Goal: Task Accomplishment & Management: Use online tool/utility

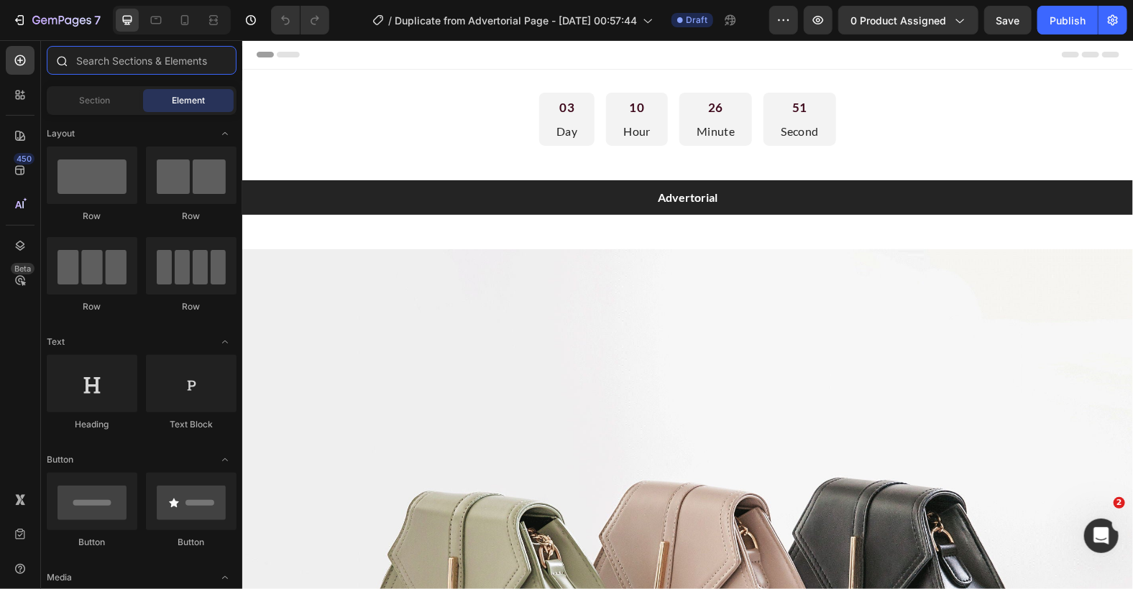
click at [155, 56] on input "text" at bounding box center [142, 60] width 190 height 29
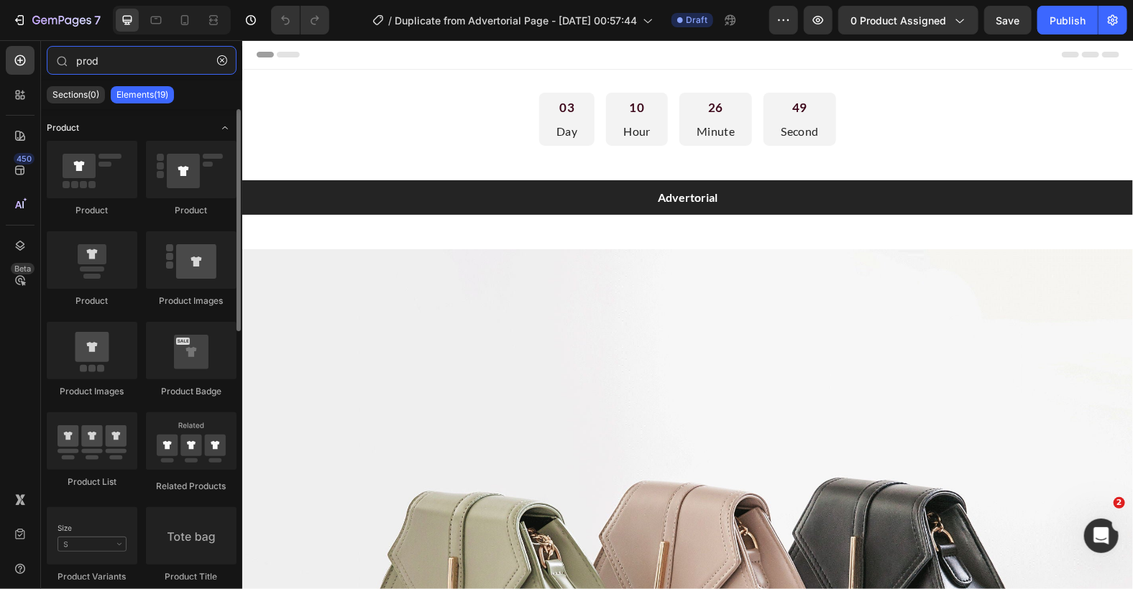
type input "prod"
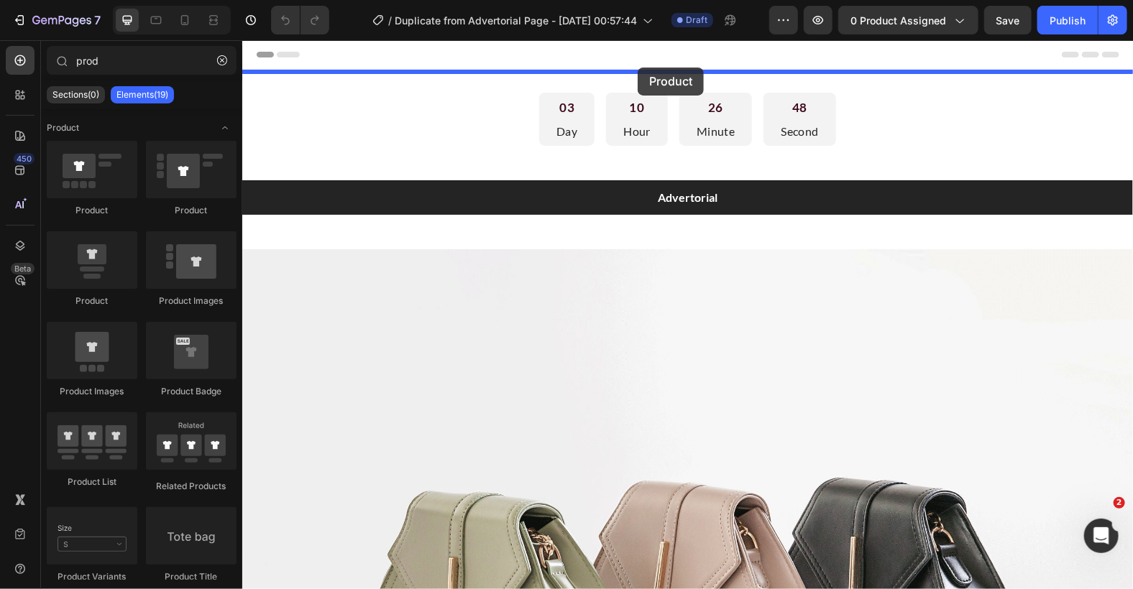
drag, startPoint x: 426, startPoint y: 160, endPoint x: 637, endPoint y: 67, distance: 230.4
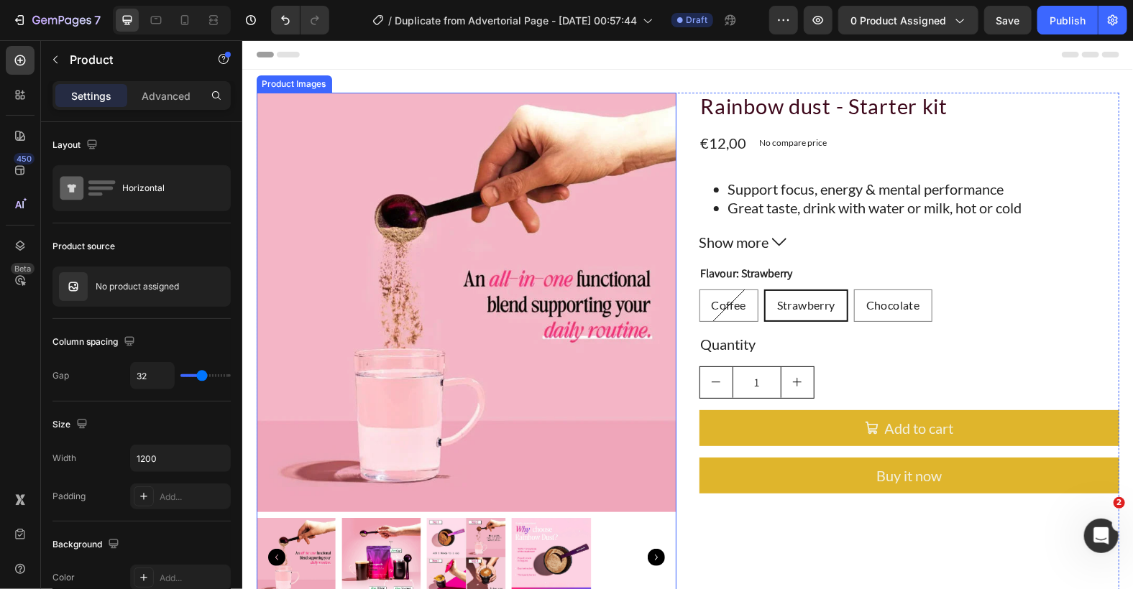
click at [289, 84] on div "Product Images" at bounding box center [294, 83] width 70 height 13
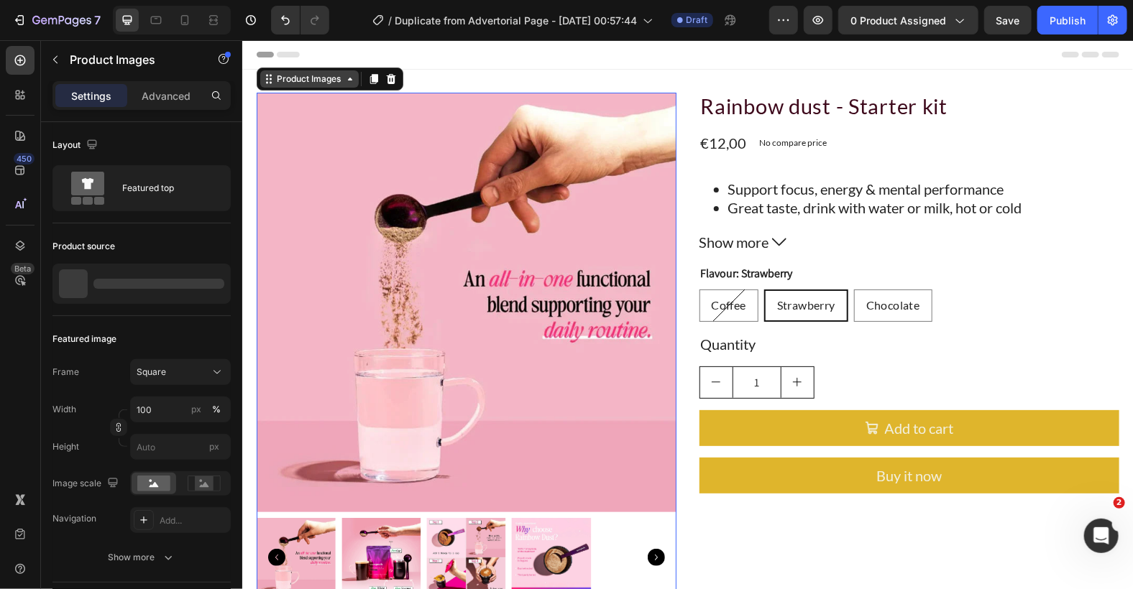
click at [274, 79] on div "Product Images" at bounding box center [309, 78] width 70 height 13
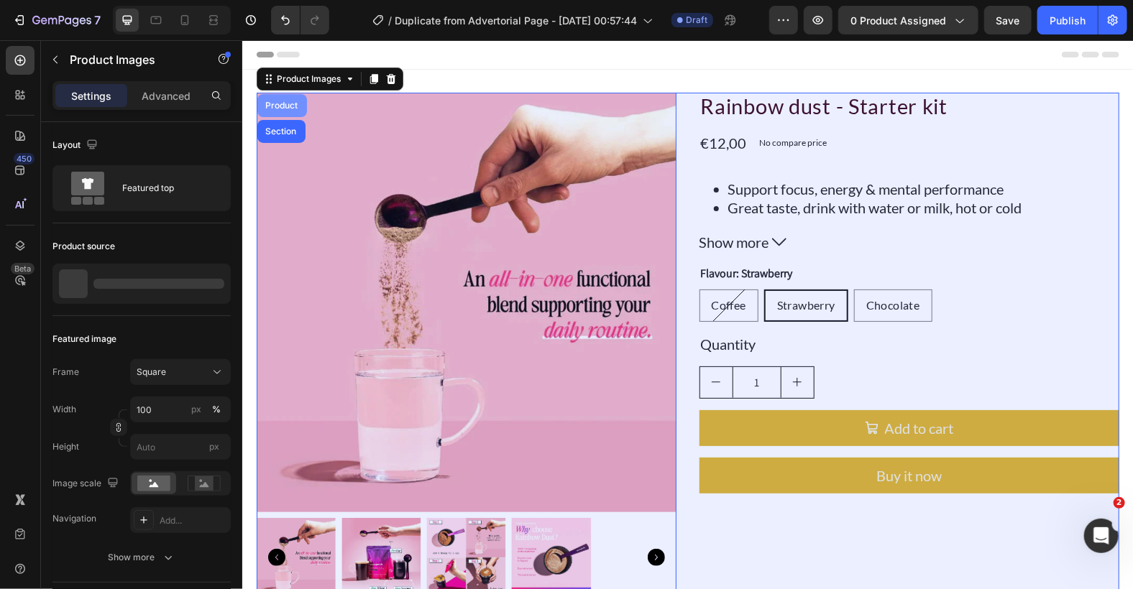
click at [268, 96] on div "Product" at bounding box center [282, 104] width 50 height 23
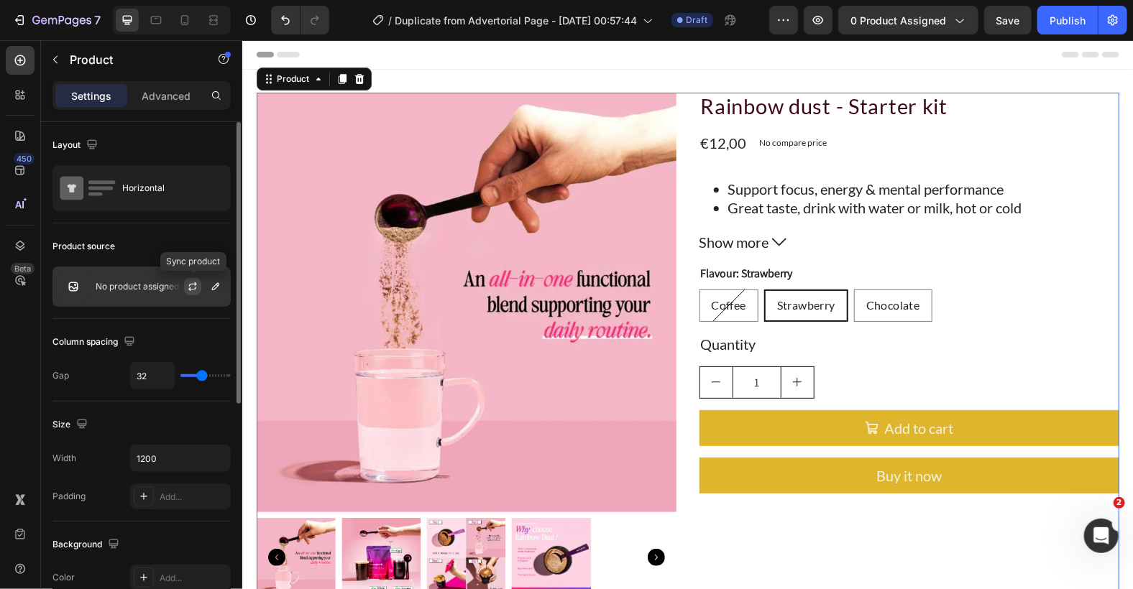
click at [192, 286] on icon "button" at bounding box center [193, 287] width 12 height 12
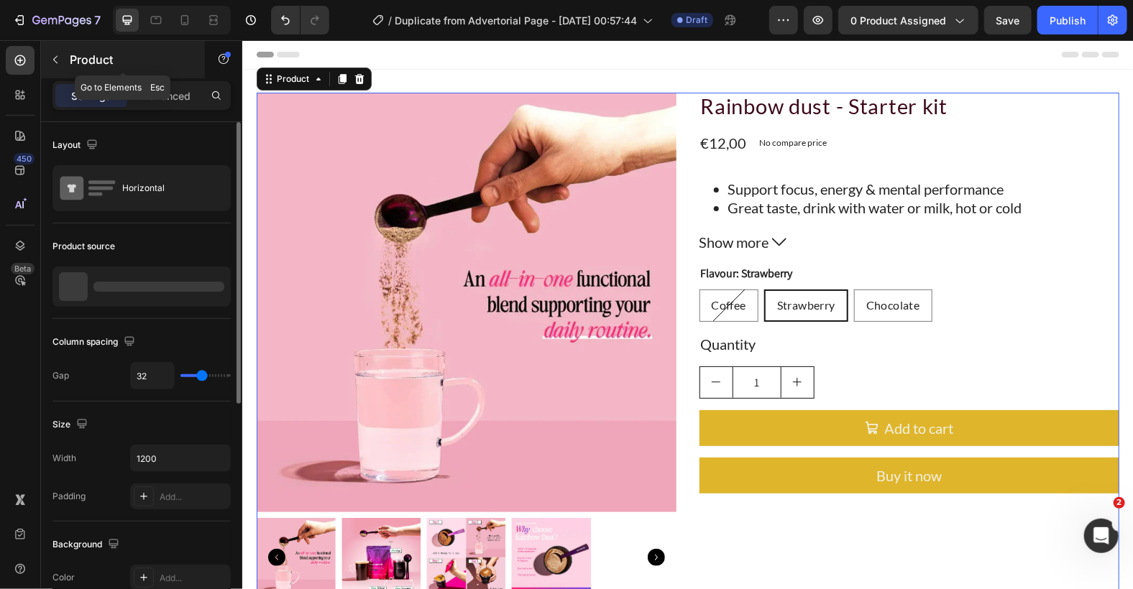
click at [52, 62] on icon "button" at bounding box center [56, 60] width 12 height 12
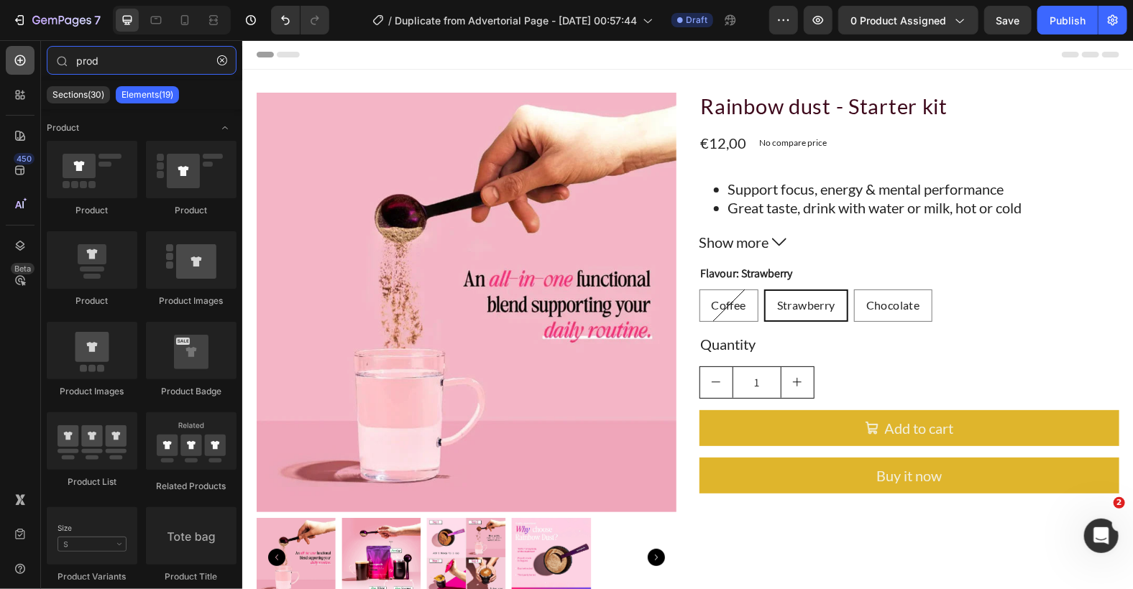
drag, startPoint x: 120, startPoint y: 56, endPoint x: 29, endPoint y: 46, distance: 91.8
click at [29, 46] on div "450 Beta prod Sections(30) Elements(19) Product Product Product Product Product…" at bounding box center [121, 314] width 242 height 549
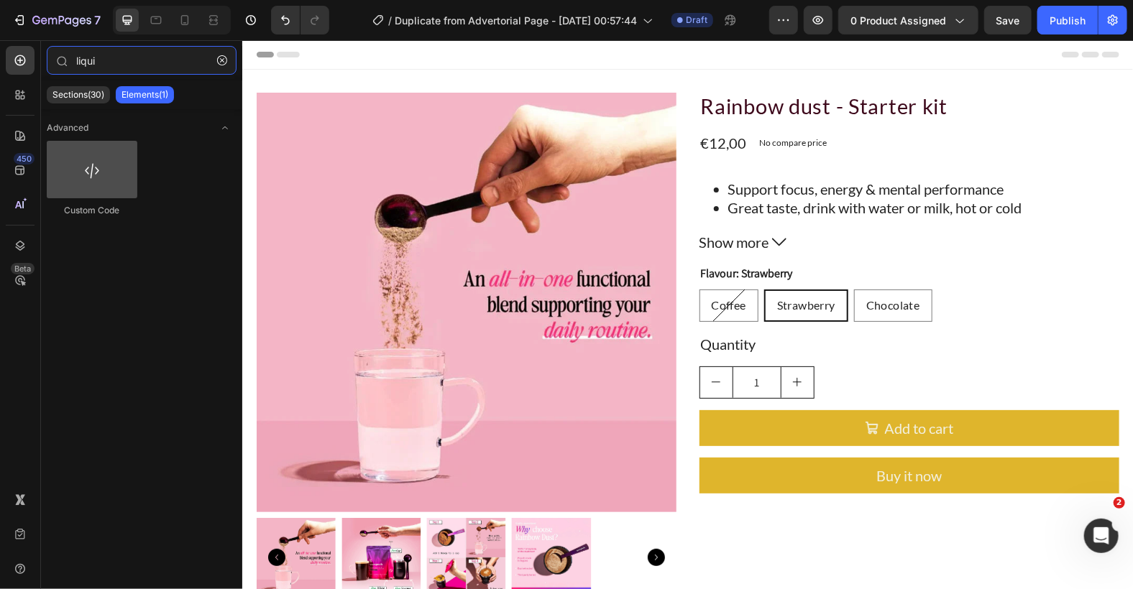
type input "liqui"
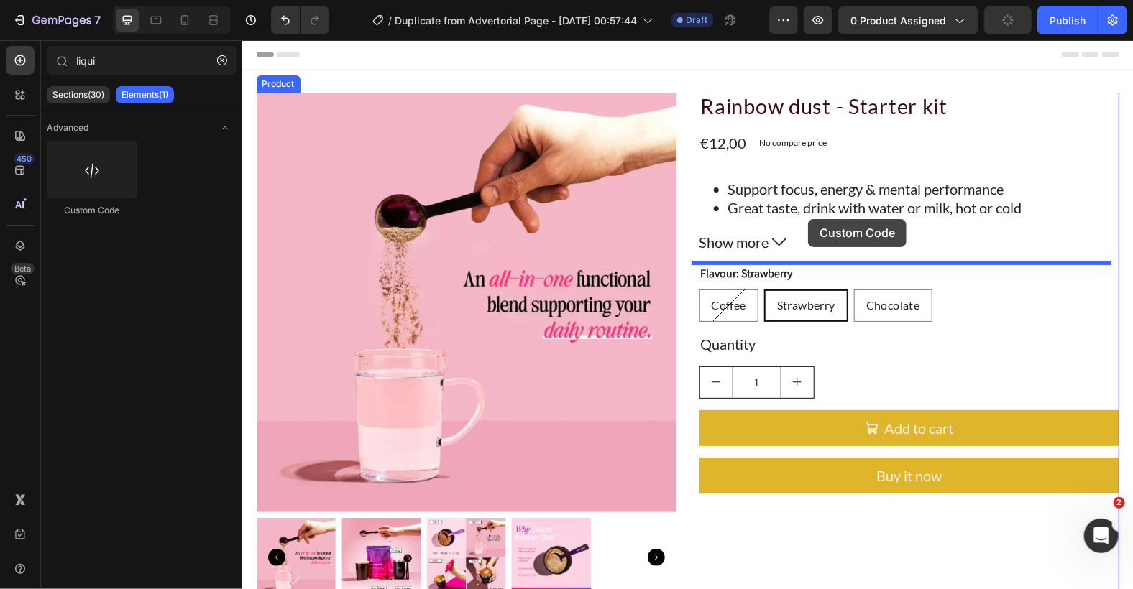
drag, startPoint x: 347, startPoint y: 229, endPoint x: 807, endPoint y: 219, distance: 460.2
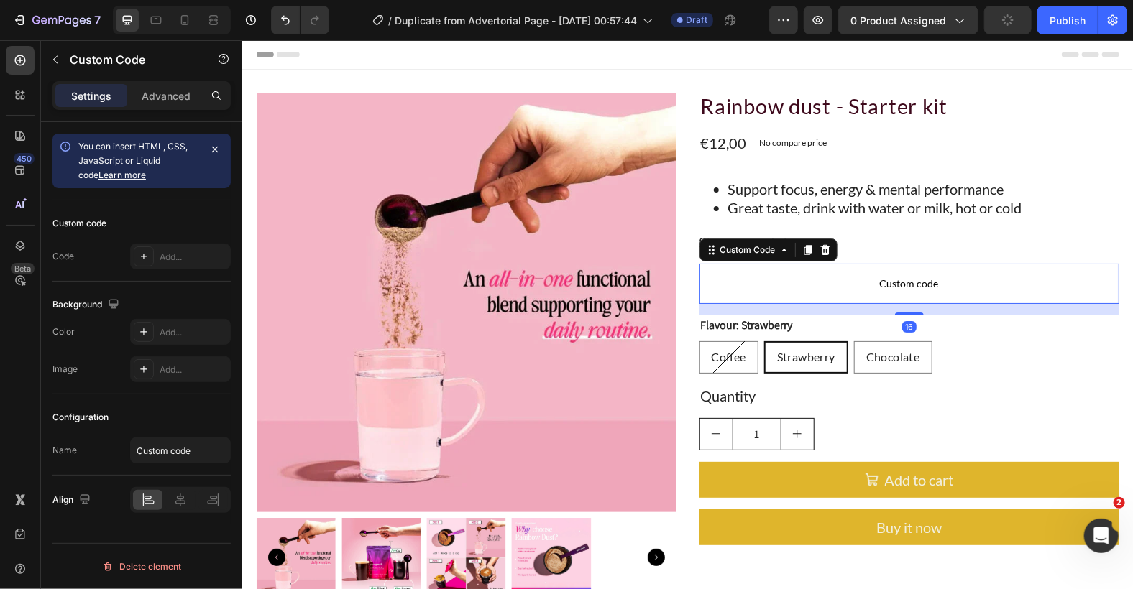
click at [814, 275] on span "Custom code" at bounding box center [909, 283] width 420 height 17
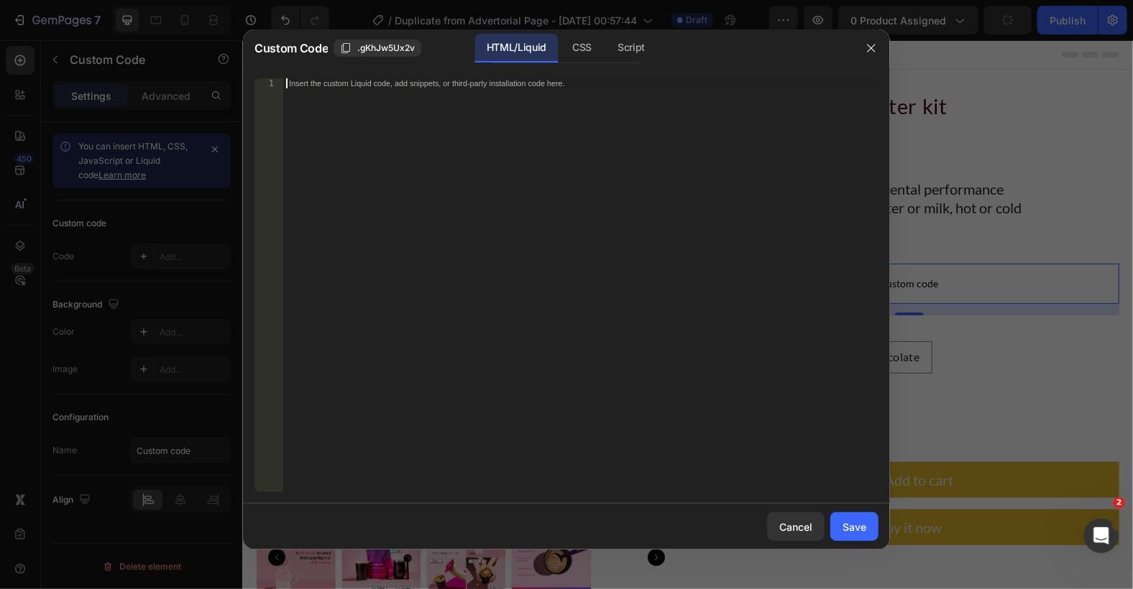
click at [615, 169] on div "Insert the custom Liquid code, add snippets, or third-party installation code h…" at bounding box center [580, 295] width 595 height 434
paste textarea "{{ variant.metafields.custom.product_voltage }}"
click at [497, 86] on div "{{ variant.metafields.custom.product_voltage }}" at bounding box center [580, 295] width 595 height 434
paste textarea "custom.smelling"
drag, startPoint x: 496, startPoint y: 85, endPoint x: 393, endPoint y: 82, distance: 102.8
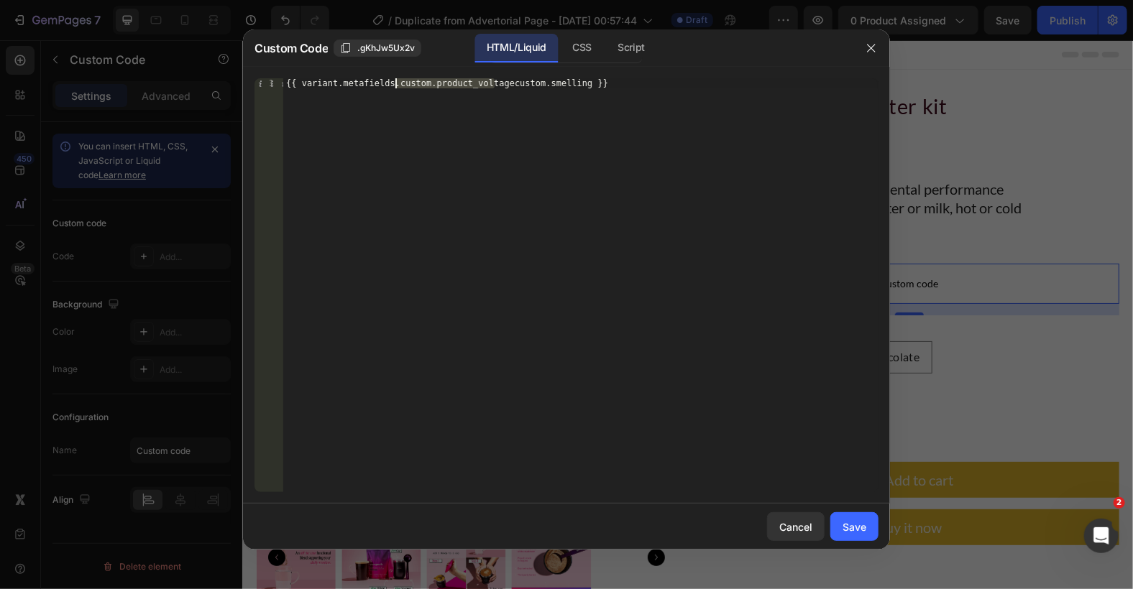
click at [393, 82] on div "{{ variant.metafields.custom.product_voltagecustom.smelling }}" at bounding box center [580, 295] width 595 height 434
type textarea "{{ variant.metafields.custom.smelling }}"
click at [836, 524] on button "Save" at bounding box center [854, 527] width 48 height 29
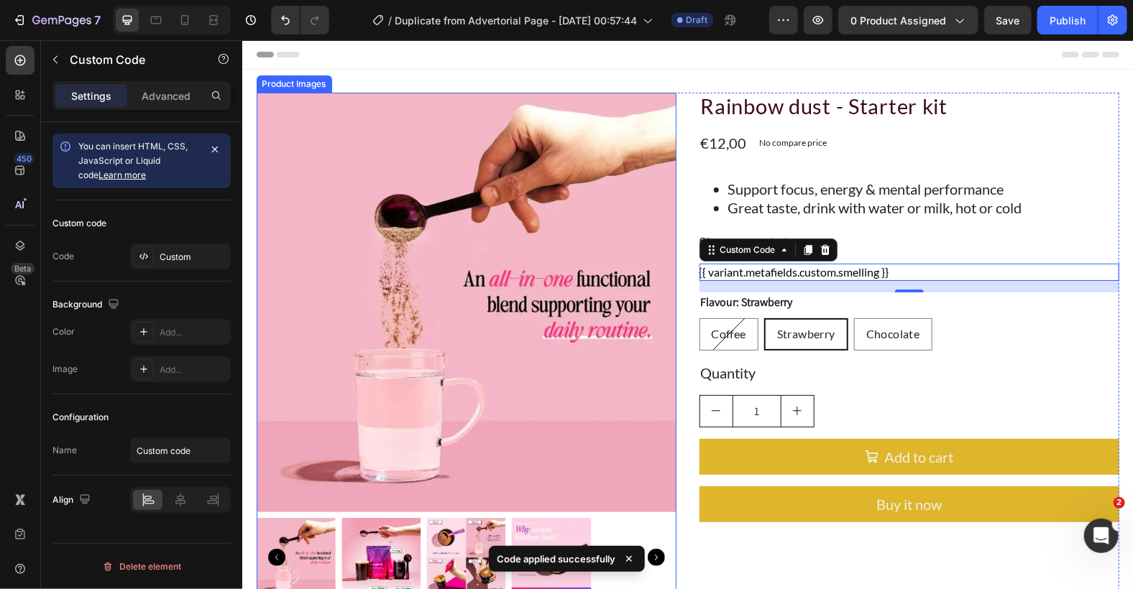
click at [274, 84] on div "Product Images" at bounding box center [294, 83] width 70 height 13
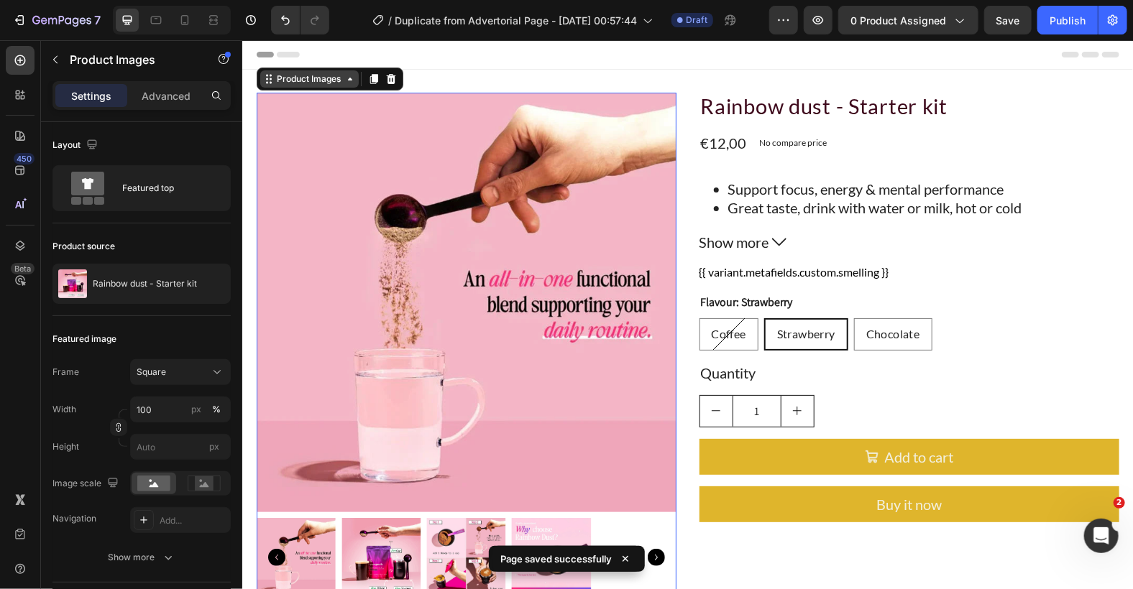
click at [274, 80] on div "Product Images" at bounding box center [309, 78] width 70 height 13
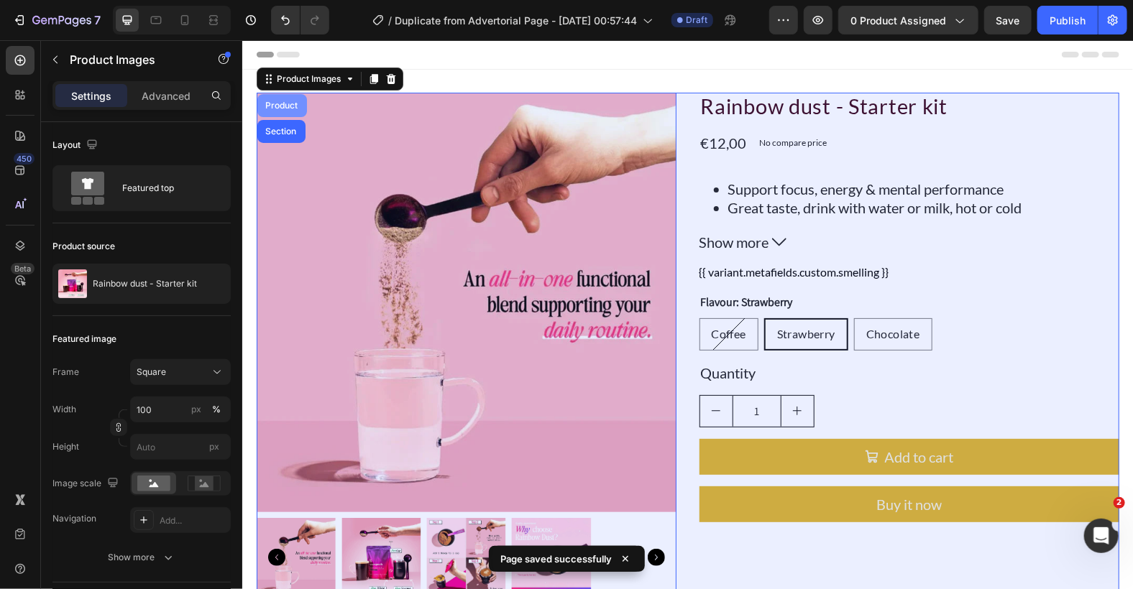
click at [272, 96] on div "Product" at bounding box center [282, 104] width 50 height 23
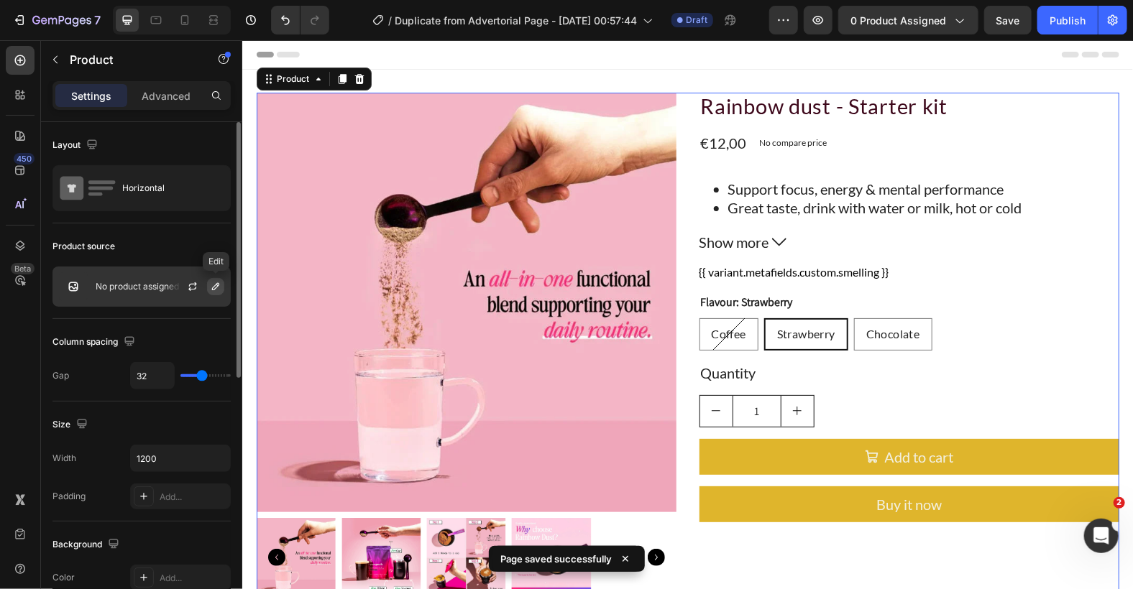
click at [208, 288] on button "button" at bounding box center [215, 286] width 17 height 17
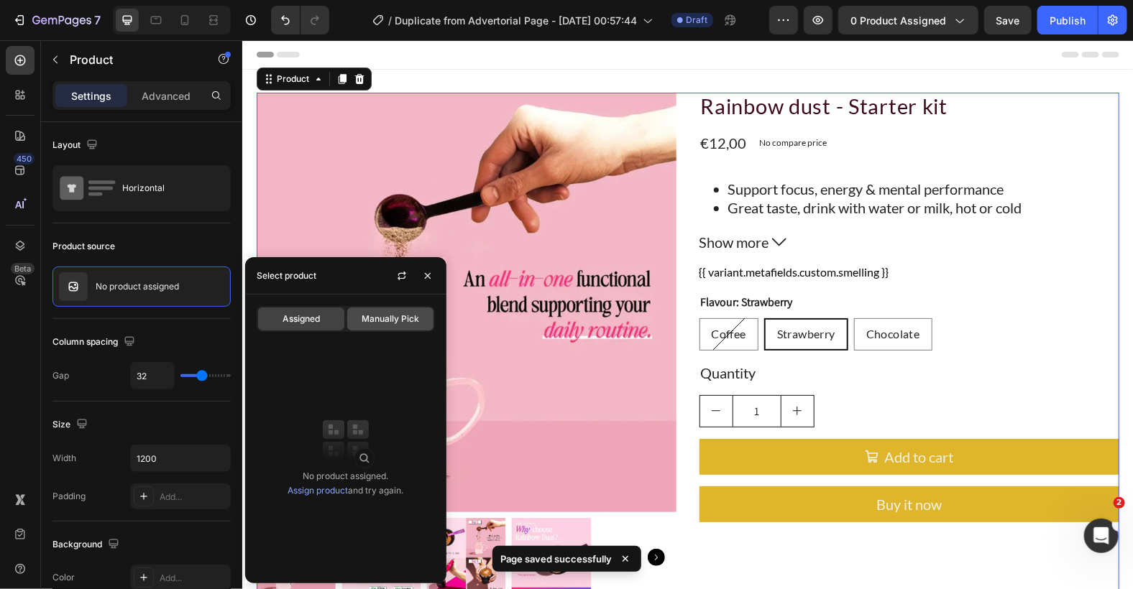
click at [370, 316] on span "Manually Pick" at bounding box center [391, 319] width 58 height 13
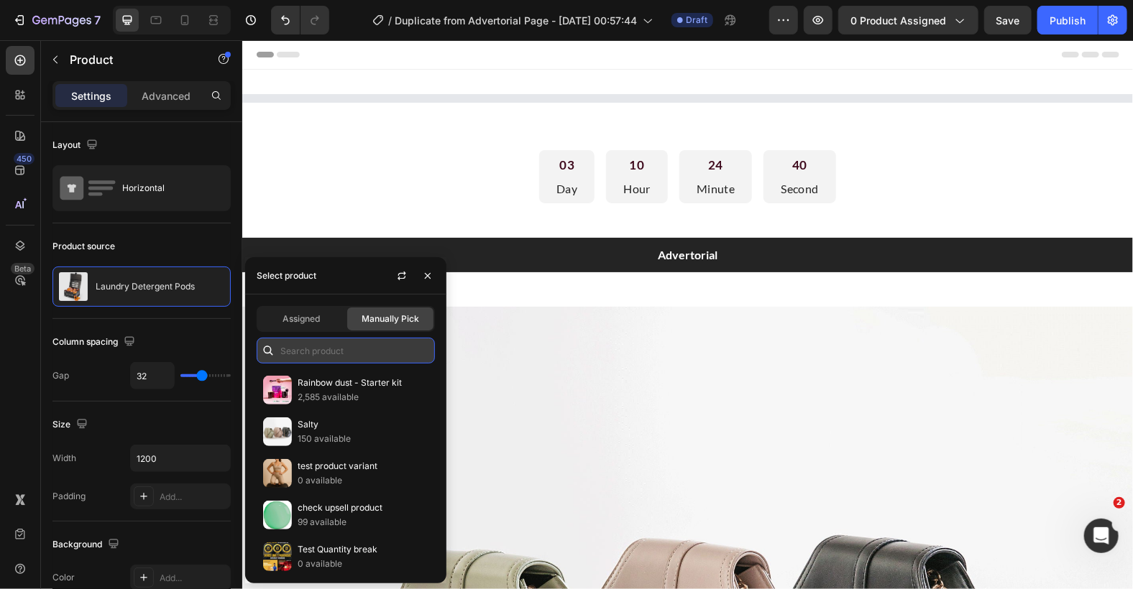
click at [304, 344] on input "text" at bounding box center [346, 351] width 178 height 26
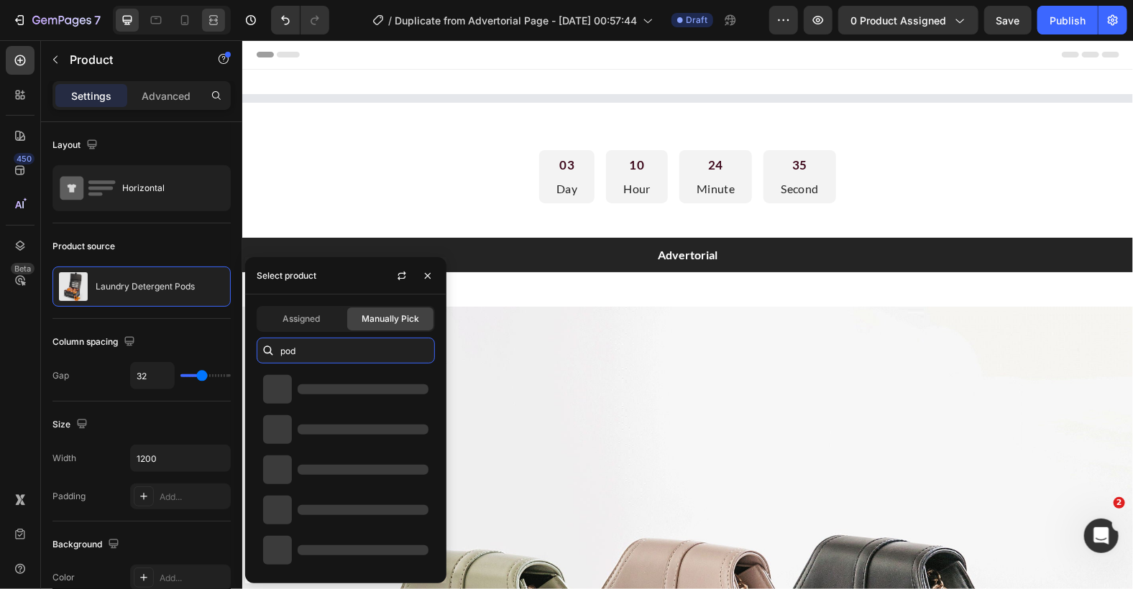
type input "pod"
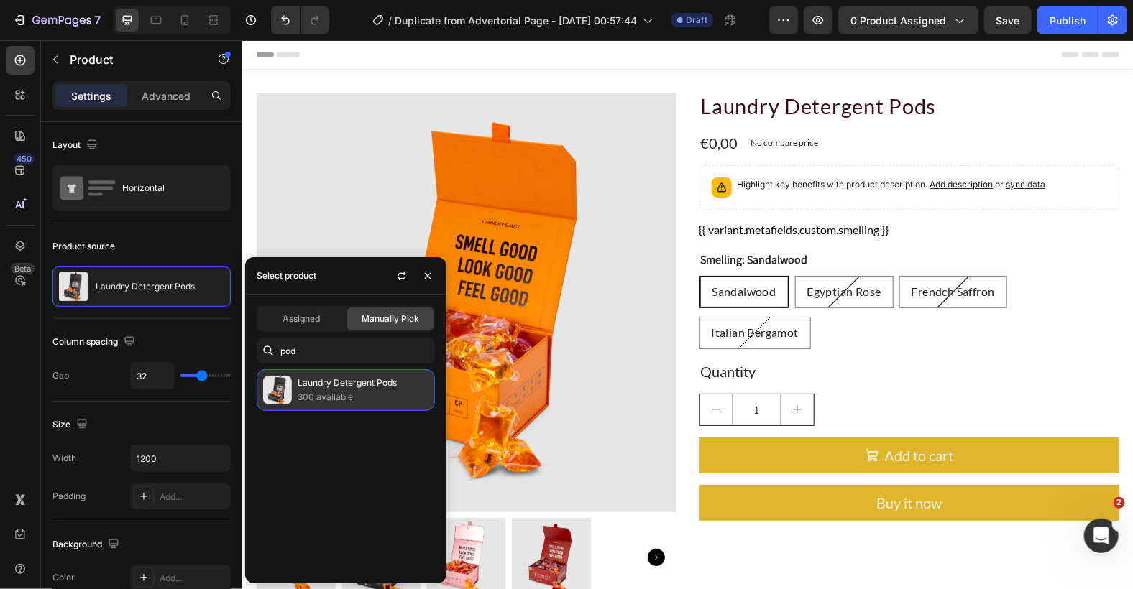
click at [332, 385] on p "Laundry Detergent Pods" at bounding box center [363, 383] width 131 height 14
click at [348, 388] on p "Laundry Detergent Pods" at bounding box center [363, 383] width 131 height 14
click at [326, 396] on p "300 available" at bounding box center [363, 397] width 131 height 14
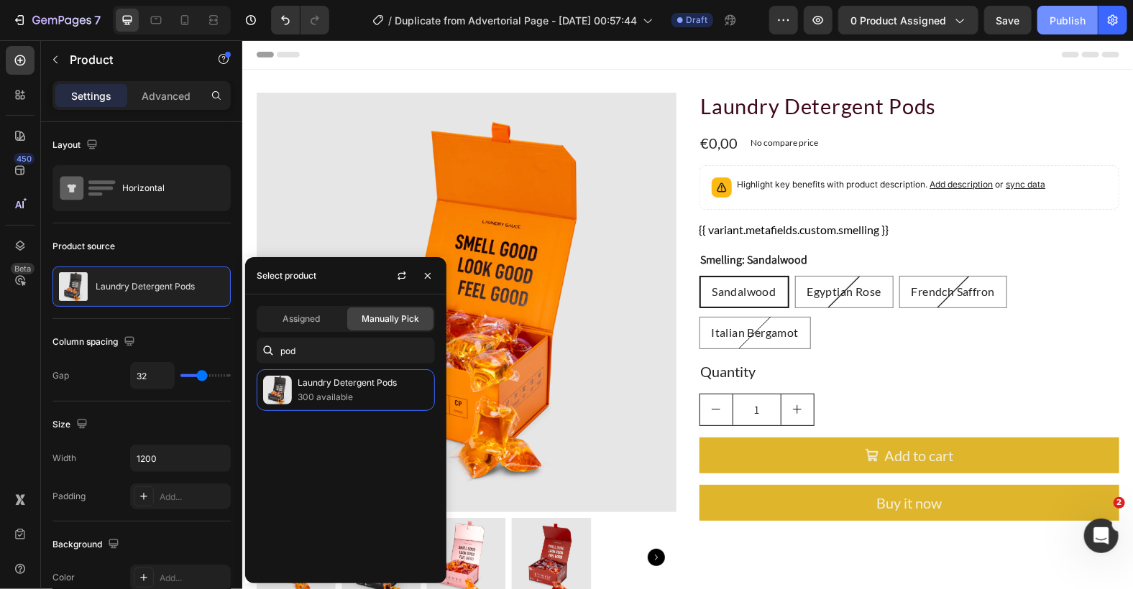
click at [1062, 24] on div "Publish" at bounding box center [1067, 20] width 36 height 15
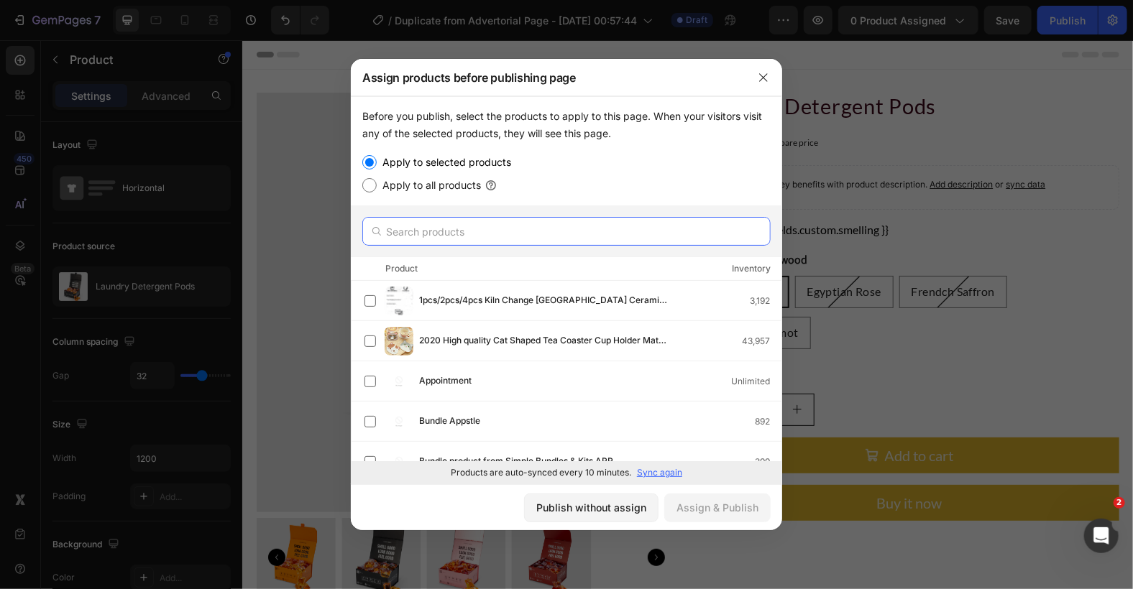
click at [539, 229] on input "text" at bounding box center [566, 231] width 408 height 29
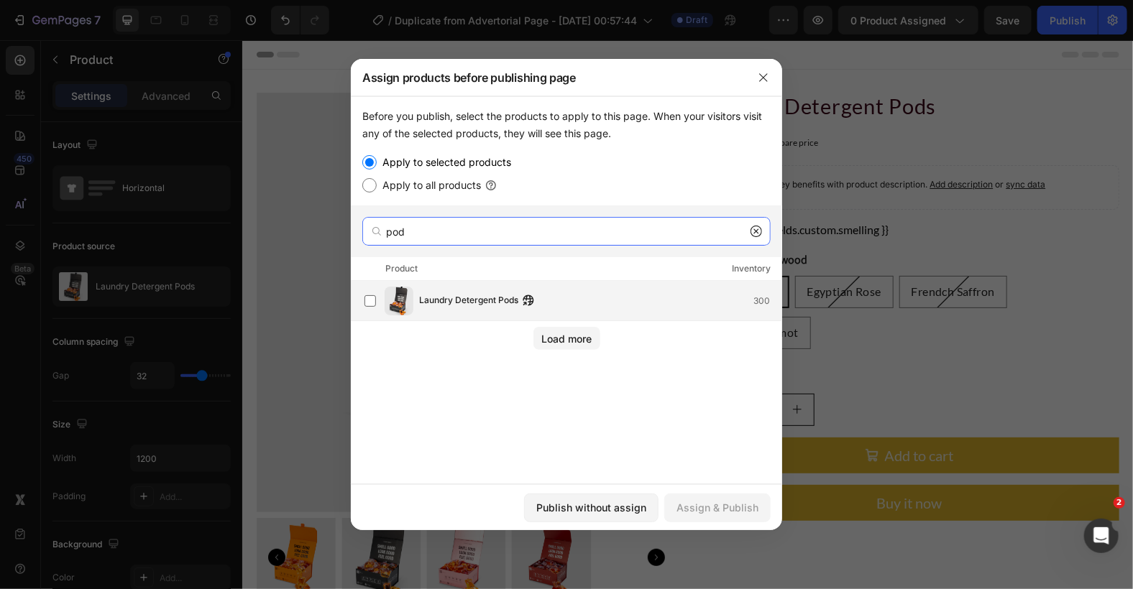
type input "pod"
click at [534, 290] on div "Laundry Detergent Pods 300" at bounding box center [572, 301] width 417 height 29
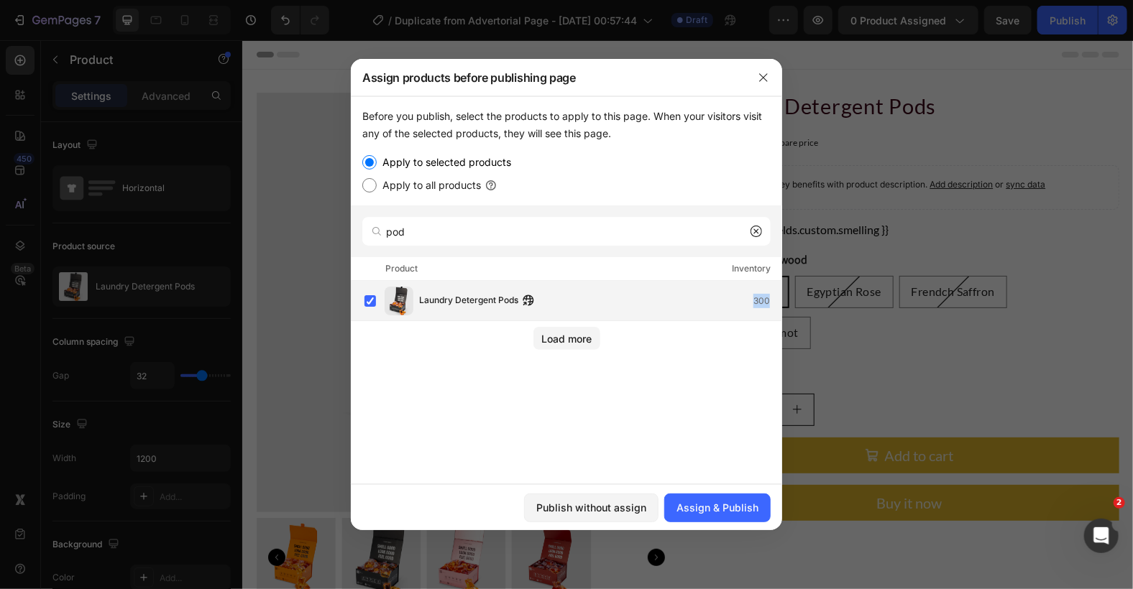
click at [534, 290] on div "Laundry Detergent Pods 300" at bounding box center [572, 301] width 417 height 29
click at [470, 303] on span "Laundry Detergent Pods" at bounding box center [468, 301] width 99 height 16
click at [685, 503] on div "Assign & Publish" at bounding box center [717, 507] width 82 height 15
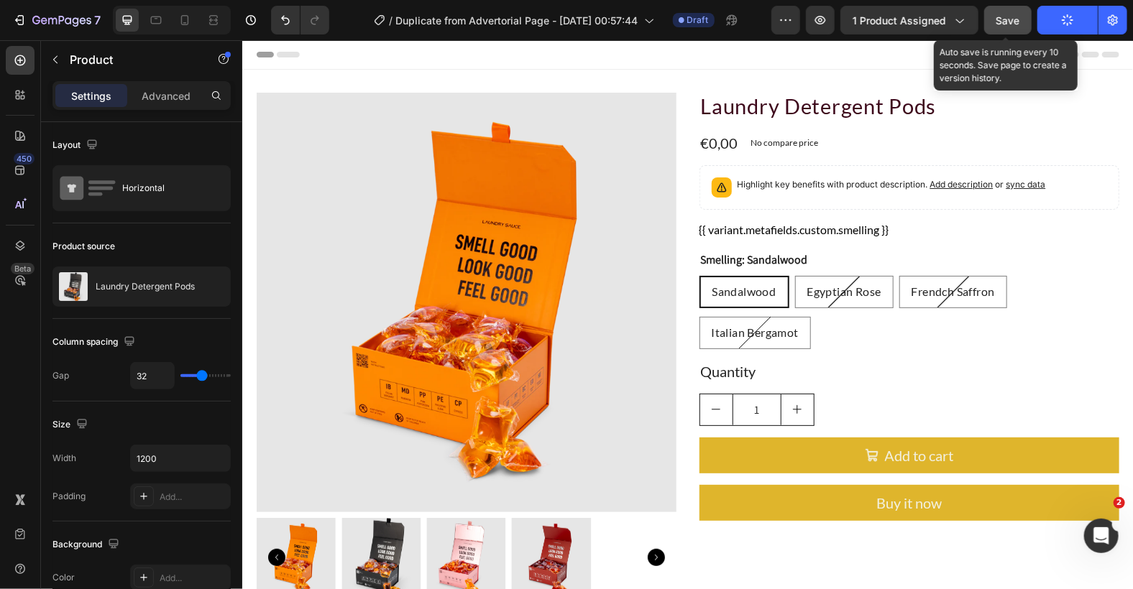
click at [1016, 30] on button "Save" at bounding box center [1007, 20] width 47 height 29
click at [1006, 8] on button "Save" at bounding box center [1007, 20] width 47 height 29
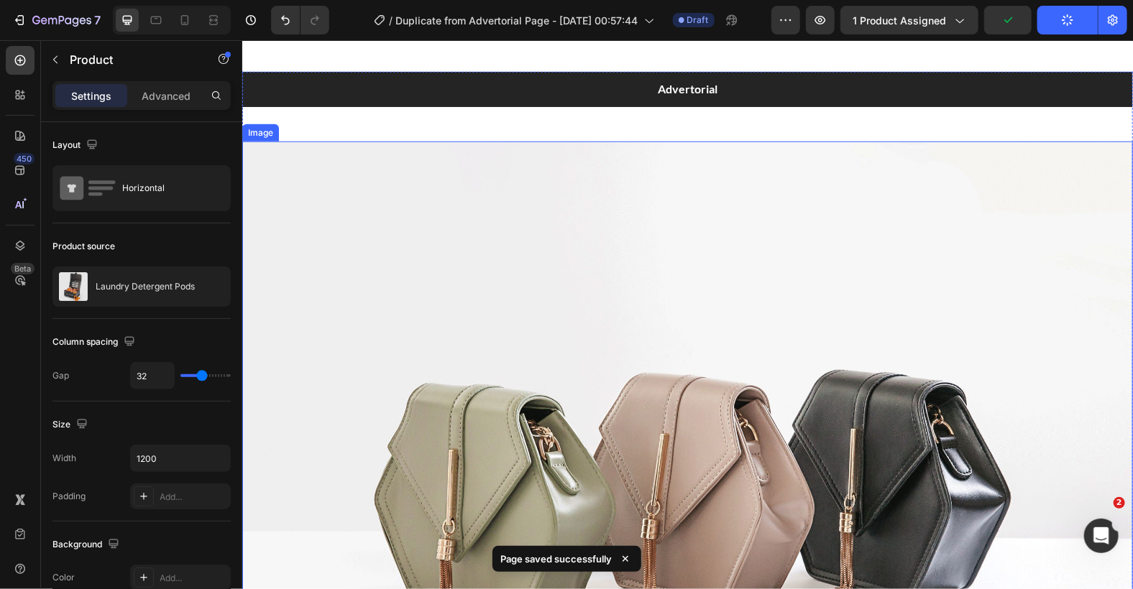
scroll to position [1246, 0]
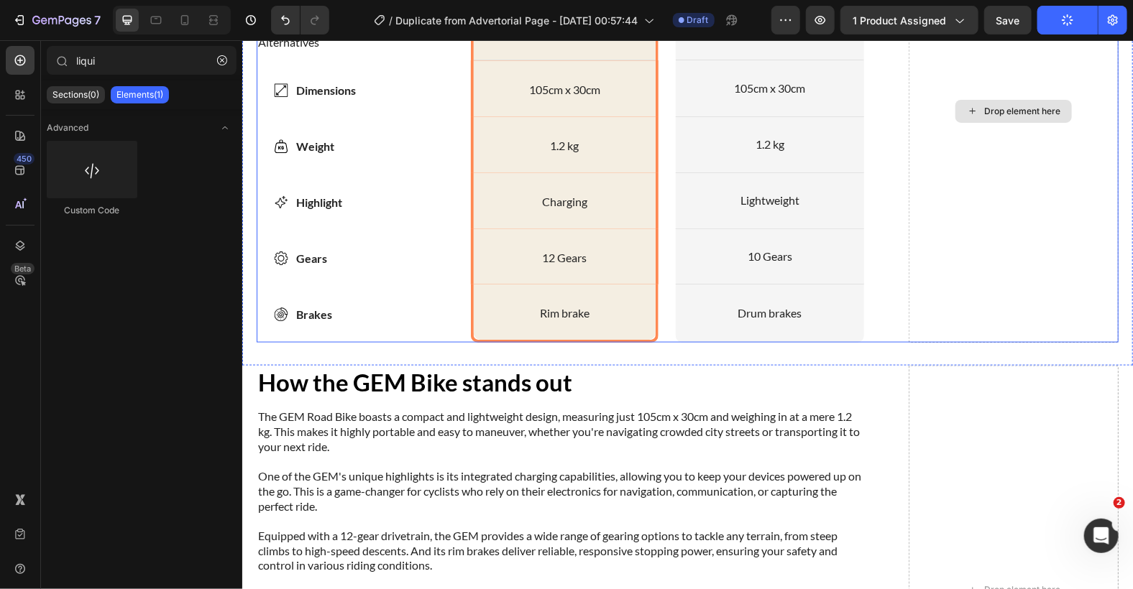
scroll to position [1054, 0]
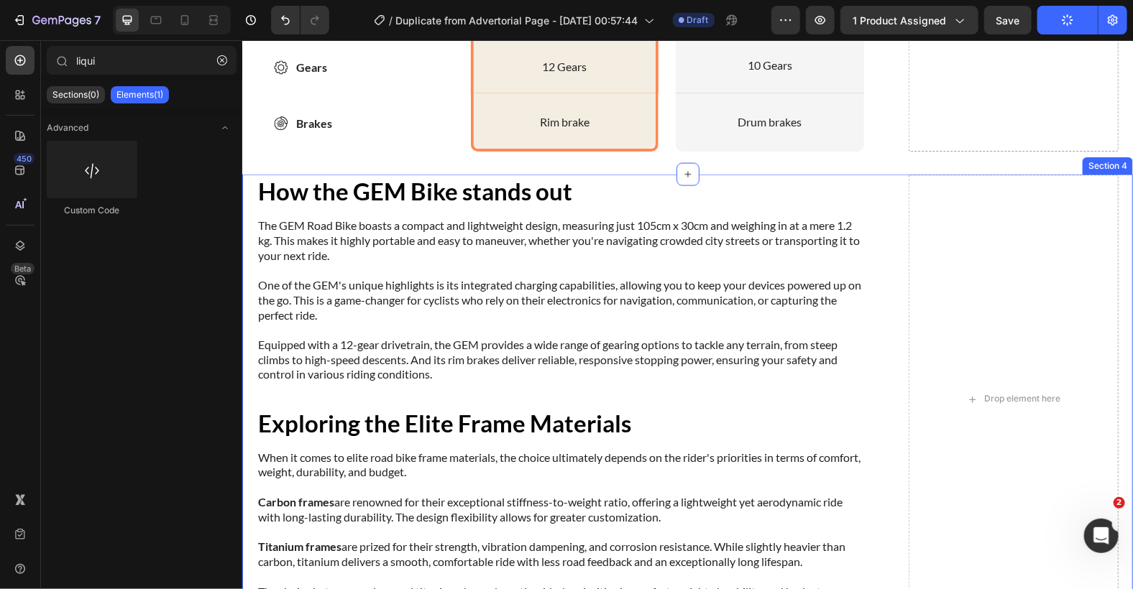
click at [1106, 276] on div "How the GEM Bike stands out Heading The GEM Road Bike boasts a compact and ligh…" at bounding box center [687, 411] width 891 height 474
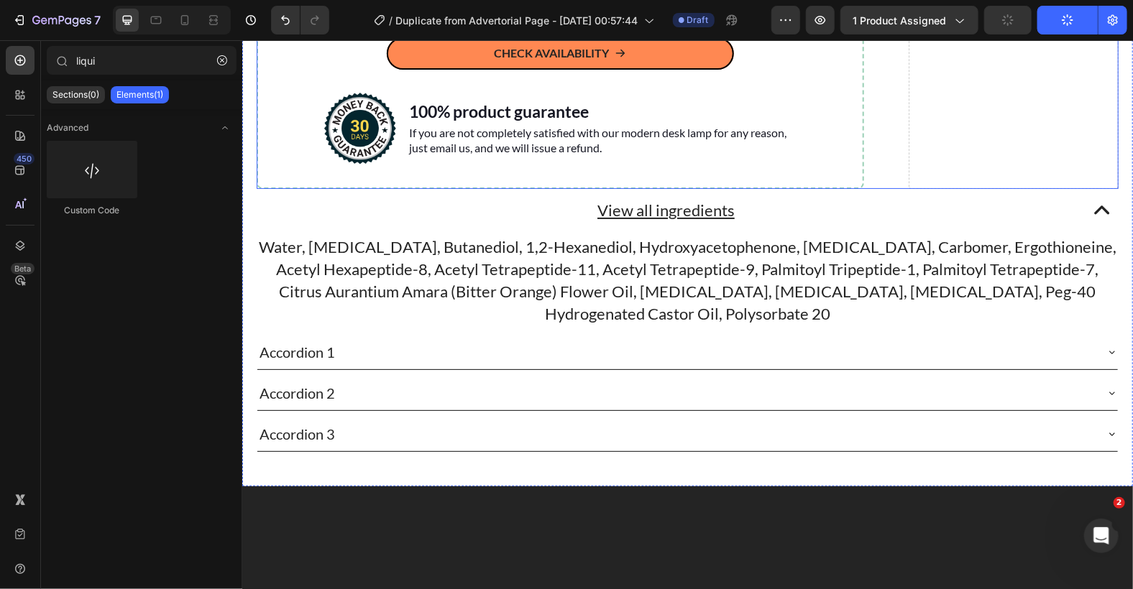
scroll to position [2550, 0]
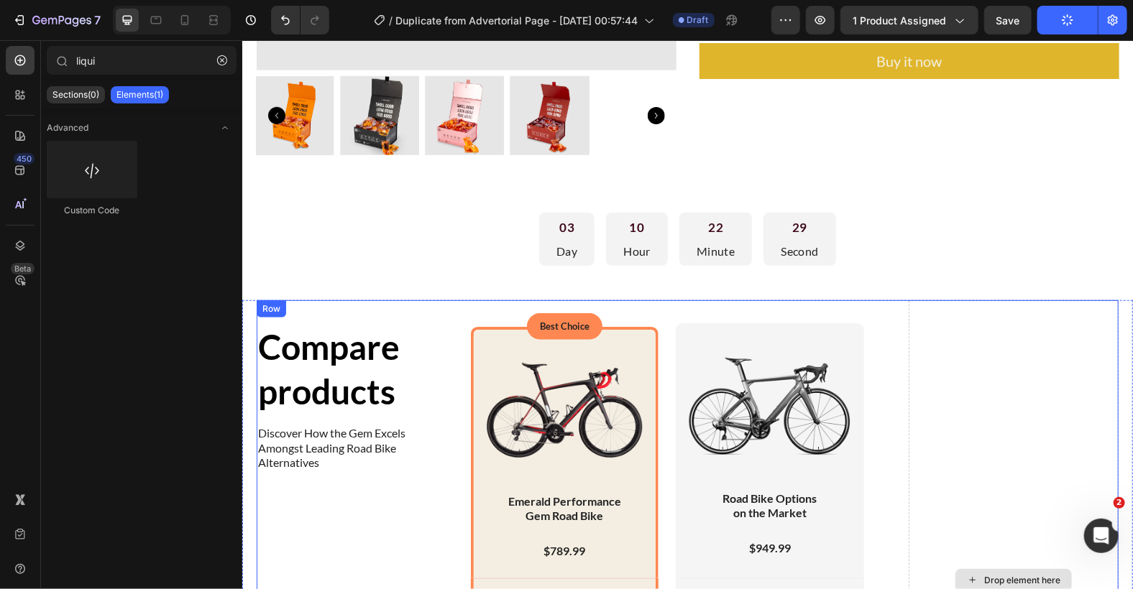
scroll to position [250, 0]
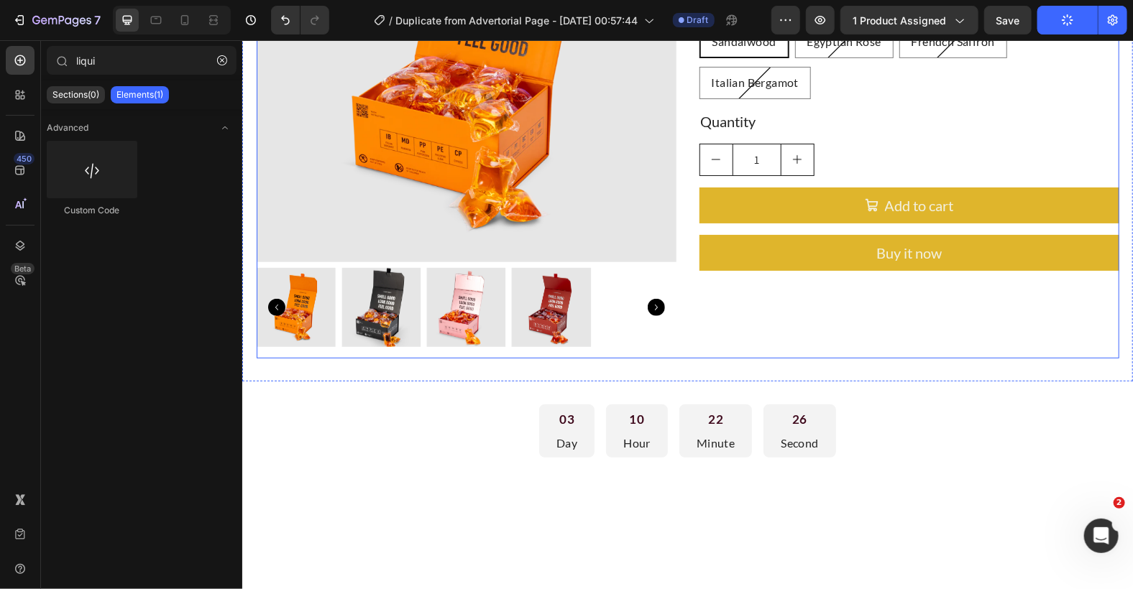
scroll to position [0, 0]
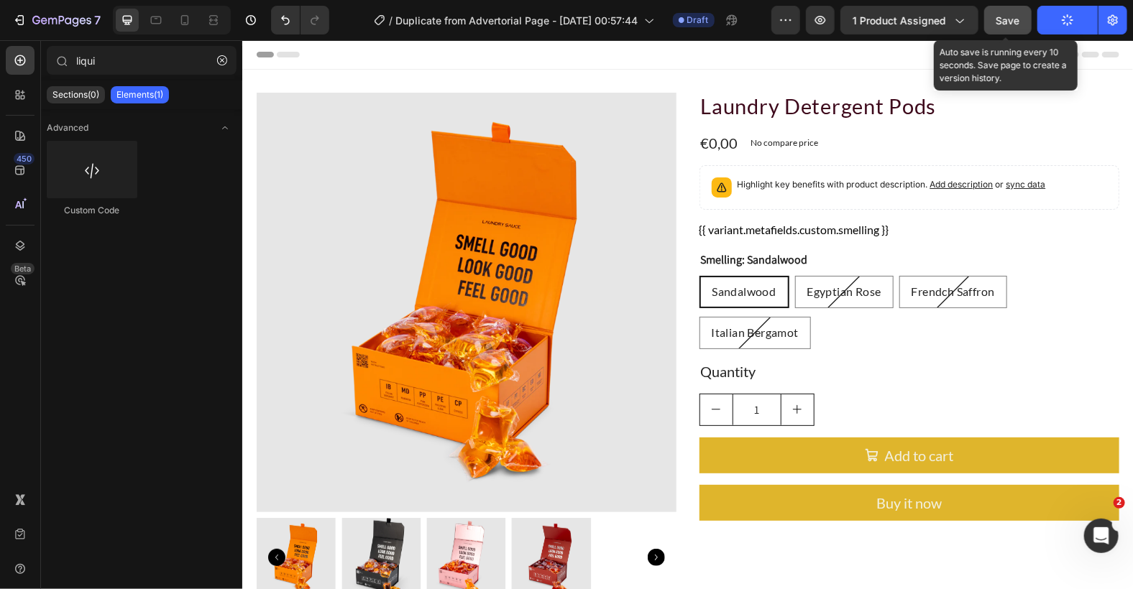
click at [999, 18] on span "Save" at bounding box center [1008, 20] width 24 height 12
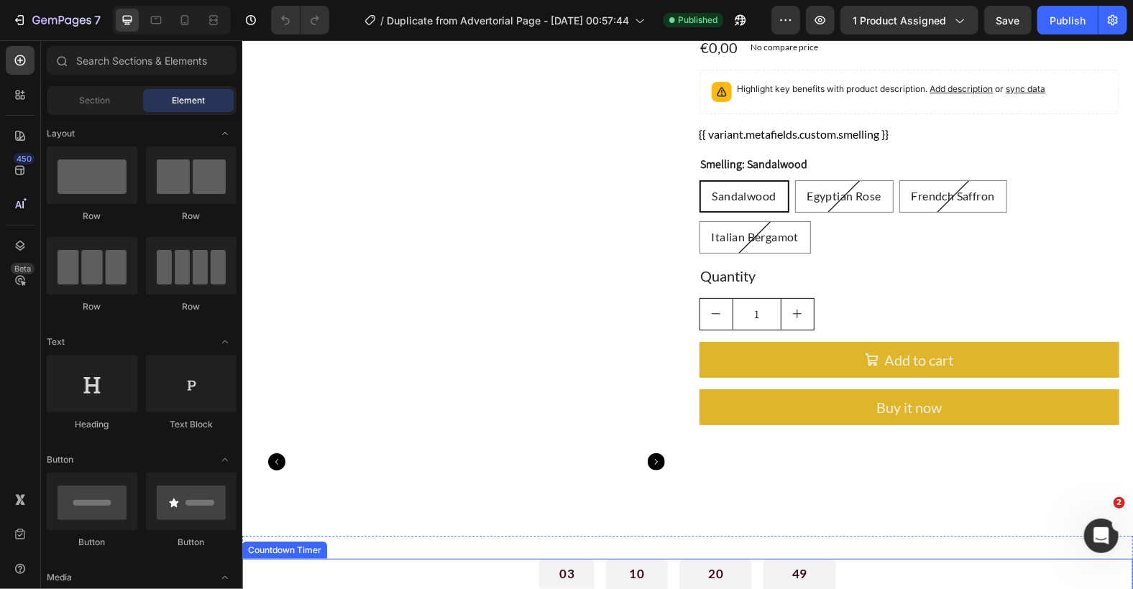
scroll to position [383, 0]
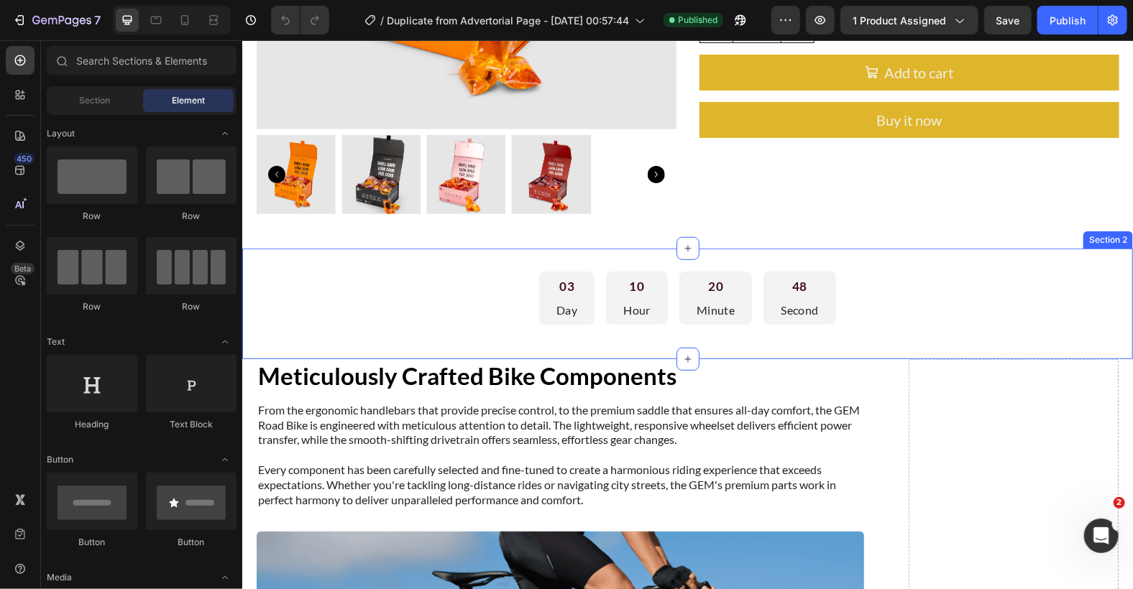
click at [1019, 339] on div "03 Day 10 Hour 20 Minute 48 Second Countdown Timer Section 2" at bounding box center [687, 303] width 891 height 111
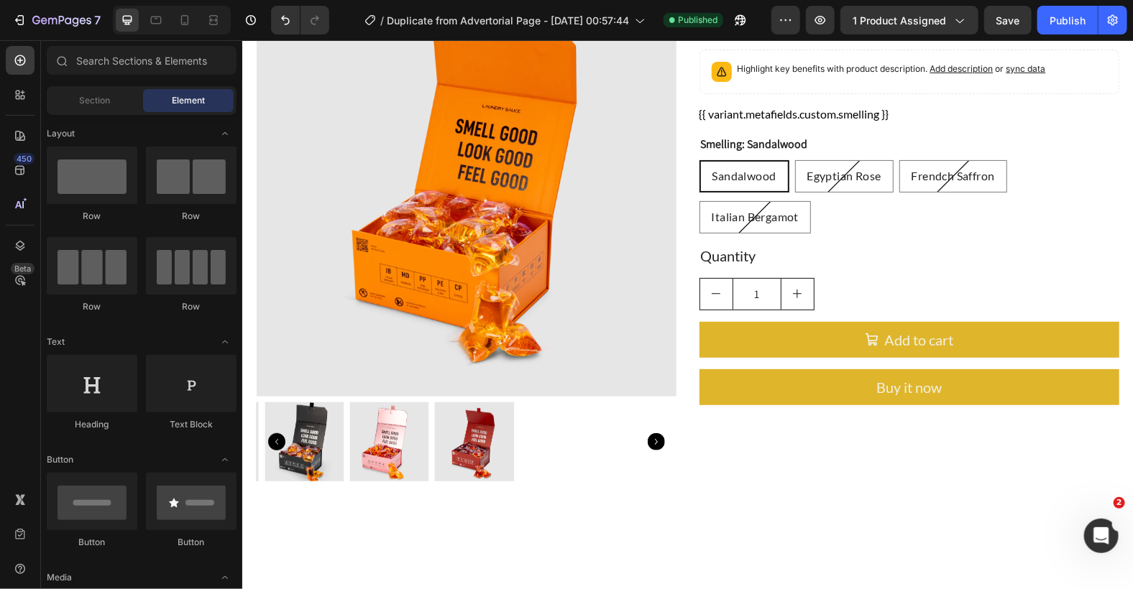
scroll to position [0, 0]
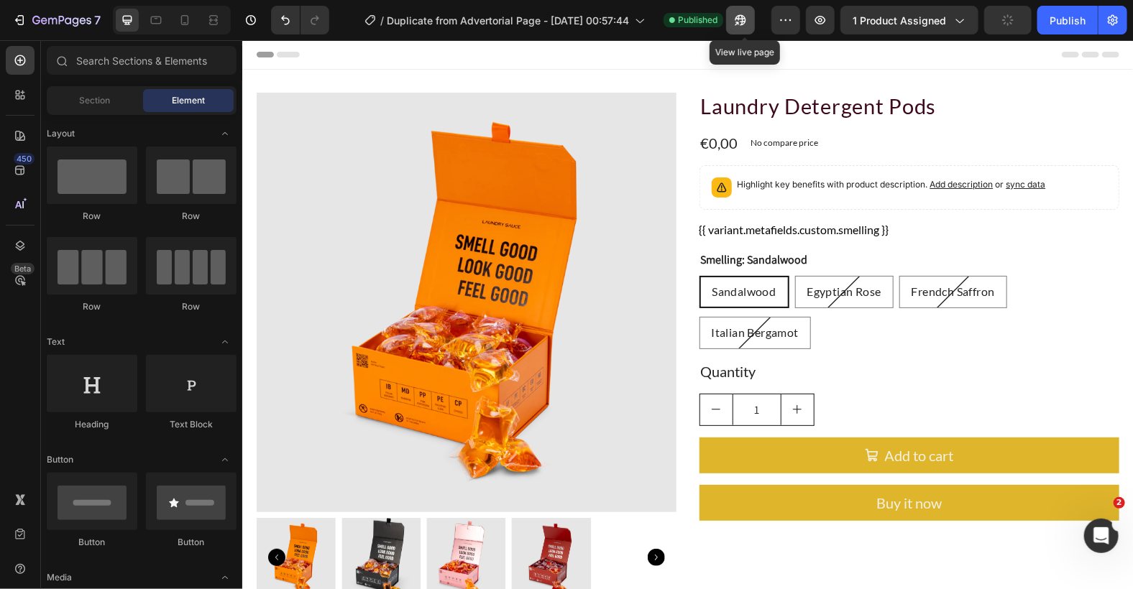
click at [752, 19] on button "button" at bounding box center [740, 20] width 29 height 29
click at [739, 24] on icon "button" at bounding box center [737, 24] width 4 height 4
click at [739, 22] on icon "button" at bounding box center [737, 24] width 4 height 4
click at [796, 20] on button "button" at bounding box center [785, 20] width 29 height 29
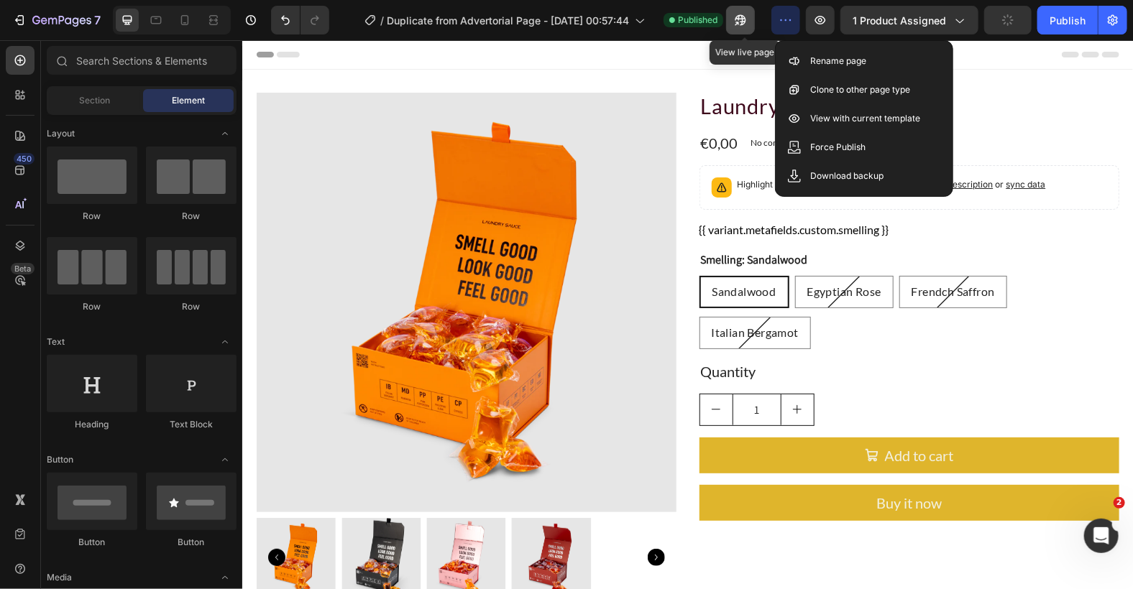
click at [742, 29] on button "button" at bounding box center [740, 20] width 29 height 29
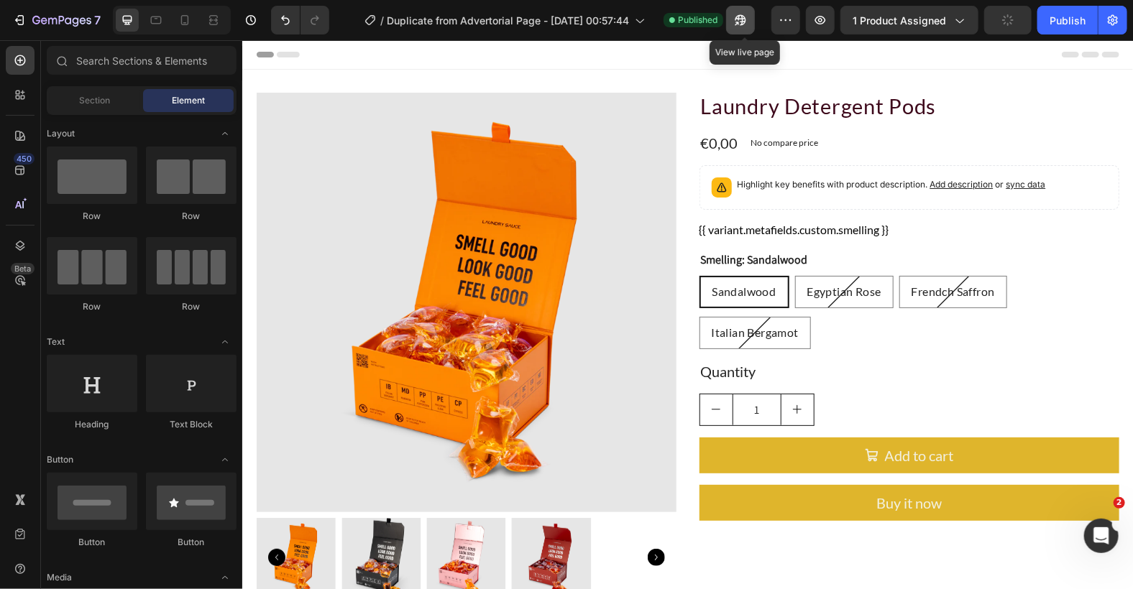
click at [742, 29] on button "button" at bounding box center [740, 20] width 29 height 29
click at [817, 20] on icon "button" at bounding box center [820, 20] width 14 height 14
click at [739, 22] on icon "button" at bounding box center [737, 24] width 4 height 4
click at [749, 11] on button "button" at bounding box center [740, 20] width 29 height 29
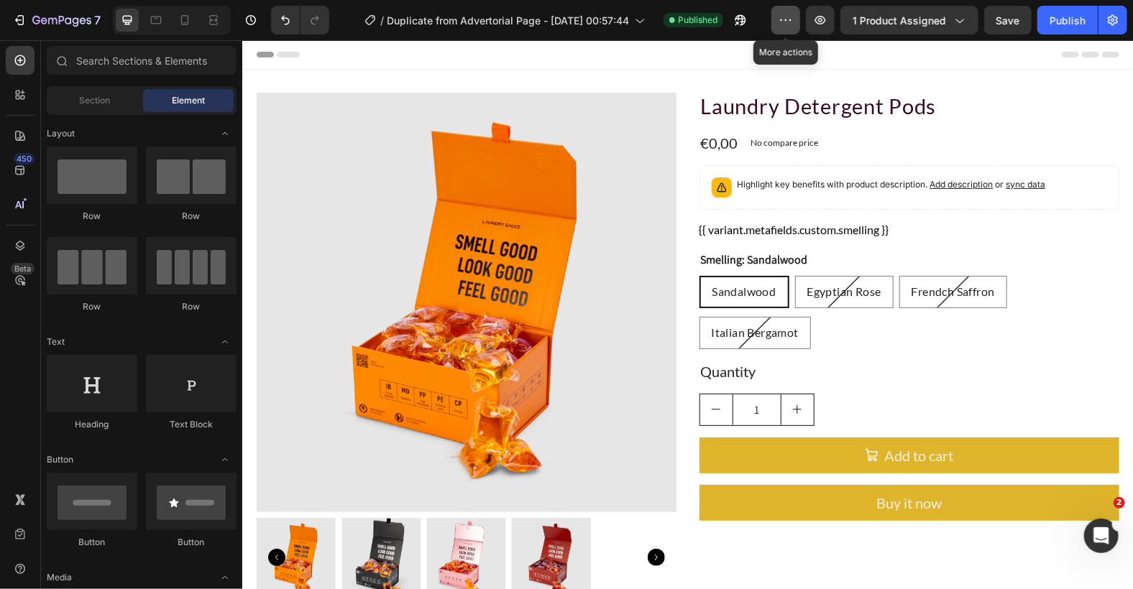
click at [793, 22] on icon "button" at bounding box center [785, 20] width 14 height 14
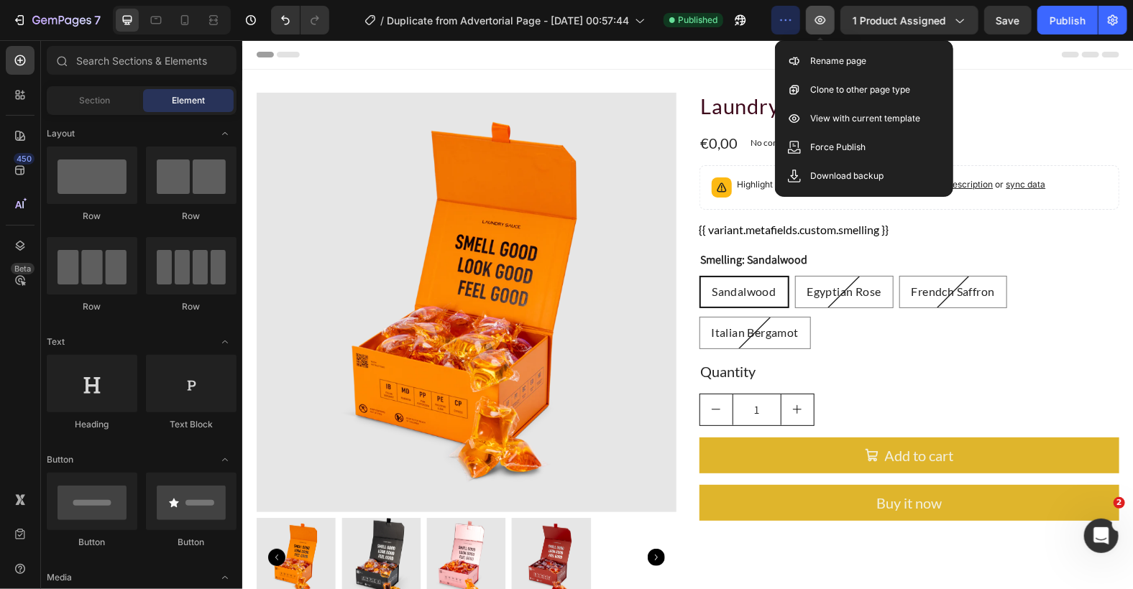
click at [824, 22] on icon "button" at bounding box center [820, 20] width 14 height 14
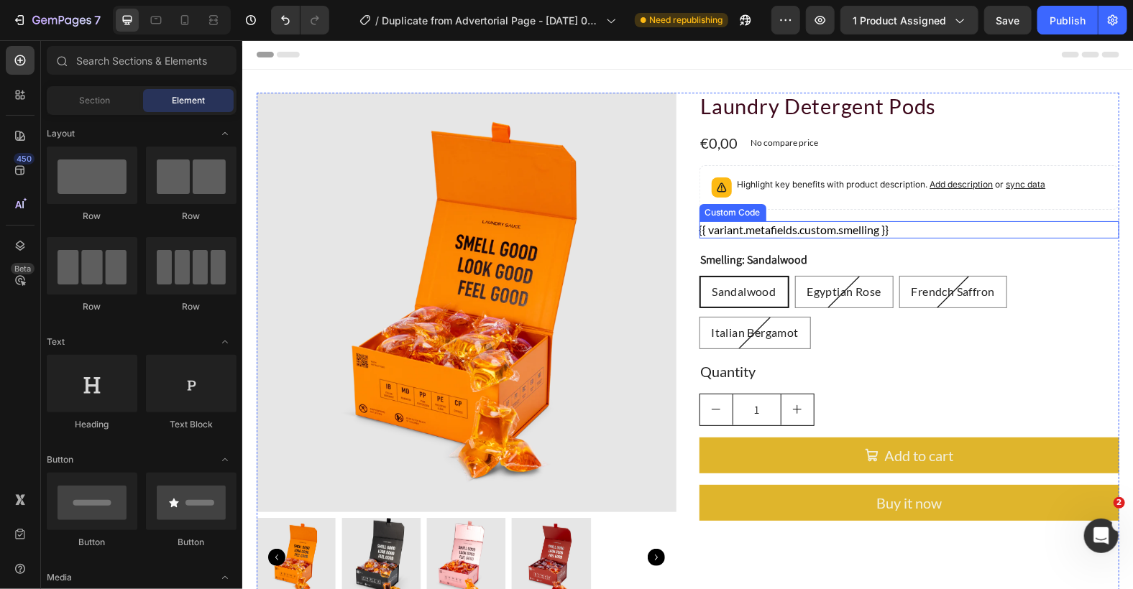
click at [742, 223] on div "{{ variant.metafields.custom.smelling }}" at bounding box center [909, 229] width 420 height 17
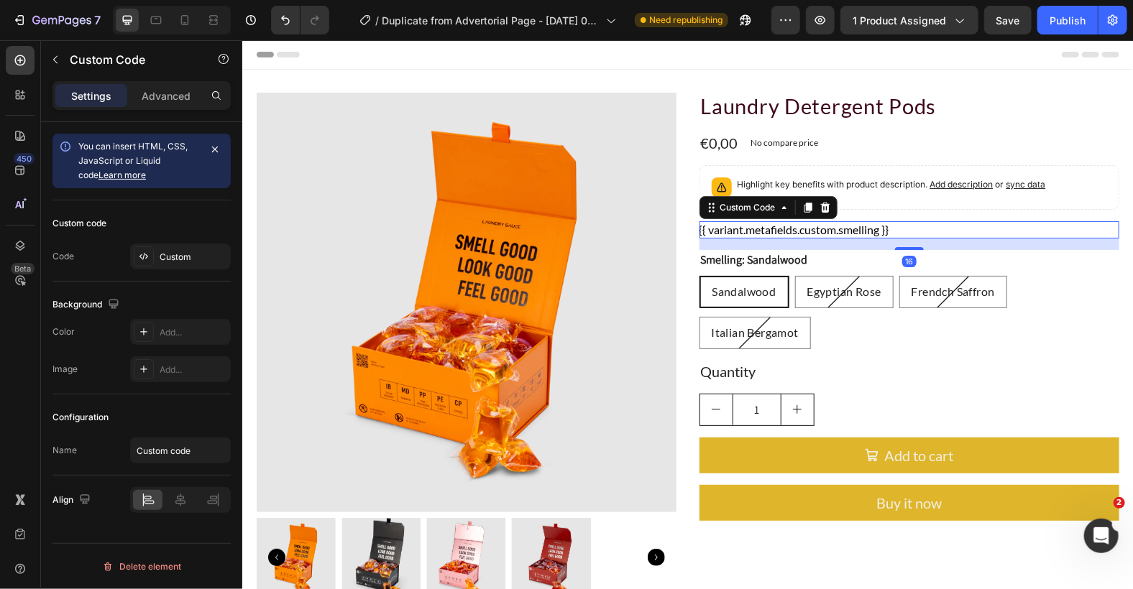
click at [742, 223] on div "{{ variant.metafields.custom.smelling }}" at bounding box center [909, 229] width 420 height 17
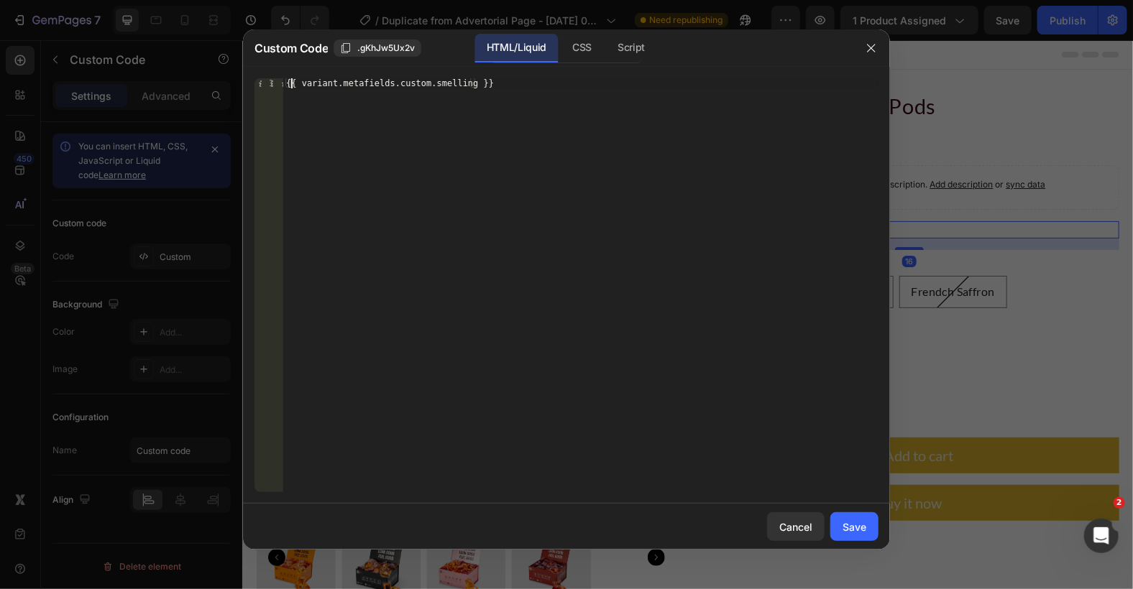
click at [290, 82] on div "{{ variant.metafields.custom.smelling }}" at bounding box center [580, 295] width 595 height 434
type textarea "{{ variant.metafields.custom.smelling }}"
paste textarea "{% for variant in product.variants %}"
click at [361, 127] on div "{% for variant in product.variants %} {{ variant.metafields.custom.smelling }}" at bounding box center [580, 295] width 595 height 434
type textarea "{{ variant.metafields.custom.smelling }}"
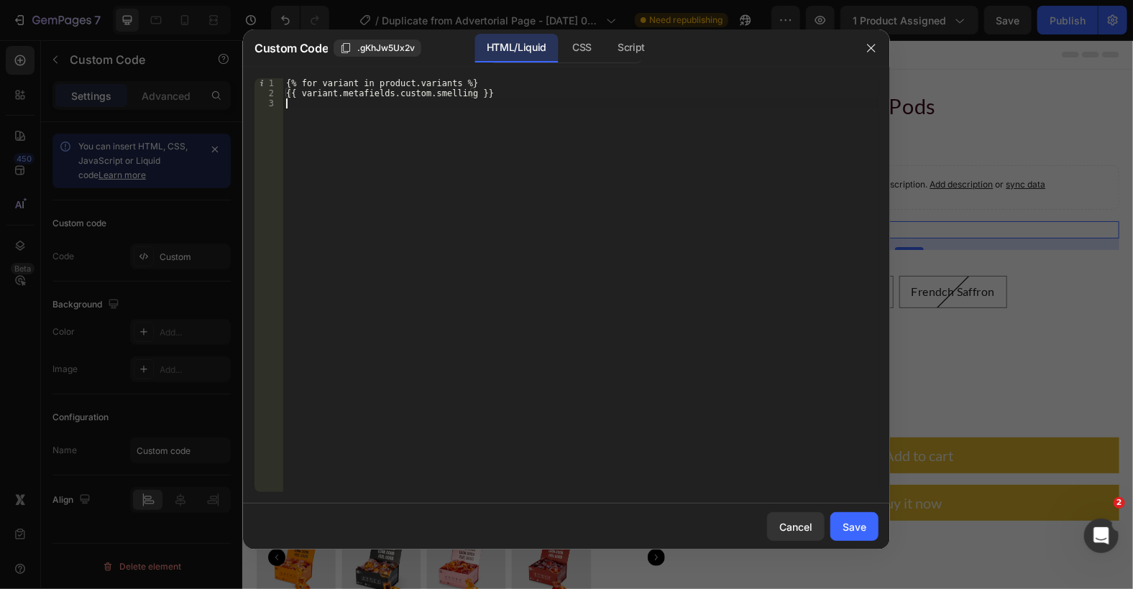
paste textarea "{% endfor %}"
type textarea "{% endfor %}"
click at [842, 529] on button "Save" at bounding box center [854, 527] width 48 height 29
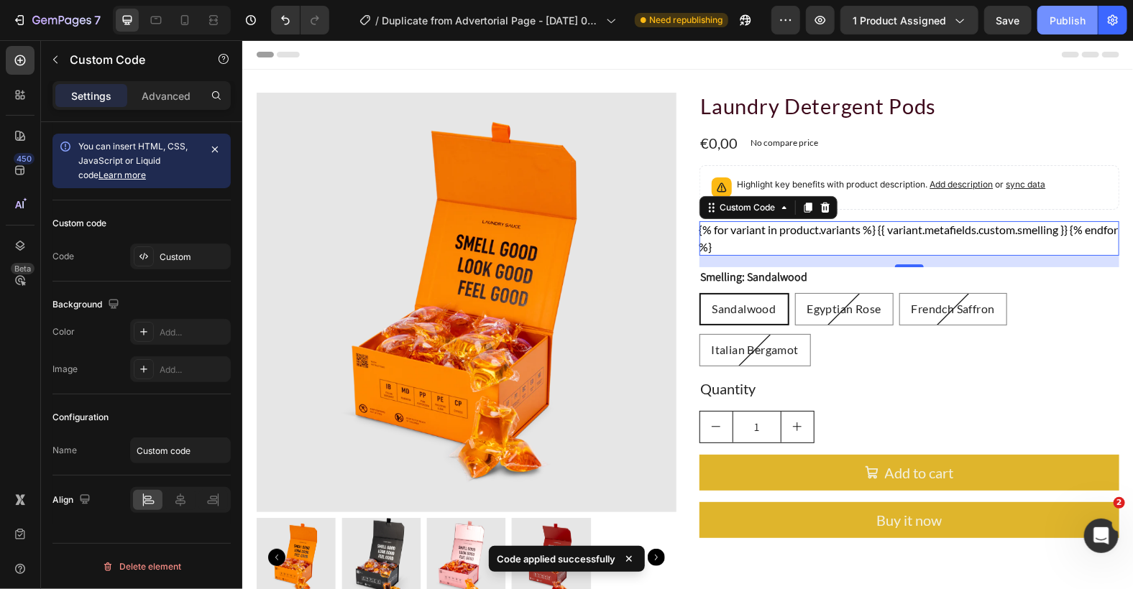
click at [1050, 15] on button "Publish" at bounding box center [1067, 20] width 60 height 29
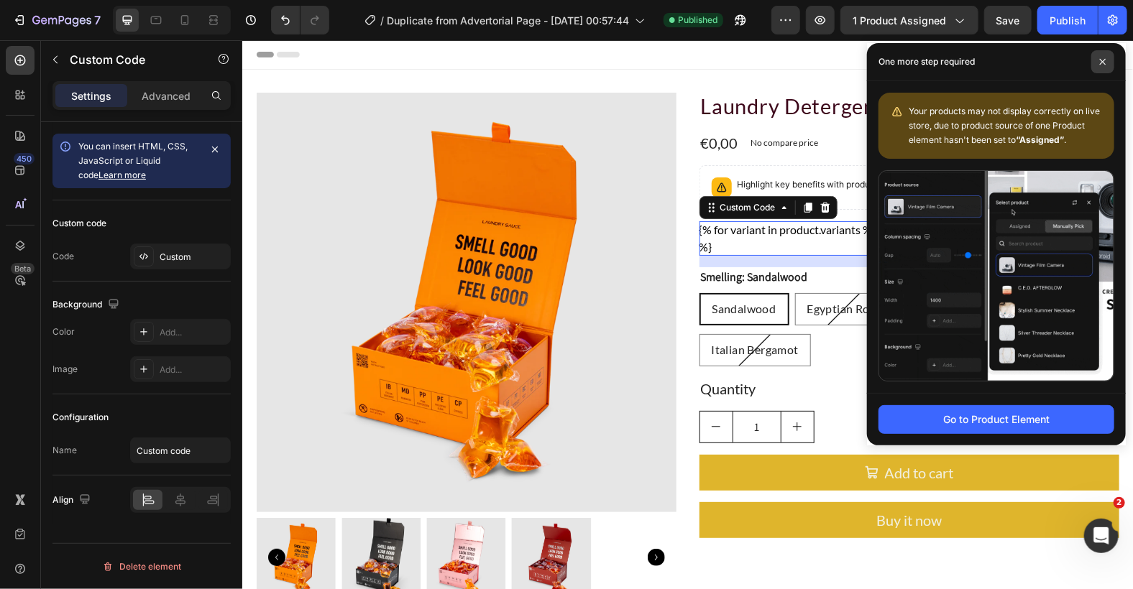
click at [1101, 70] on span at bounding box center [1102, 61] width 23 height 23
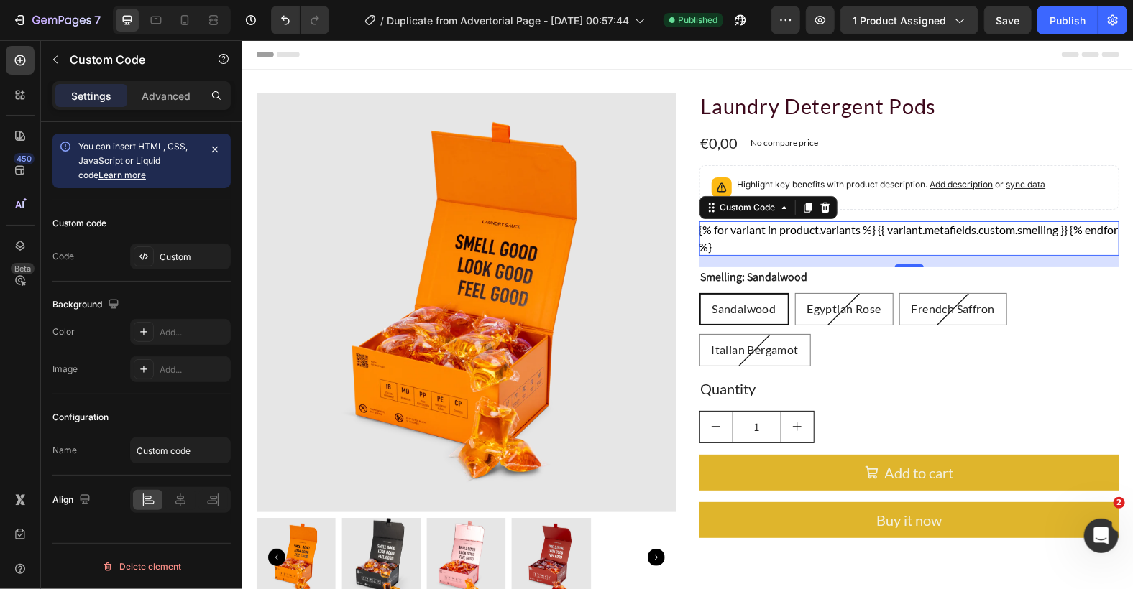
click at [773, 241] on div "{% for variant in product.variants %} {{ variant.metafields.custom.smelling }} …" at bounding box center [909, 238] width 420 height 35
click at [759, 237] on div "{% for variant in product.variants %} {{ variant.metafields.custom.smelling }} …" at bounding box center [909, 238] width 420 height 35
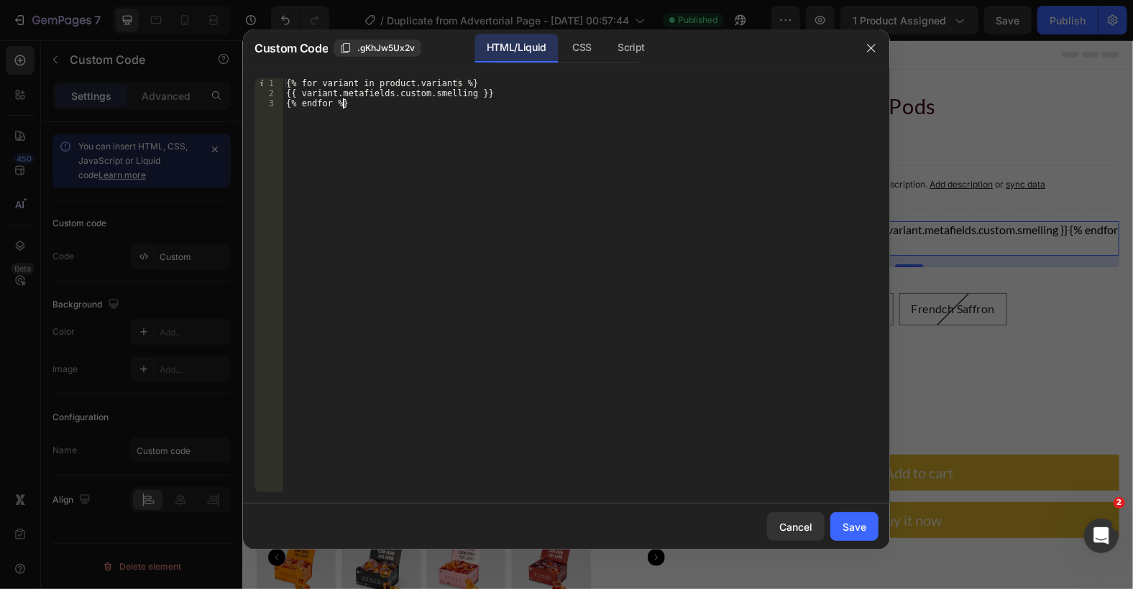
click at [722, 242] on div "{% for variant in product.variants %} {{ variant.metafields.custom.smelling }} …" at bounding box center [580, 295] width 595 height 434
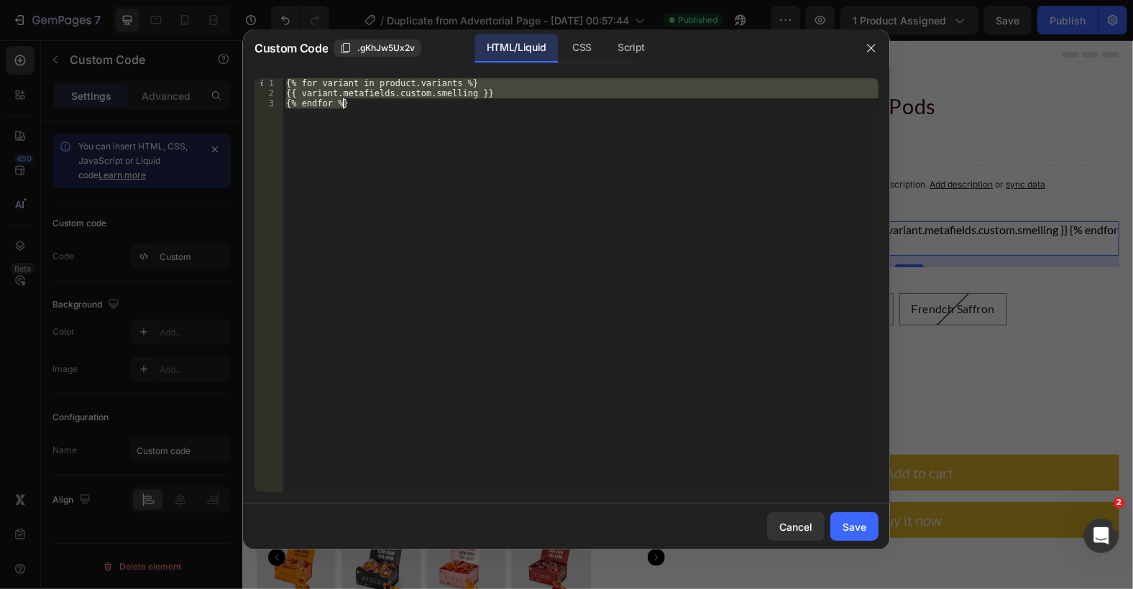
click at [385, 138] on div "{% for variant in product.variants %} {{ variant.metafields.custom.smelling }} …" at bounding box center [580, 285] width 595 height 414
drag, startPoint x: 387, startPoint y: 123, endPoint x: 277, endPoint y: 80, distance: 118.1
click at [277, 80] on div "{% endfor %} 1 2 3 {% for variant in product.variants %} {{ variant.metafields.…" at bounding box center [566, 285] width 624 height 414
type textarea "{% for variant in product.variants %} {{ variant.metafields.custom.smelling }}"
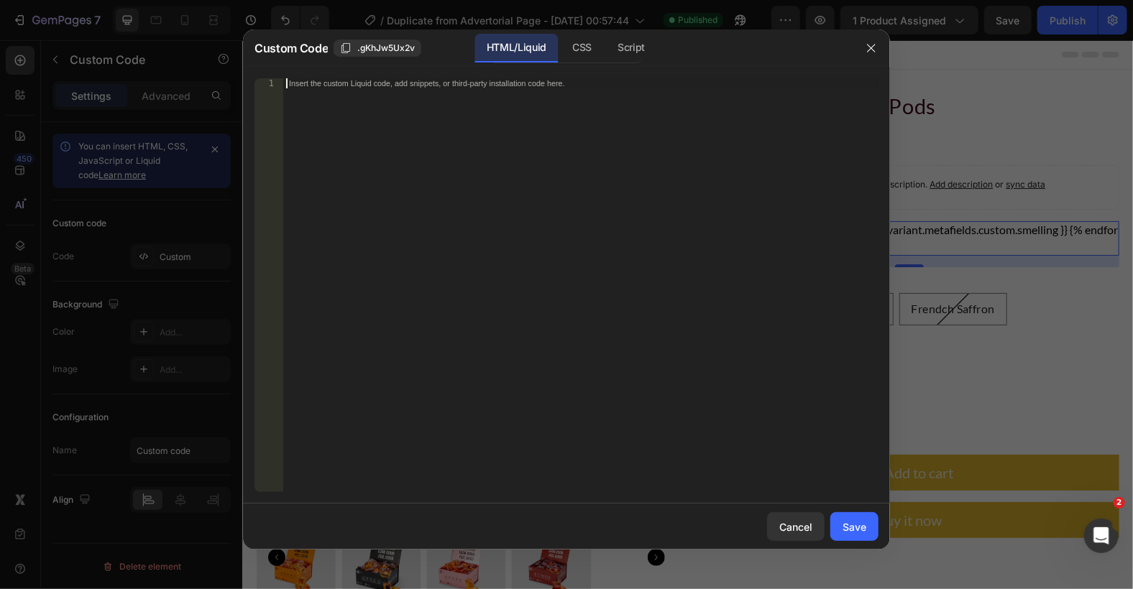
paste textarea "{% endfor %}"
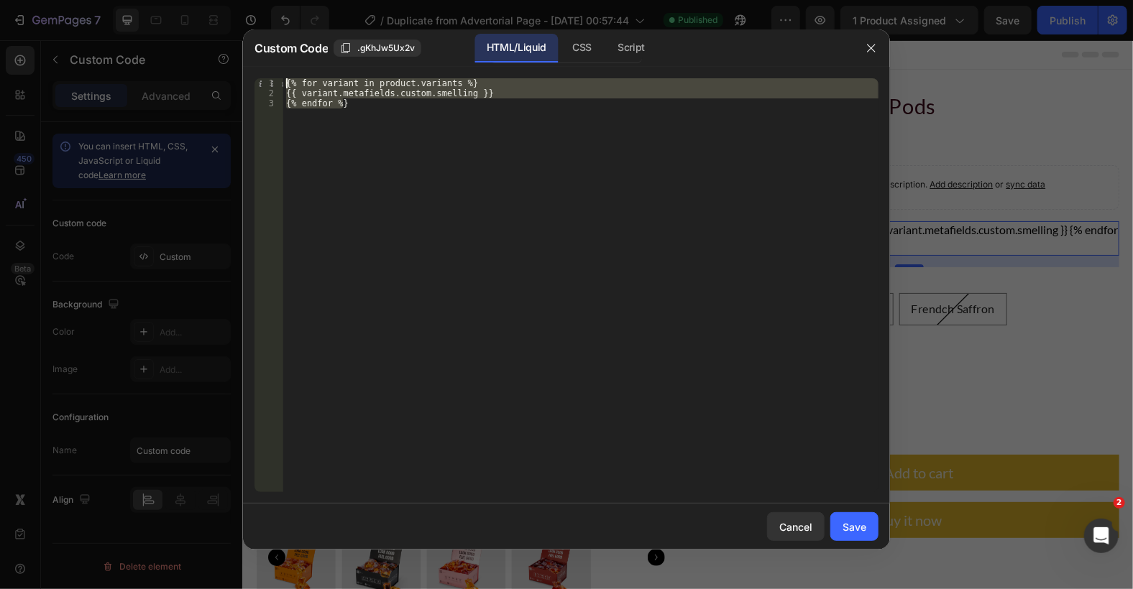
drag, startPoint x: 419, startPoint y: 126, endPoint x: 247, endPoint y: 74, distance: 180.1
click at [247, 74] on div "{% endfor %} 1 2 3 {% for variant in product.variants %} {{ variant.metafields.…" at bounding box center [566, 285] width 647 height 437
type textarea "{% for variant in product.variants %} {{ variant.metafields.custom.smelling }}"
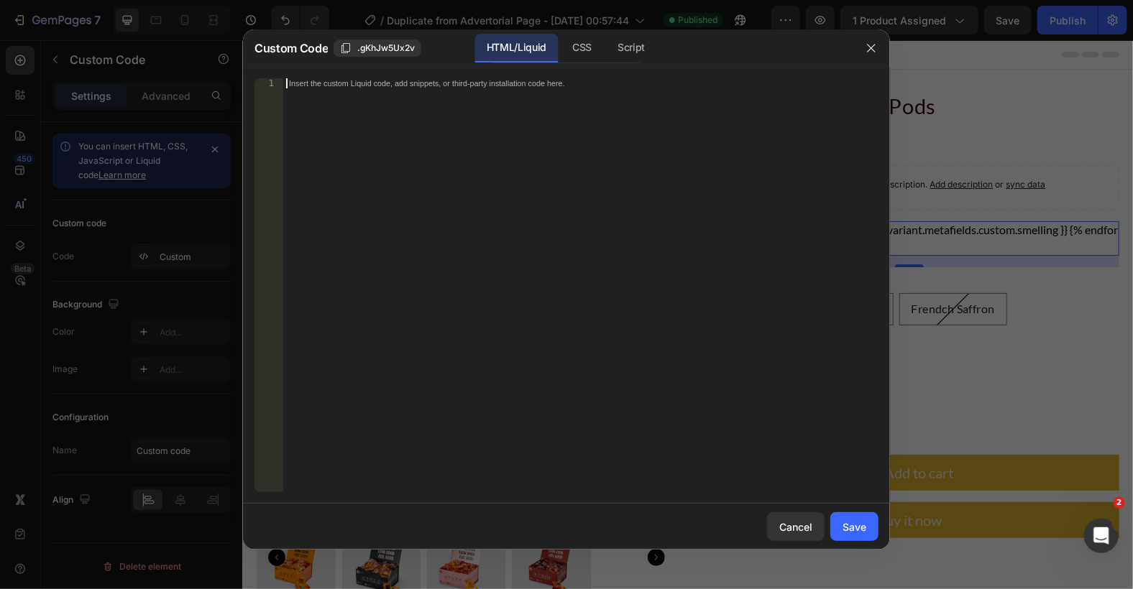
paste textarea "{% endif %}"
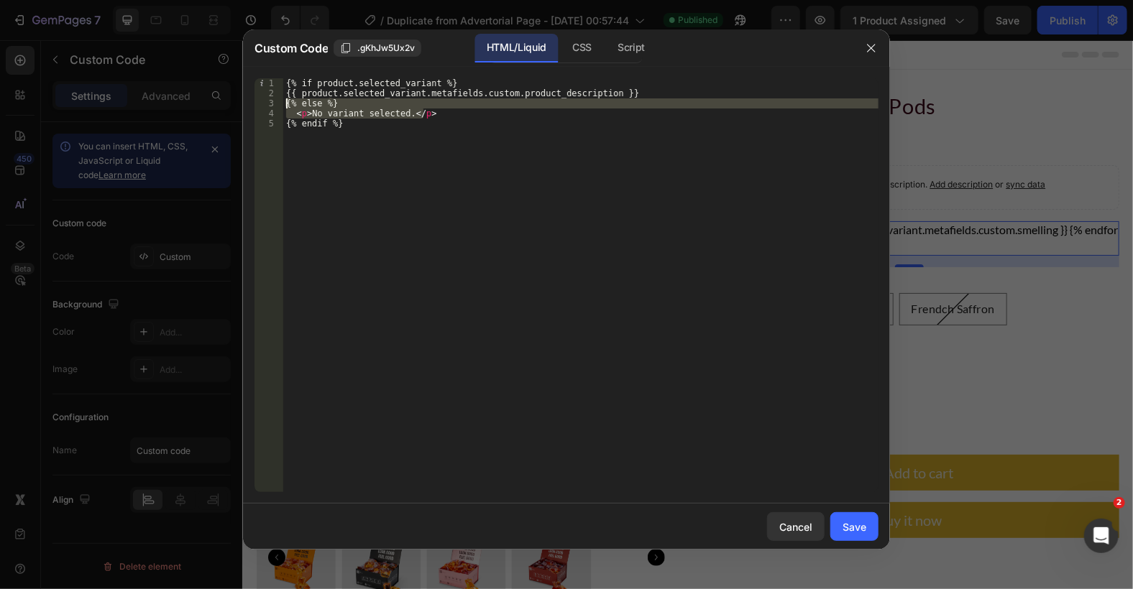
drag, startPoint x: 436, startPoint y: 111, endPoint x: 240, endPoint y: 101, distance: 196.5
click at [240, 101] on div "Custom Code .gKhJw5Ux2v HTML/Liquid CSS Script {% endif %} 1 2 3 4 5 {% if prod…" at bounding box center [566, 294] width 1133 height 589
type textarea "{% else %} <p>No variant selected.</p>"
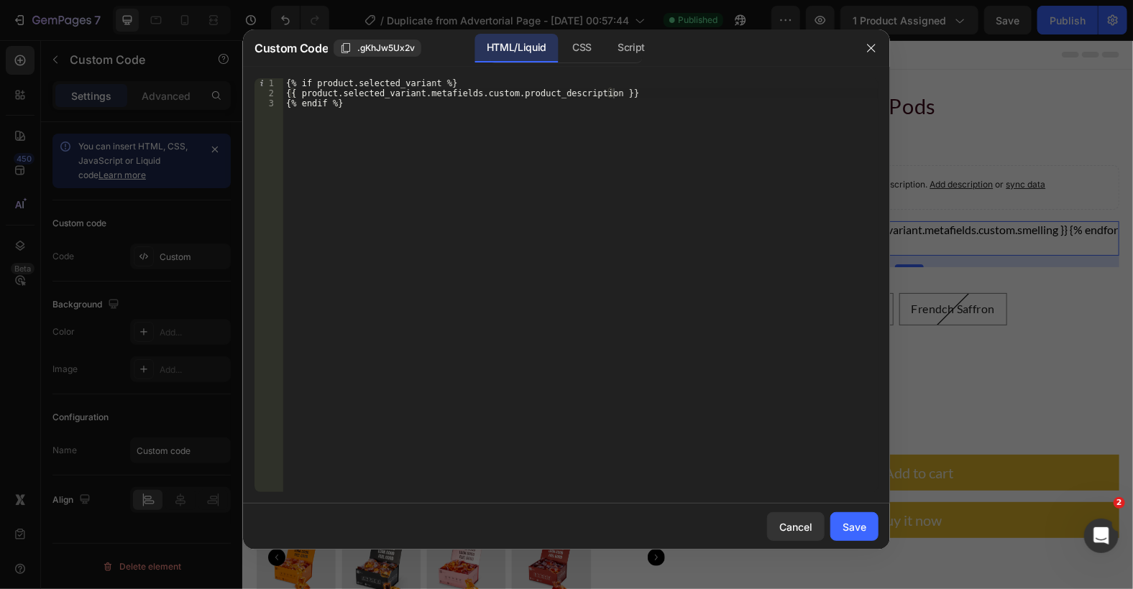
click at [625, 103] on div "{% if product.selected_variant %} {{ product.selected_variant.metafields.custom…" at bounding box center [580, 295] width 595 height 434
drag, startPoint x: 628, startPoint y: 93, endPoint x: 279, endPoint y: 91, distance: 349.4
click at [279, 91] on div "{% endif %} 1 2 3 {% if product.selected_variant %} {{ product.selected_variant…" at bounding box center [566, 285] width 624 height 414
type textarea "{{ product.selected_variant.metafields.custom.product_description }}"
paste textarea "{{ variant.metafields.custom.smelling }}"
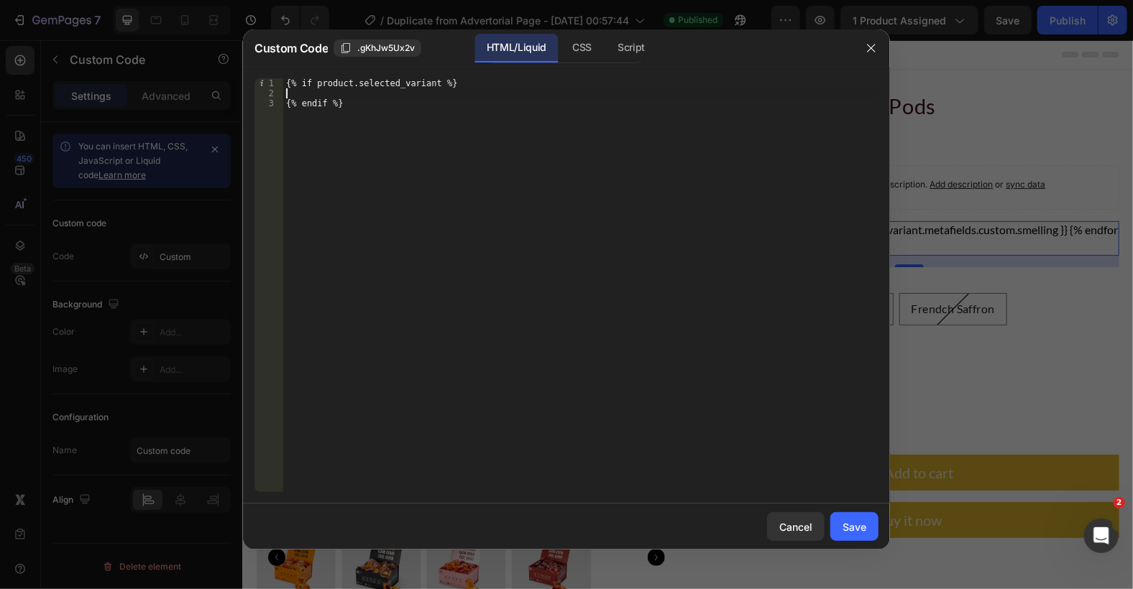
type textarea "{{ variant.metafields.custom.smelling }}"
click at [860, 533] on div "Save" at bounding box center [854, 527] width 24 height 15
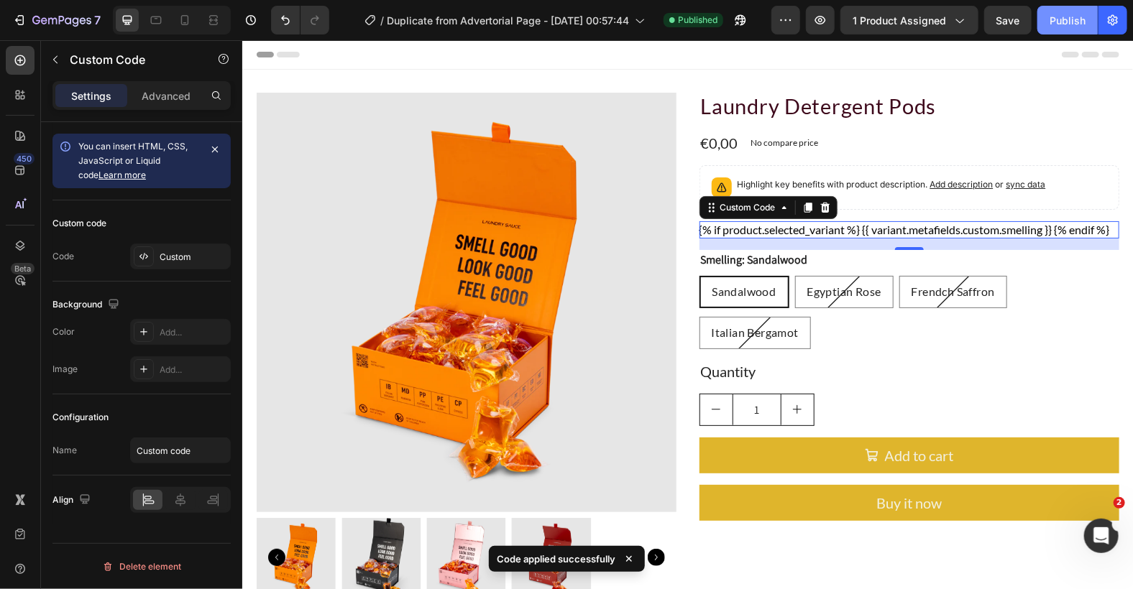
click at [1066, 31] on button "Publish" at bounding box center [1067, 20] width 60 height 29
click at [754, 225] on div "{% if product.selected_variant %} {{ variant.metafields.custom.smelling }} {% e…" at bounding box center [909, 229] width 420 height 17
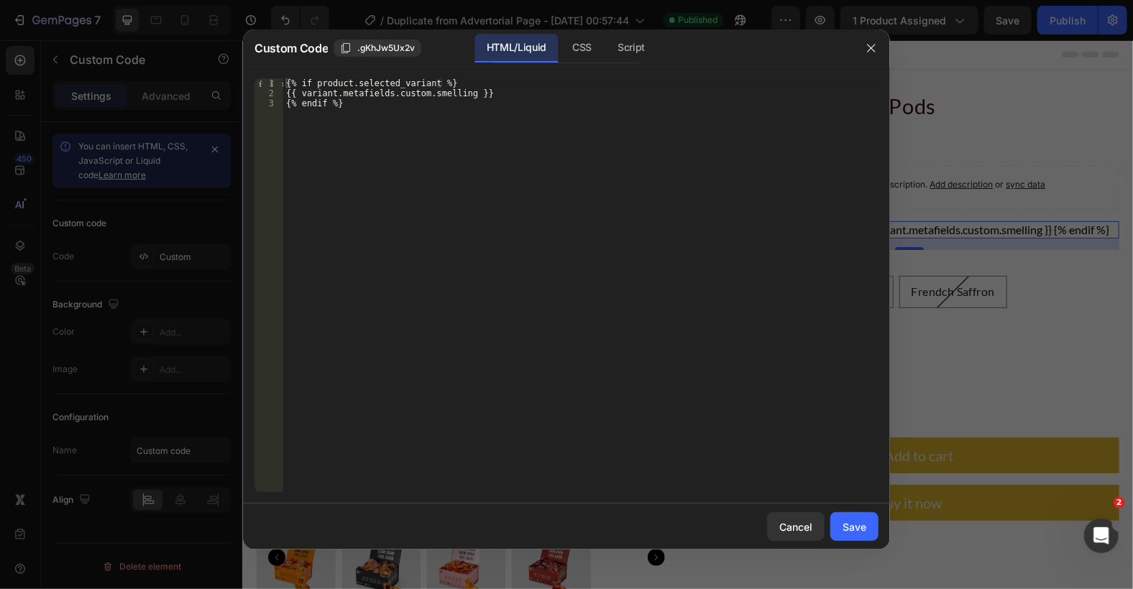
type textarea "{{ variant.metafields.custom.smelling }}"
drag, startPoint x: 487, startPoint y: 94, endPoint x: 257, endPoint y: 91, distance: 230.0
click at [257, 91] on div "{{ variant.metafields.custom.smelling }} 1 2 3 {% if product.selected_variant %…" at bounding box center [566, 285] width 624 height 414
paste textarea "{{ product.selected_variant.metafields.custom. smelling }}"
type textarea "{{ product.selected_variant.metafields.custom. smelling }}"
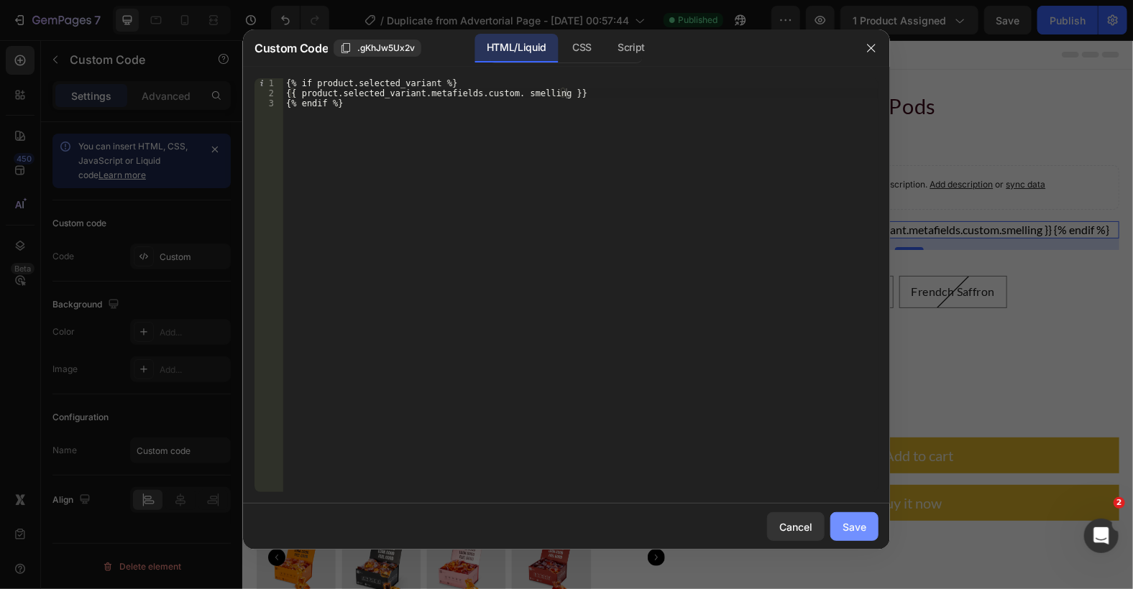
click at [865, 528] on div "Save" at bounding box center [854, 527] width 24 height 15
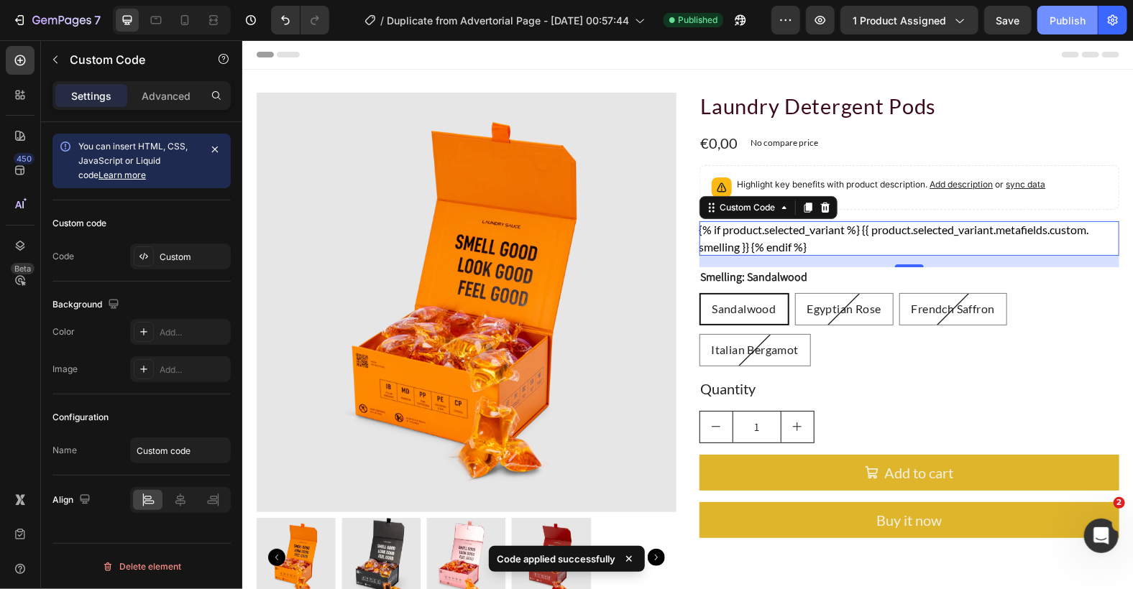
click at [1044, 24] on button "Publish" at bounding box center [1067, 20] width 60 height 29
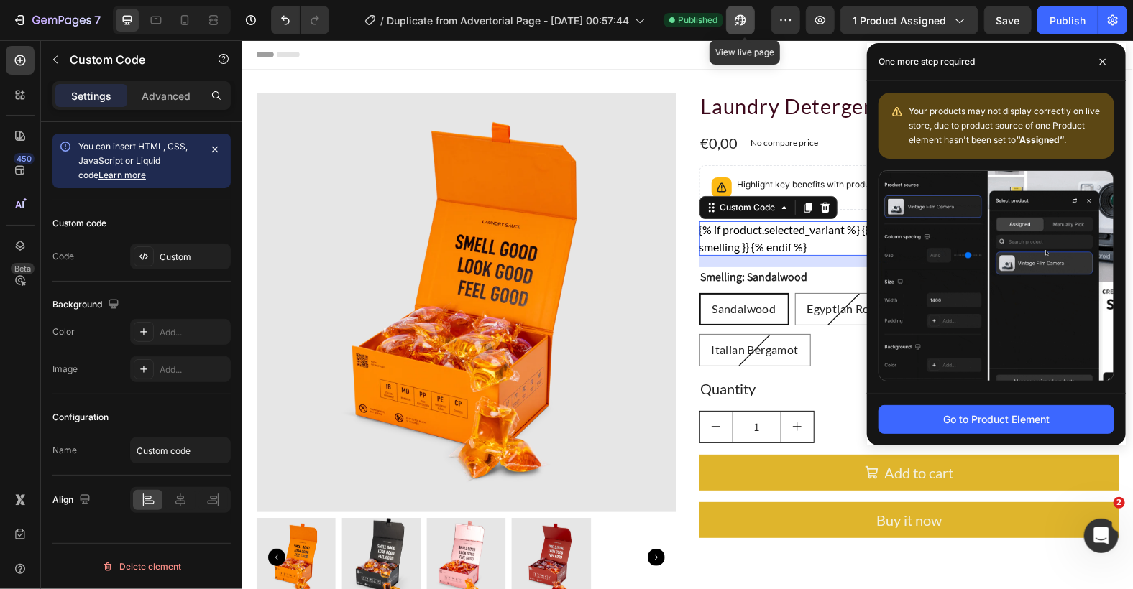
click at [736, 19] on button "button" at bounding box center [740, 20] width 29 height 29
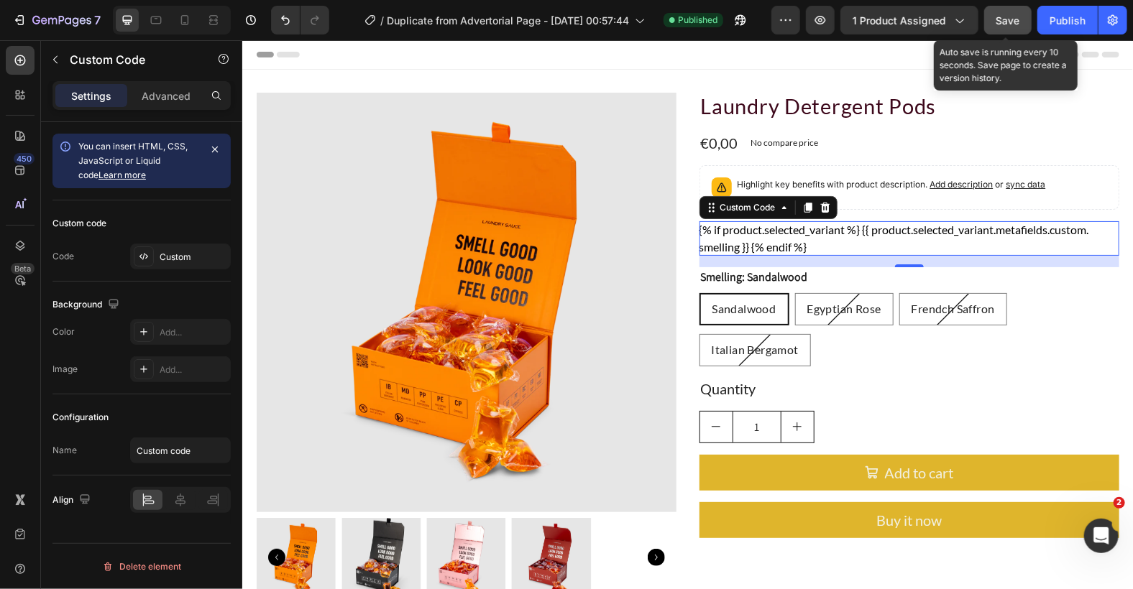
click at [1015, 19] on span "Save" at bounding box center [1008, 20] width 24 height 12
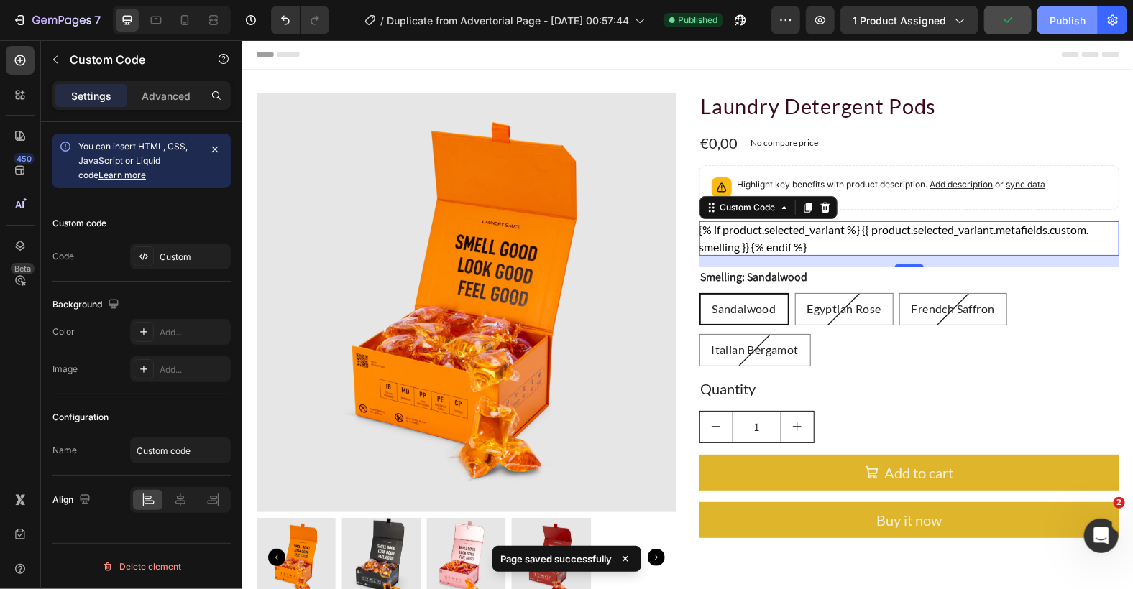
click at [1051, 22] on div "Publish" at bounding box center [1067, 20] width 36 height 15
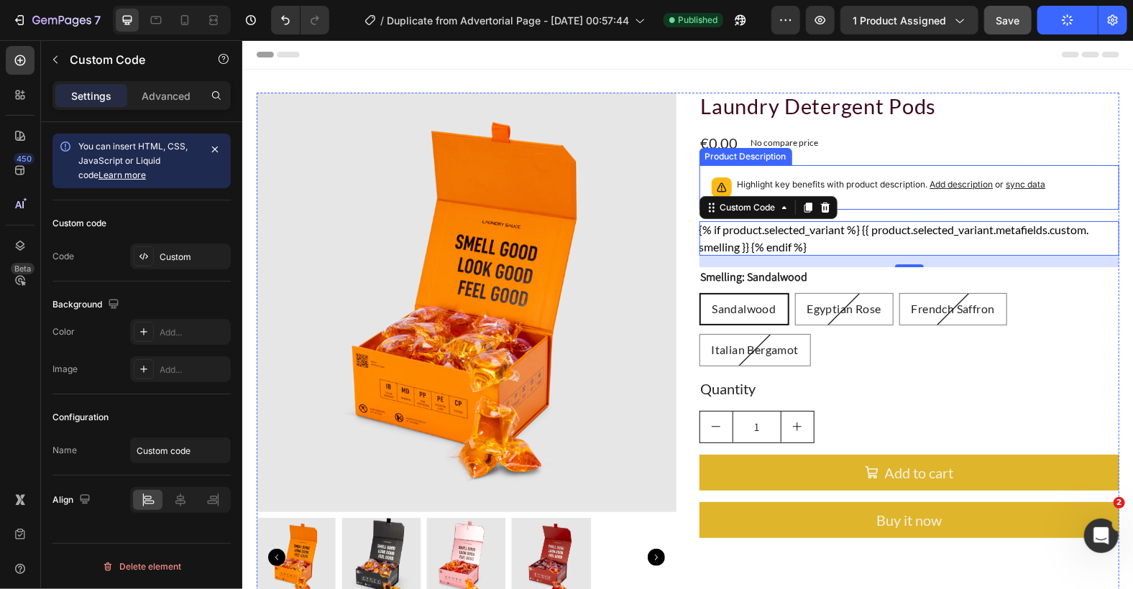
click at [1006, 188] on span "sync data" at bounding box center [1026, 183] width 40 height 11
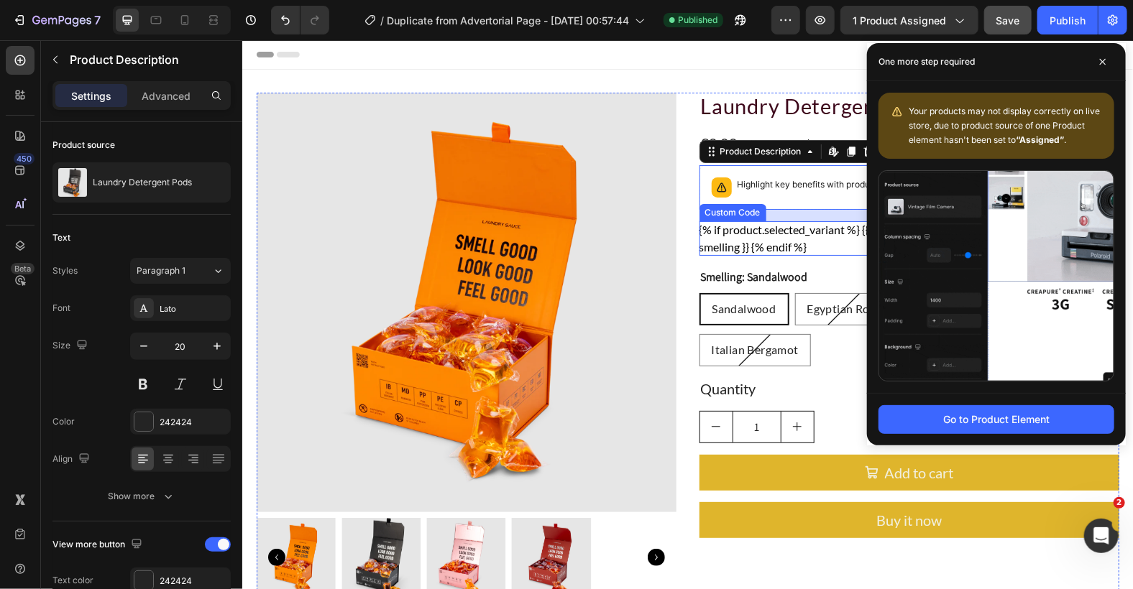
click at [762, 233] on div "{% if product.selected_variant %} {{ product.selected_variant.metafields.custom…" at bounding box center [909, 238] width 420 height 35
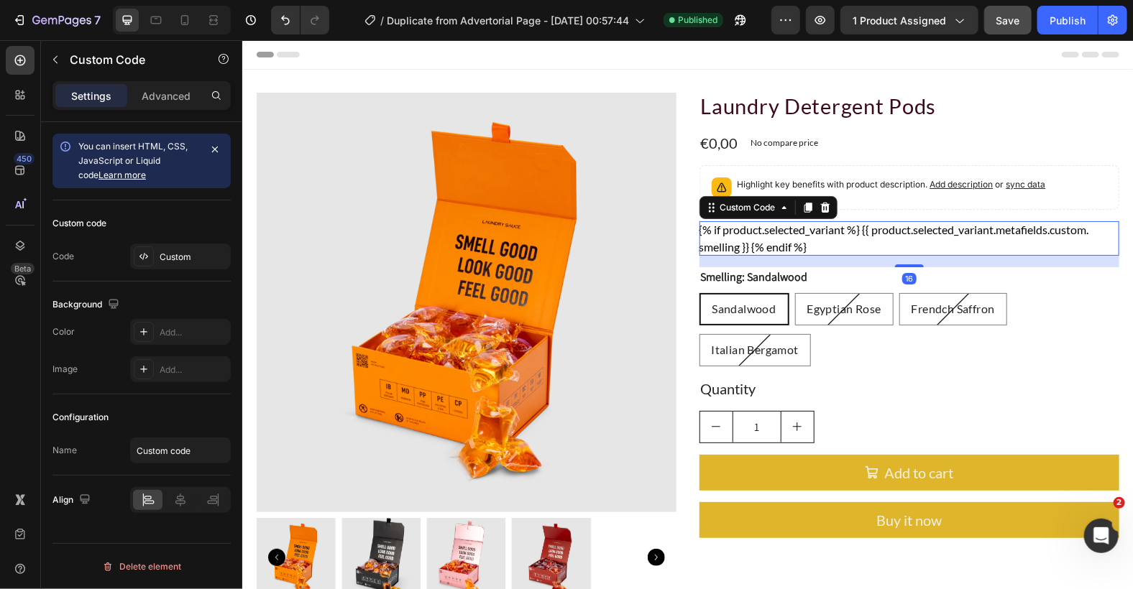
click at [762, 233] on div "{% if product.selected_variant %} {{ product.selected_variant.metafields.custom…" at bounding box center [909, 238] width 420 height 35
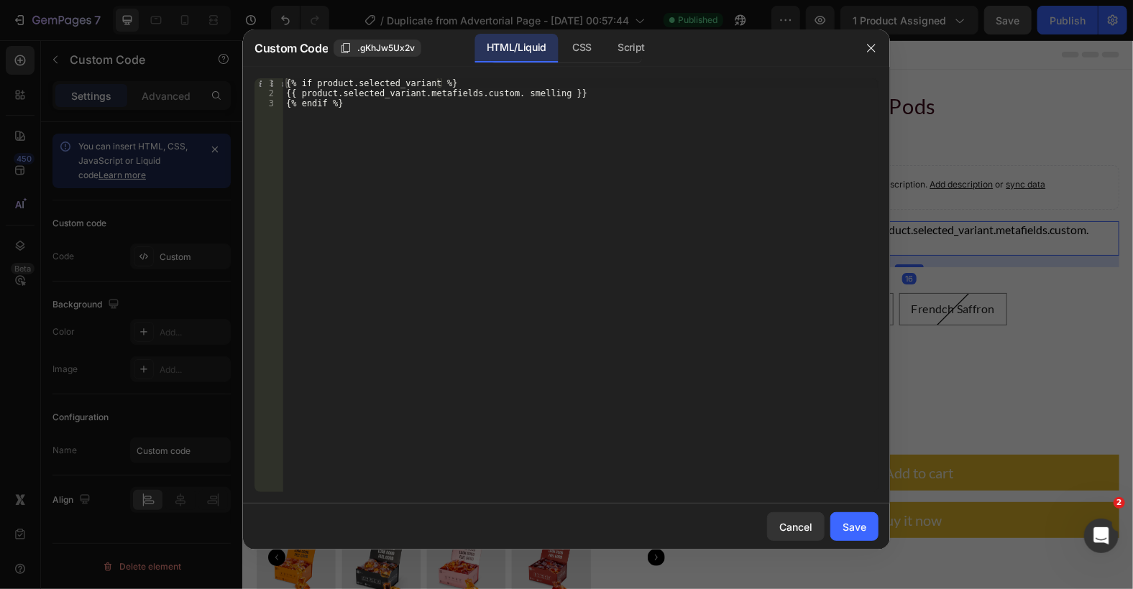
drag, startPoint x: 556, startPoint y: 90, endPoint x: 759, endPoint y: 6, distance: 219.9
click at [556, 90] on div "{% if product.selected_variant %} {{ product.selected_variant.metafields.custom…" at bounding box center [580, 295] width 595 height 434
drag, startPoint x: 513, startPoint y: 94, endPoint x: 666, endPoint y: 41, distance: 162.8
click at [513, 94] on div "{% if product.selected_variant %} {{ product.selected_variant.metafields.custom…" at bounding box center [580, 295] width 595 height 434
type textarea "{{ product.selected_variant.metafields.custom.smelling }}"
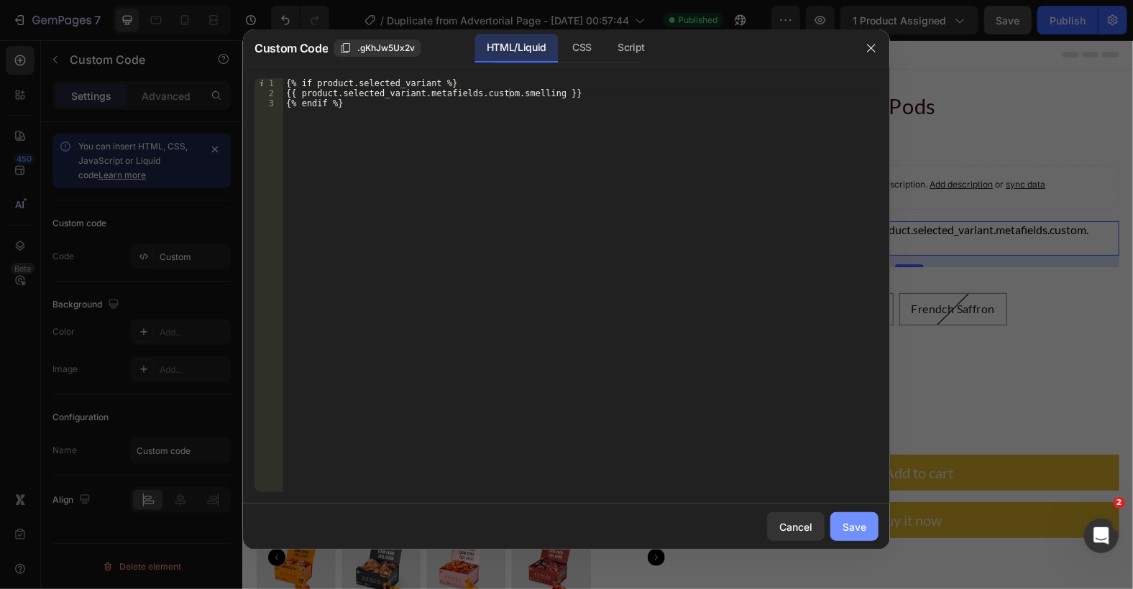
click at [853, 528] on div "Save" at bounding box center [854, 527] width 24 height 15
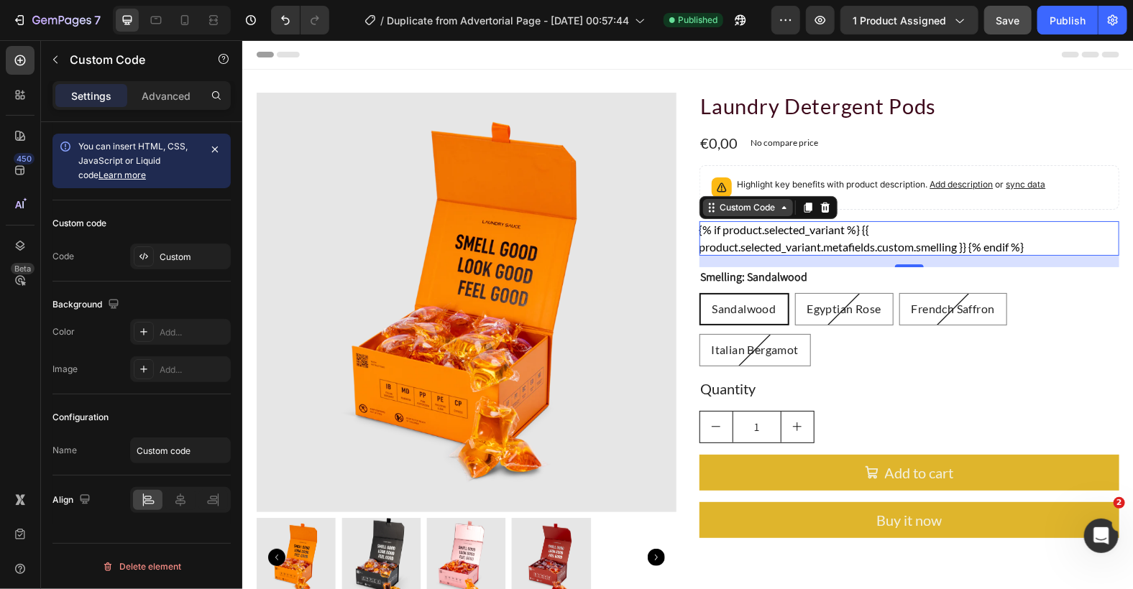
click at [763, 213] on div "Custom Code" at bounding box center [747, 206] width 90 height 17
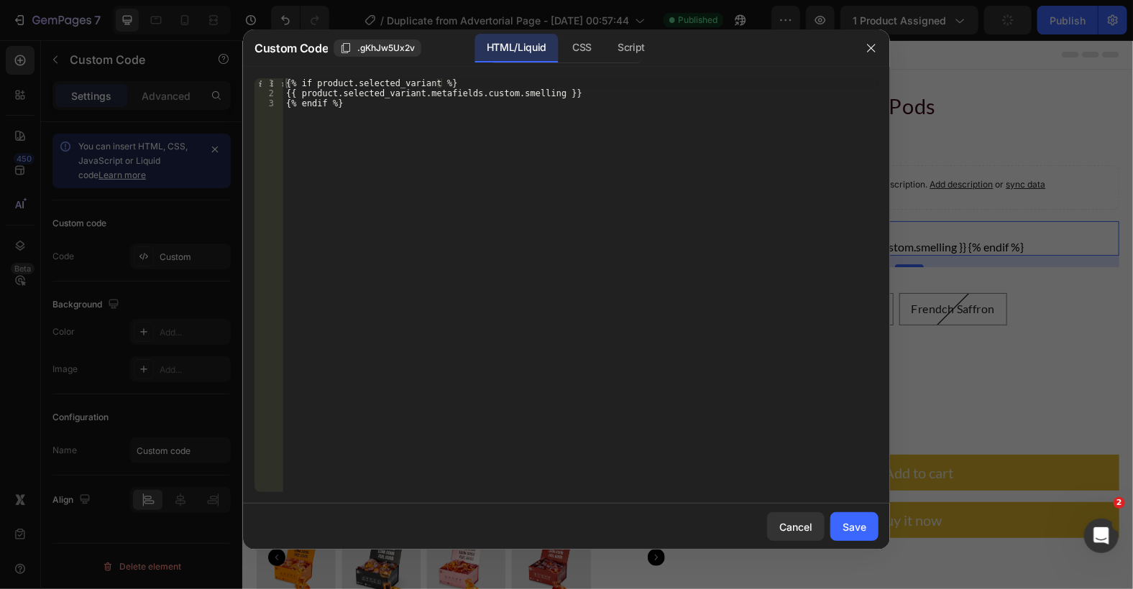
type textarea "{{ product.selected_variant.metafields.custom.smelling }}"
click at [549, 93] on div "{% if product.selected_variant %} {{ product.selected_variant.metafields.custom…" at bounding box center [580, 295] width 595 height 434
click at [853, 529] on div "Save" at bounding box center [854, 527] width 24 height 15
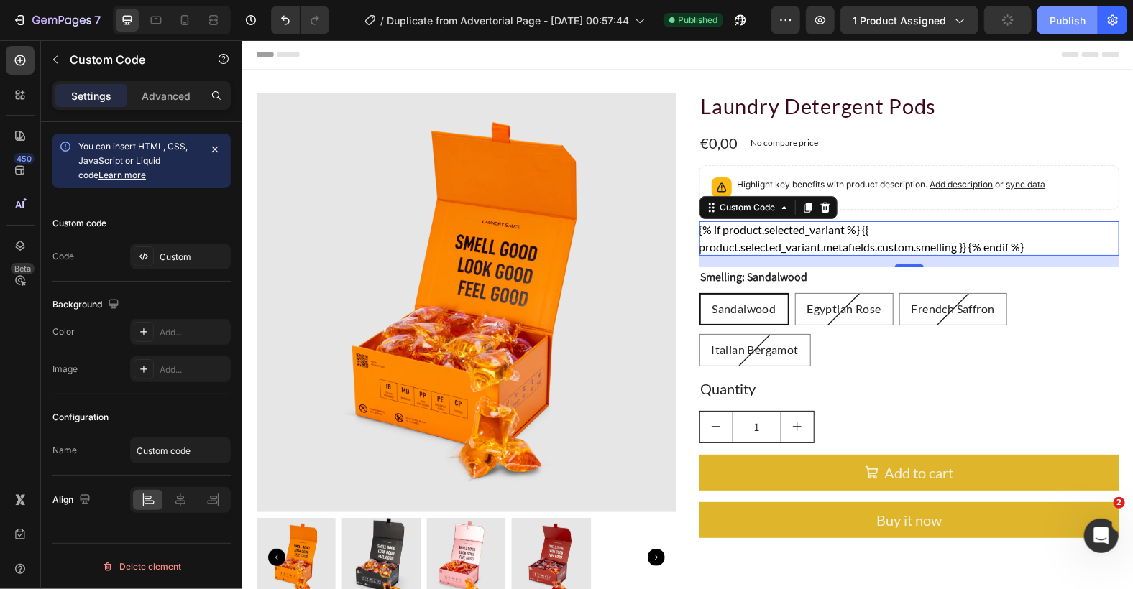
click at [1065, 22] on div "Publish" at bounding box center [1067, 20] width 36 height 15
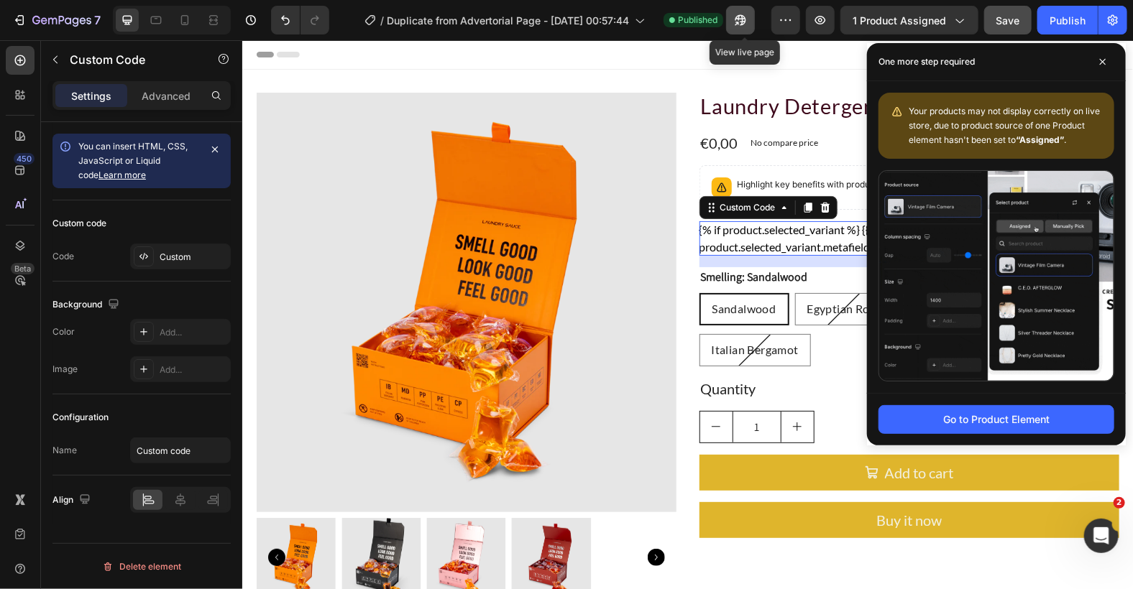
click at [748, 19] on icon "button" at bounding box center [740, 20] width 14 height 14
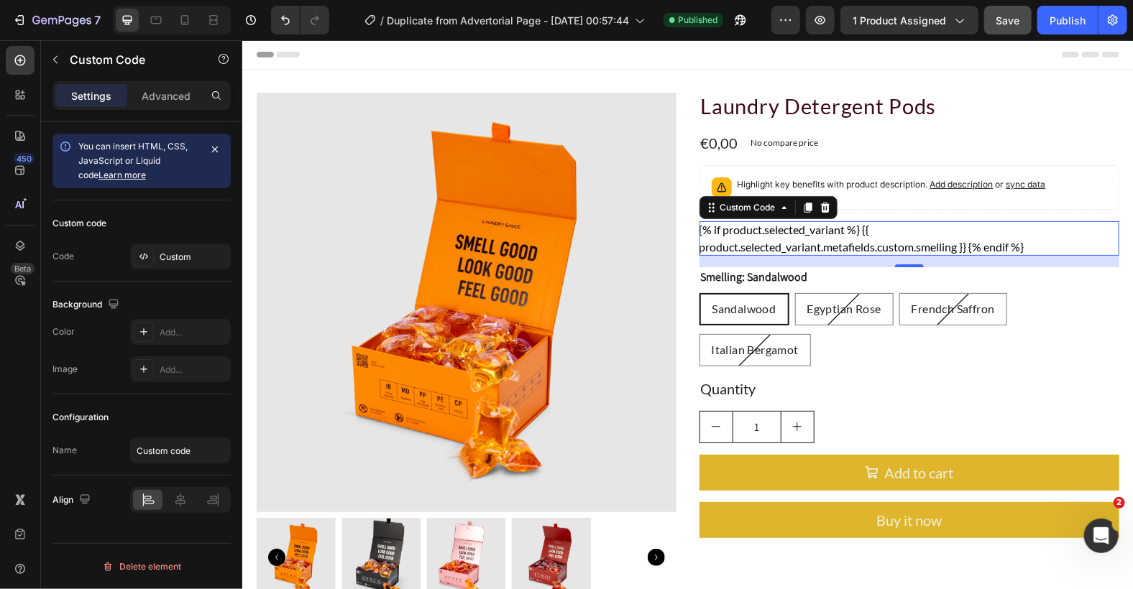
click at [923, 239] on div "{% if product.selected_variant %} {{ product.selected_variant.metafields.custom…" at bounding box center [909, 238] width 420 height 35
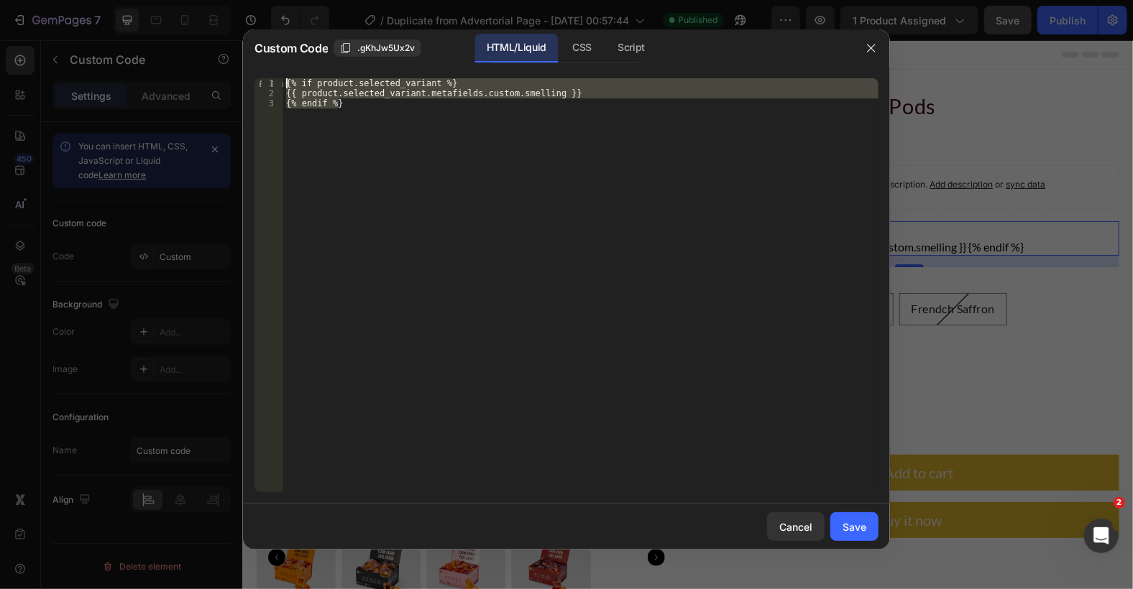
drag, startPoint x: 454, startPoint y: 178, endPoint x: 258, endPoint y: 83, distance: 218.0
click at [258, 83] on div "{% endif %} 1 2 3 {% if product.selected_variant %} {{ product.selected_variant…" at bounding box center [566, 285] width 624 height 414
type textarea "{% if product.selected_variant %} {{ product.selected_variant.metafields.custom…"
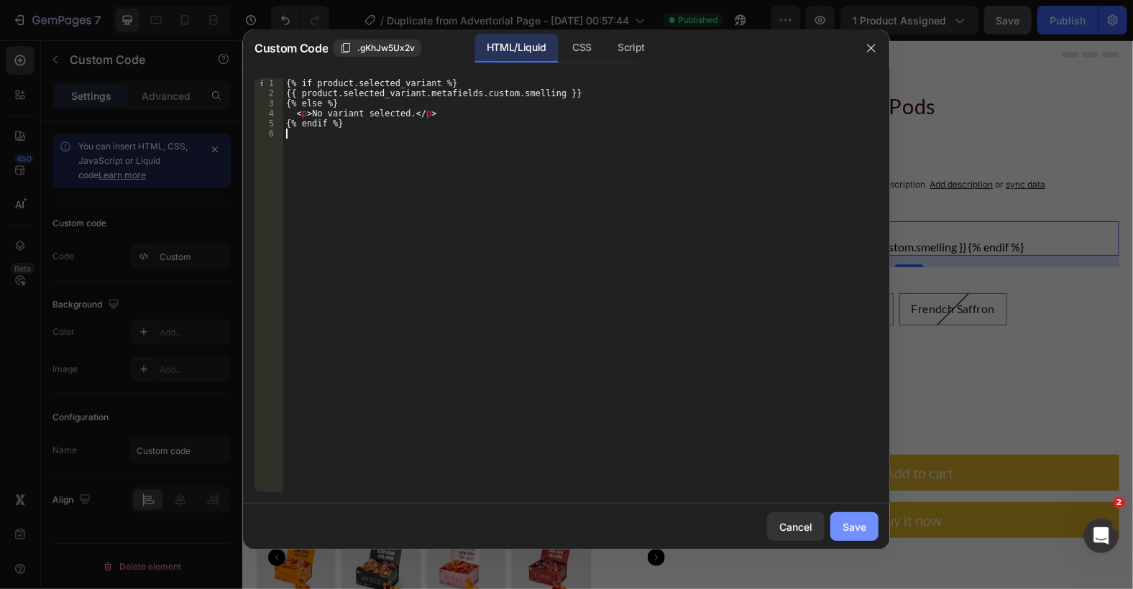
click at [861, 537] on button "Save" at bounding box center [854, 527] width 48 height 29
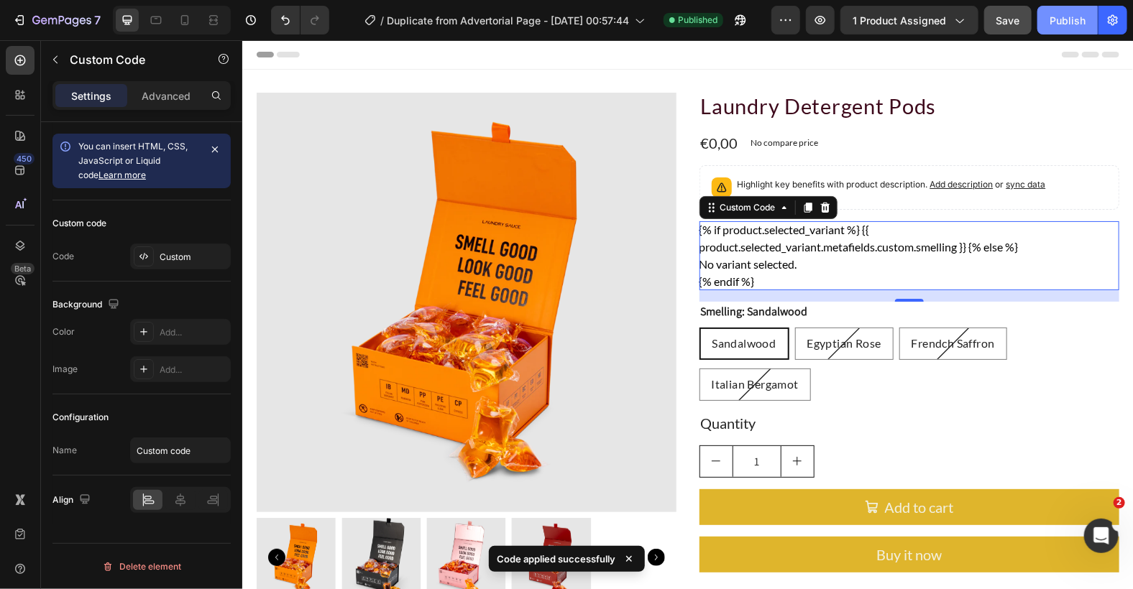
click at [1059, 13] on div "Publish" at bounding box center [1067, 20] width 36 height 15
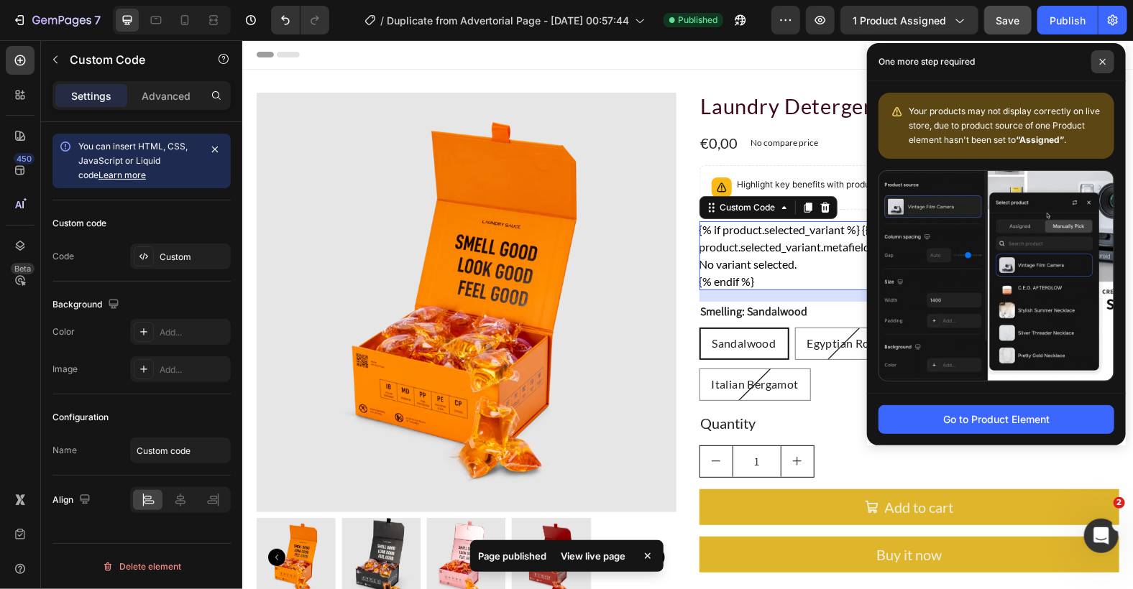
click at [1110, 60] on span at bounding box center [1102, 61] width 23 height 23
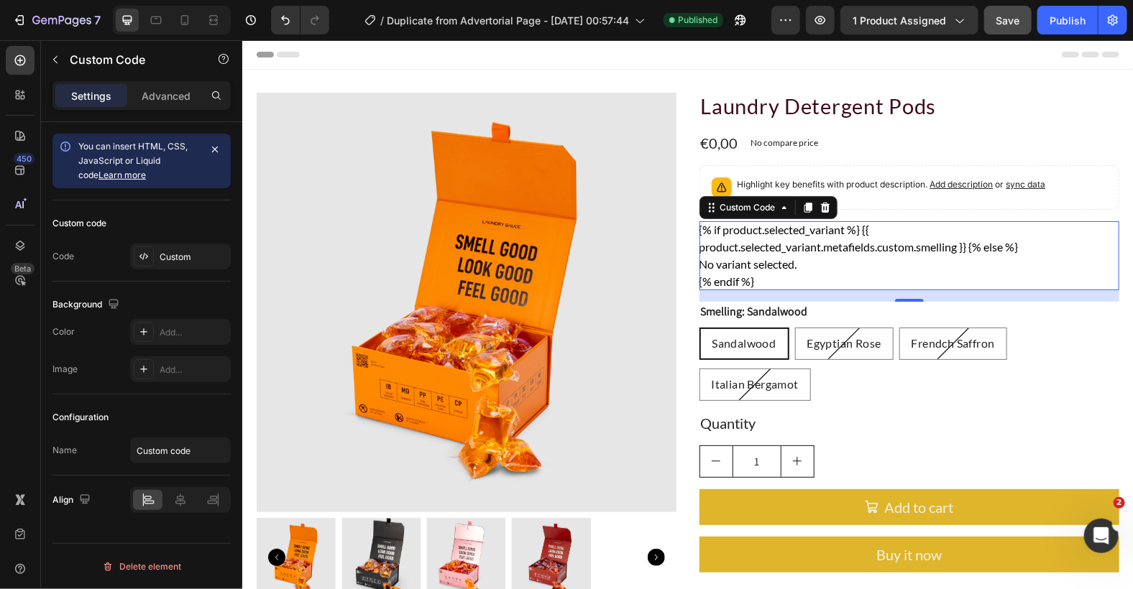
click at [886, 269] on p "No variant selected." at bounding box center [909, 263] width 420 height 17
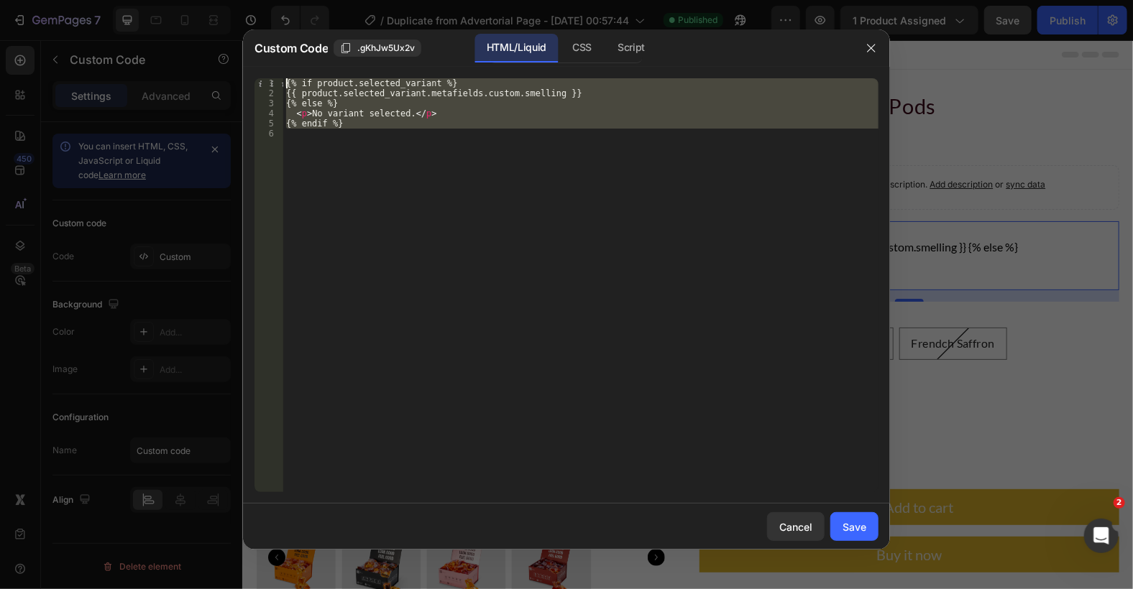
drag, startPoint x: 400, startPoint y: 160, endPoint x: 274, endPoint y: 73, distance: 152.9
click at [274, 73] on div "1 2 3 4 5 6 {% if product.selected_variant %} {{ product.selected_variant.metaf…" at bounding box center [566, 285] width 647 height 437
type textarea "{% if product.selected_variant %} {{ product.selected_variant.metafields.custom…"
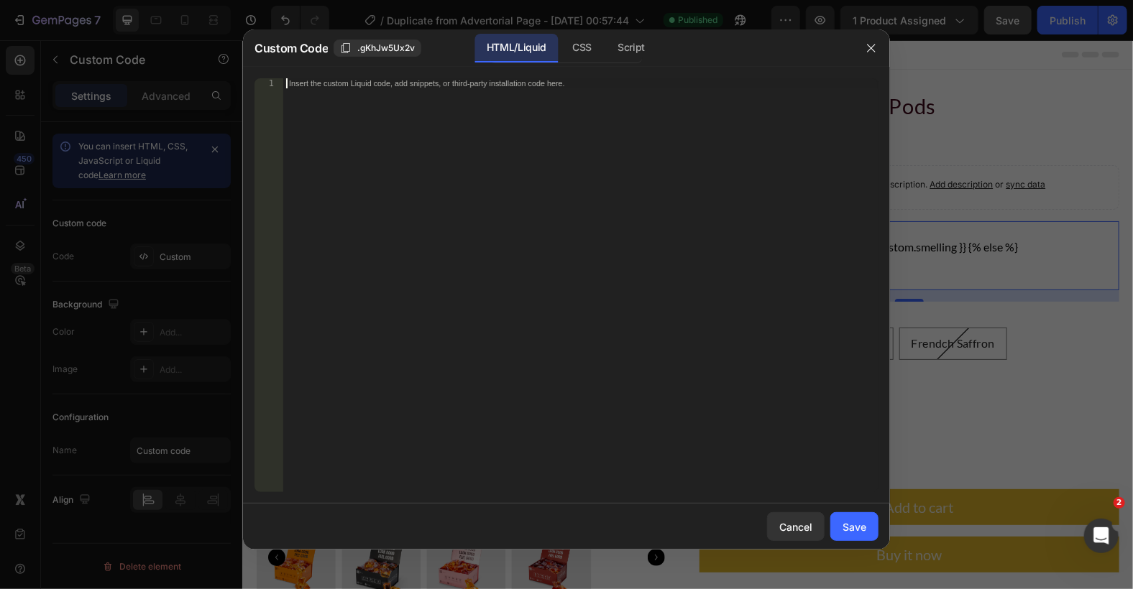
paste textarea "{% endif %}"
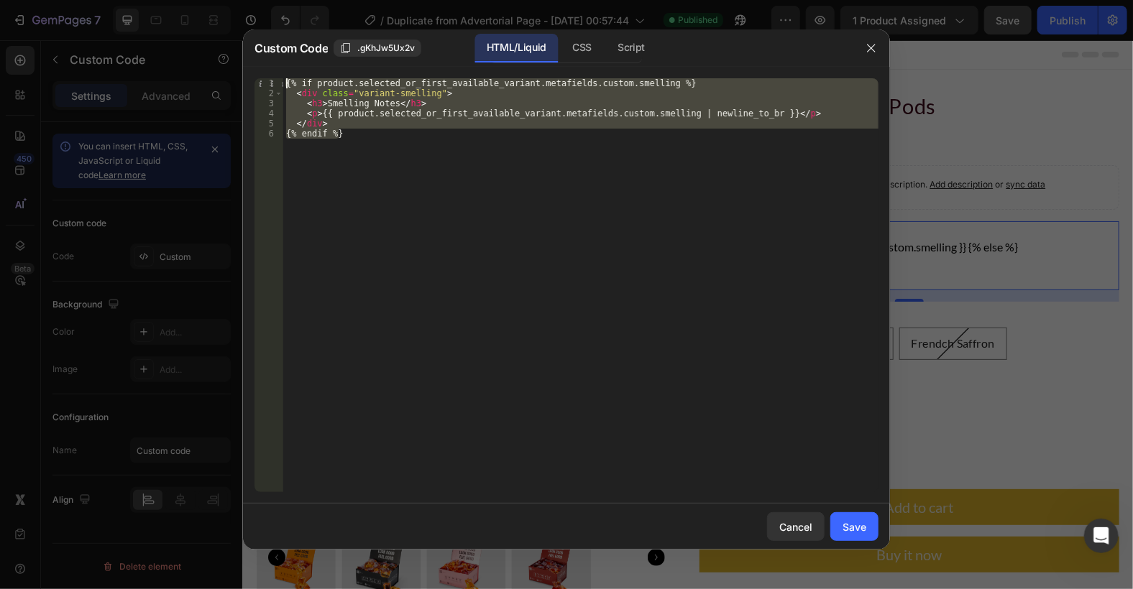
drag, startPoint x: 369, startPoint y: 135, endPoint x: 224, endPoint y: 55, distance: 166.0
click at [224, 55] on div "Custom Code .gKhJw5Ux2v HTML/Liquid CSS Script {% endif %} 1 2 3 4 5 6 {% if pr…" at bounding box center [566, 294] width 1133 height 589
type textarea "{% if product.selected_or_first_available_variant.metafields.custom.smelling %}…"
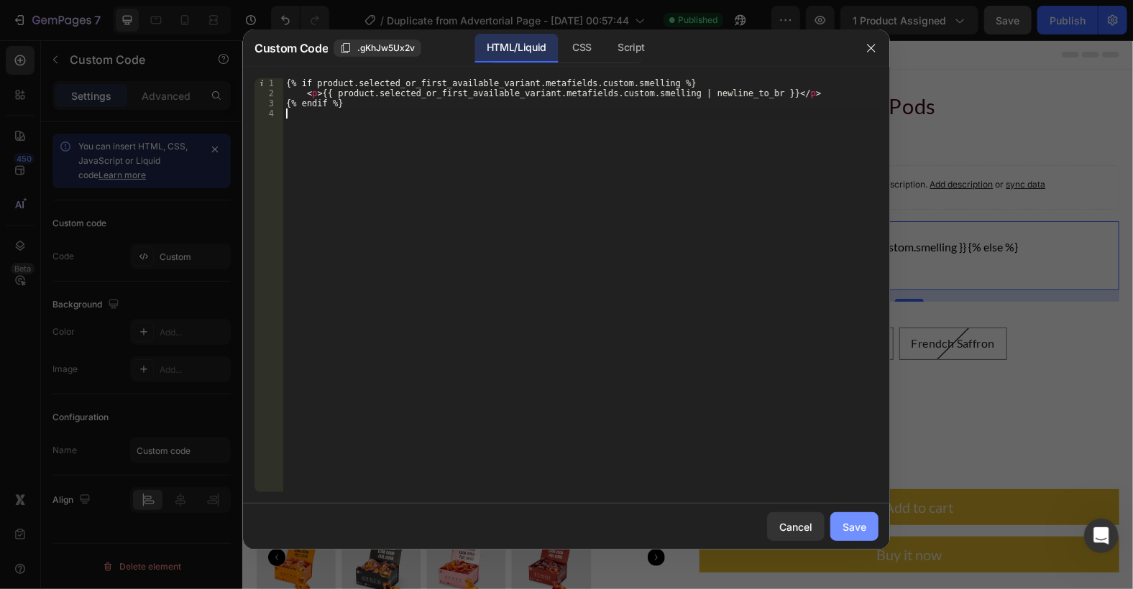
click at [837, 528] on button "Save" at bounding box center [854, 527] width 48 height 29
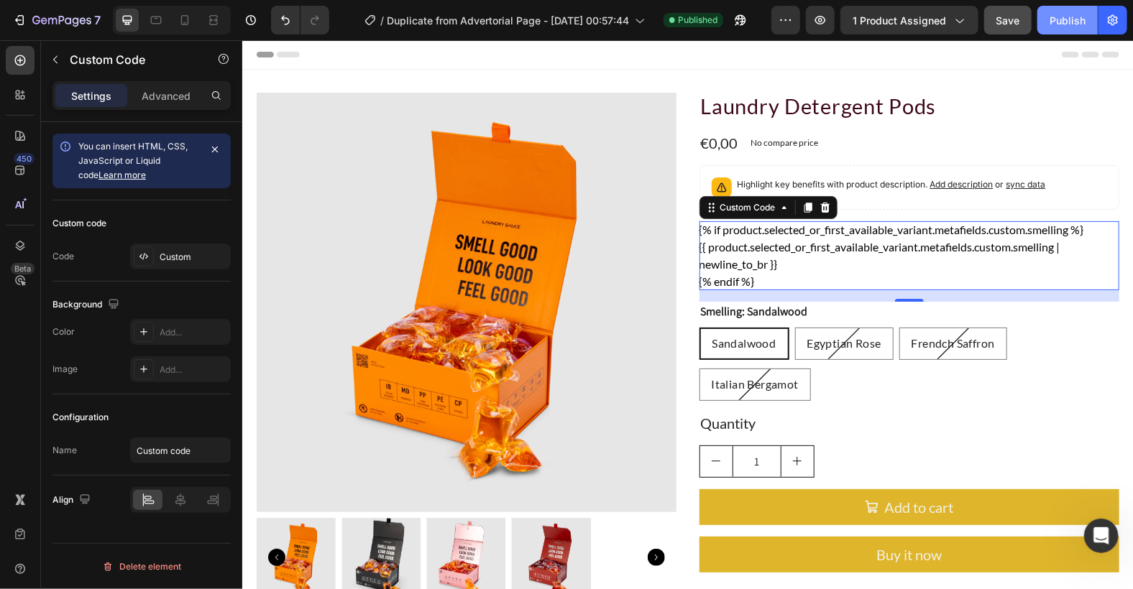
click at [1072, 18] on div "Publish" at bounding box center [1067, 20] width 36 height 15
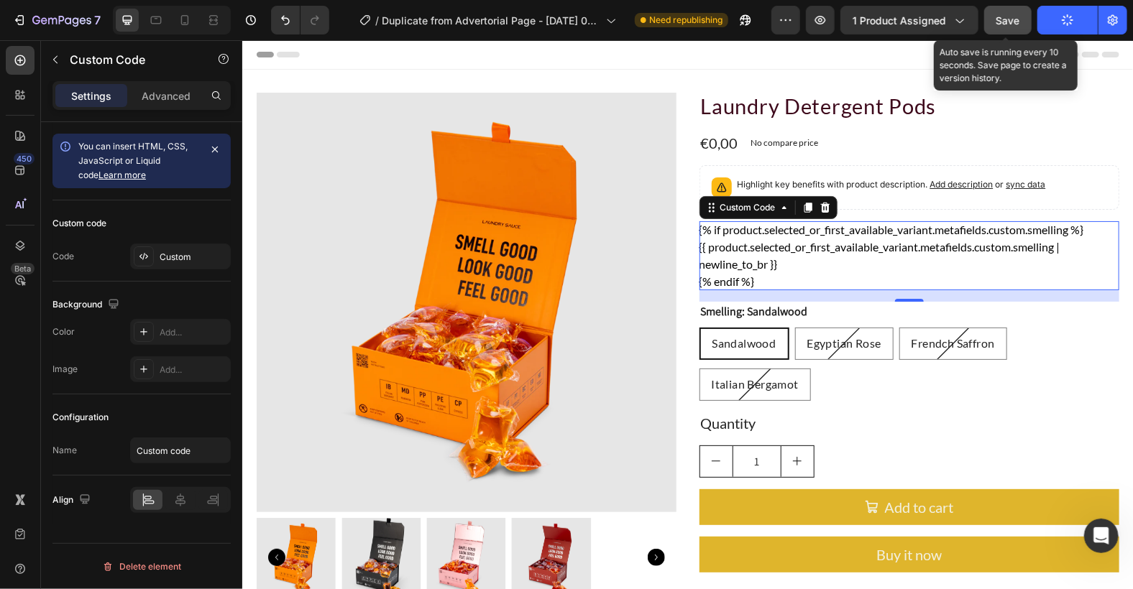
click at [1009, 10] on button "Save" at bounding box center [1007, 20] width 47 height 29
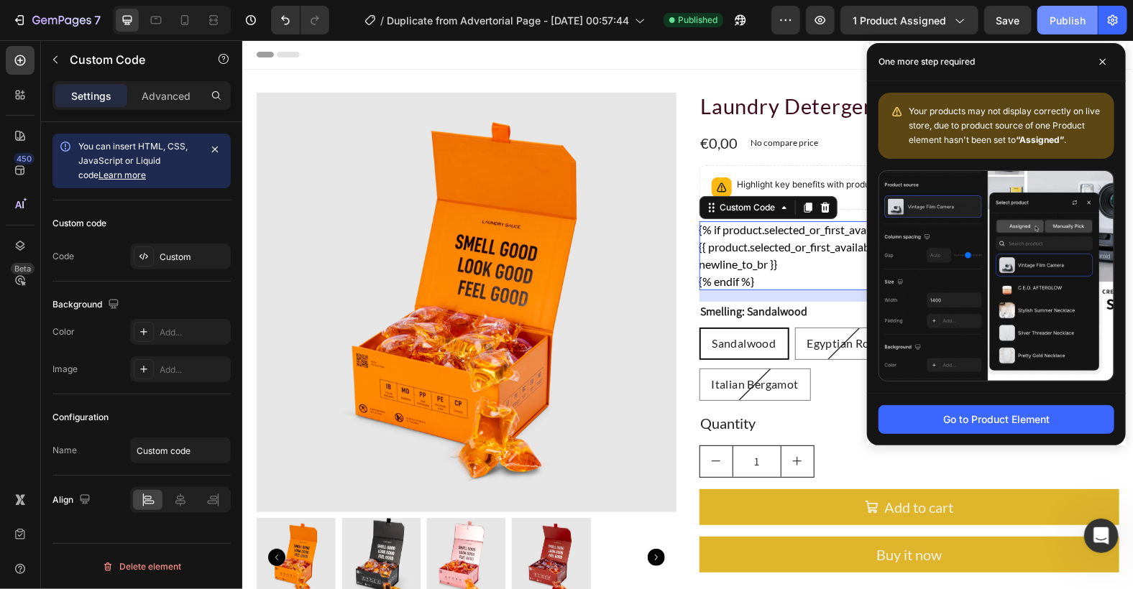
click at [1083, 22] on div "Publish" at bounding box center [1067, 20] width 36 height 15
click at [753, 211] on div "Custom Code" at bounding box center [747, 207] width 61 height 13
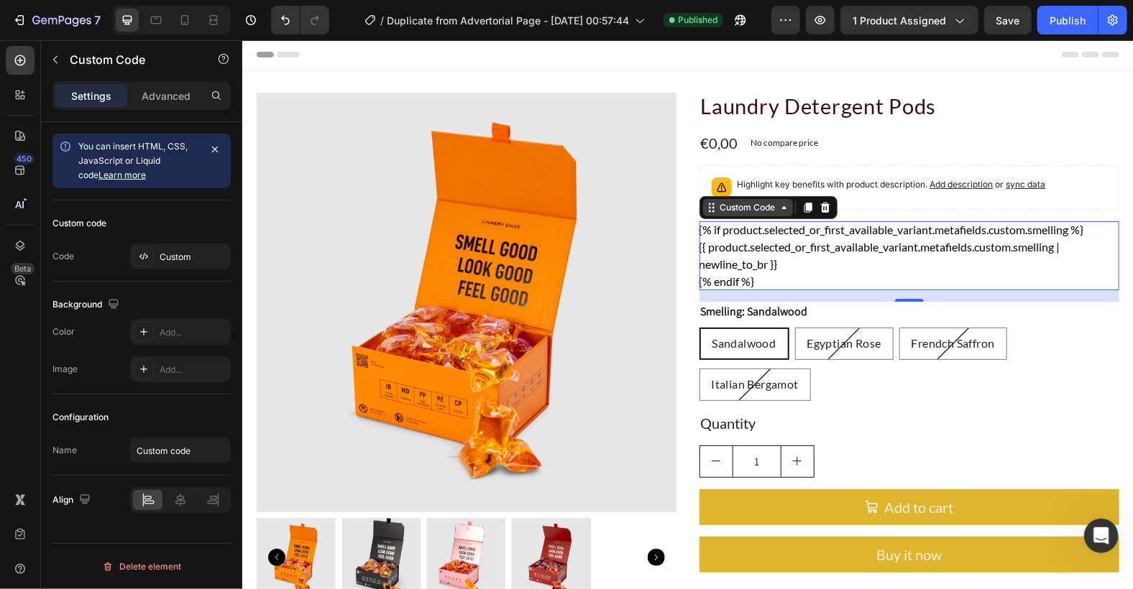
click at [753, 211] on div "Custom Code" at bounding box center [747, 207] width 61 height 13
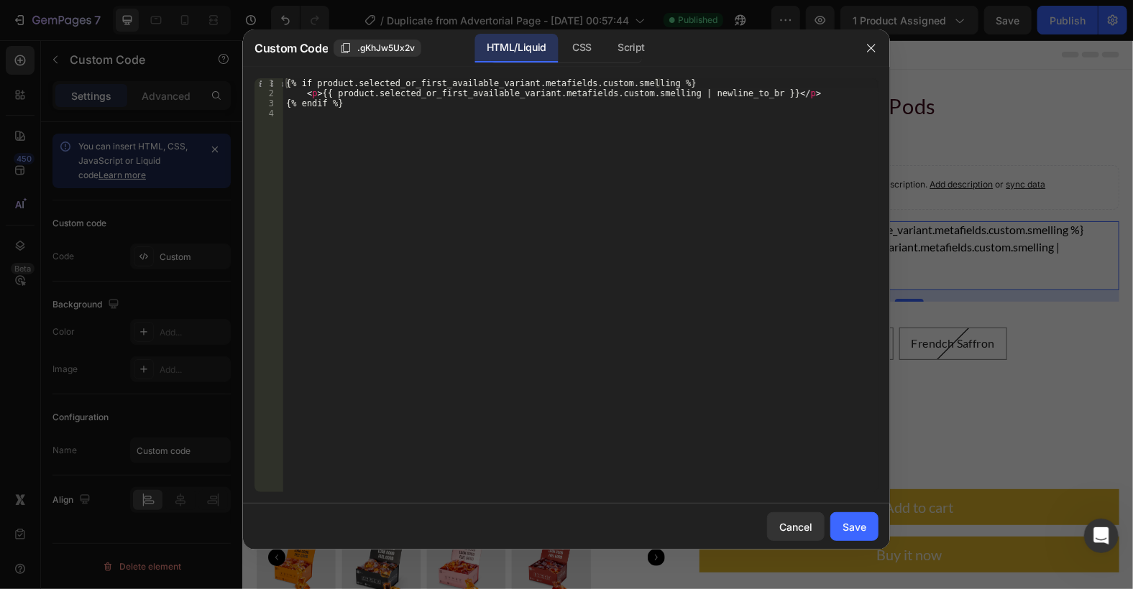
click at [745, 91] on div "{% if product.selected_or_first_available_variant.metafields.custom.smelling %}…" at bounding box center [580, 295] width 595 height 434
drag, startPoint x: 739, startPoint y: 96, endPoint x: 750, endPoint y: 93, distance: 11.2
click at [739, 95] on div "{% if product.selected_or_first_available_variant.metafields.custom.smelling %}…" at bounding box center [580, 295] width 595 height 434
type textarea "<p>{{ product.selected_or_first_available_variant.metafields.custom.smelling | …"
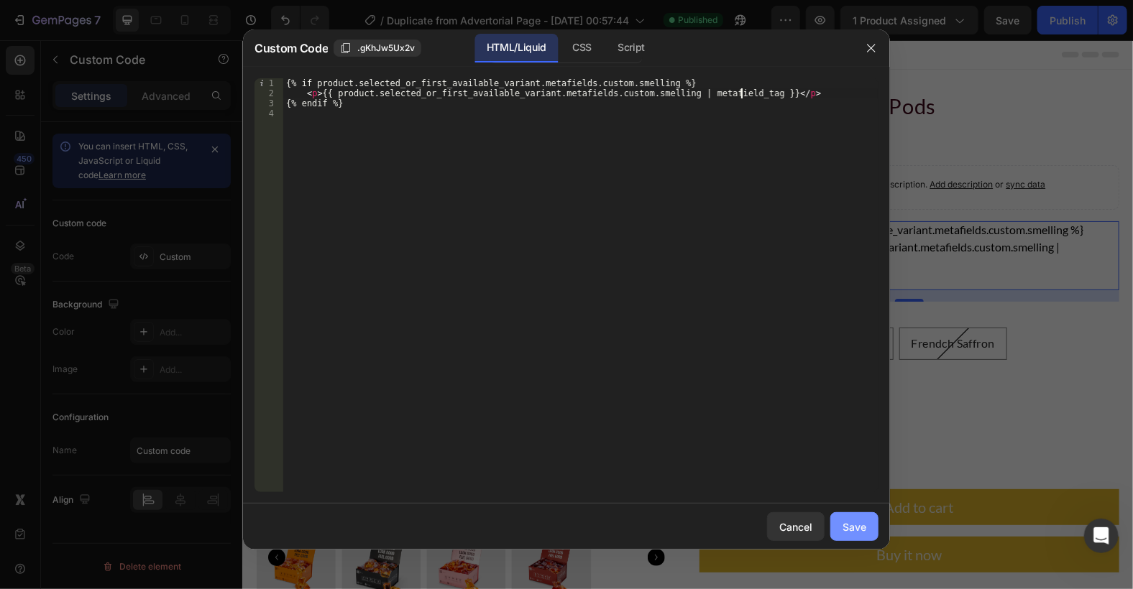
click at [855, 526] on div "Save" at bounding box center [854, 527] width 24 height 15
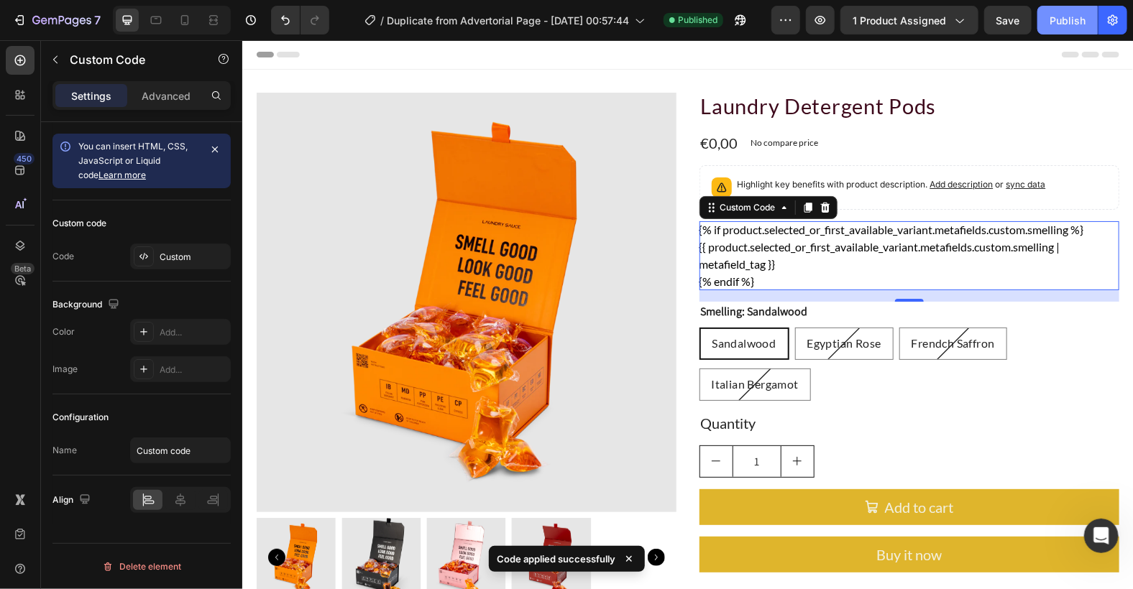
click at [1061, 22] on div "Publish" at bounding box center [1067, 20] width 36 height 15
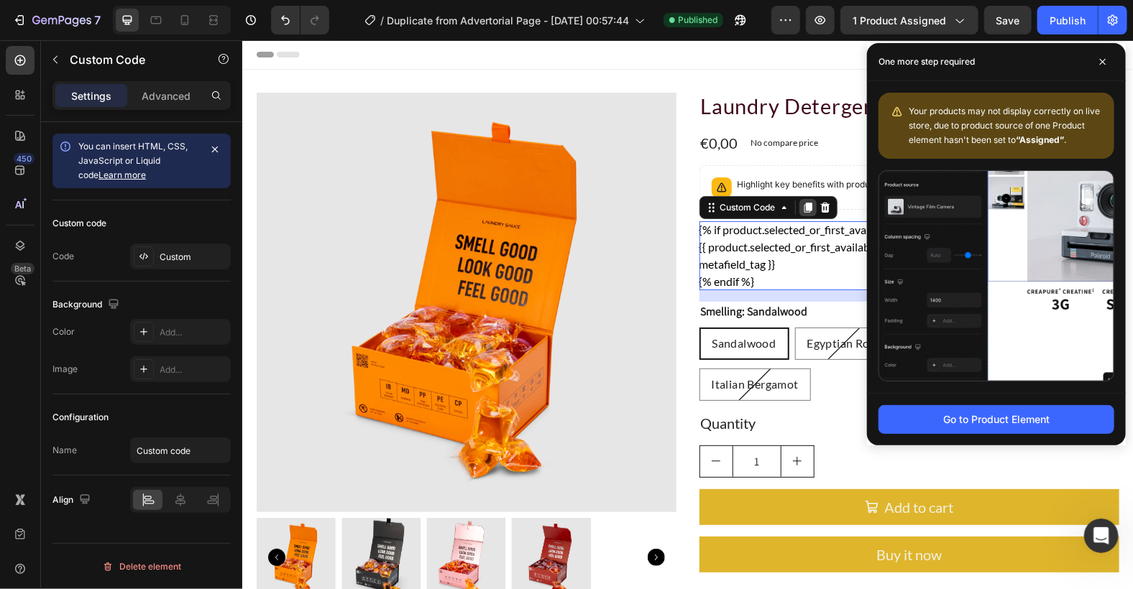
click at [803, 208] on icon at bounding box center [807, 207] width 8 height 10
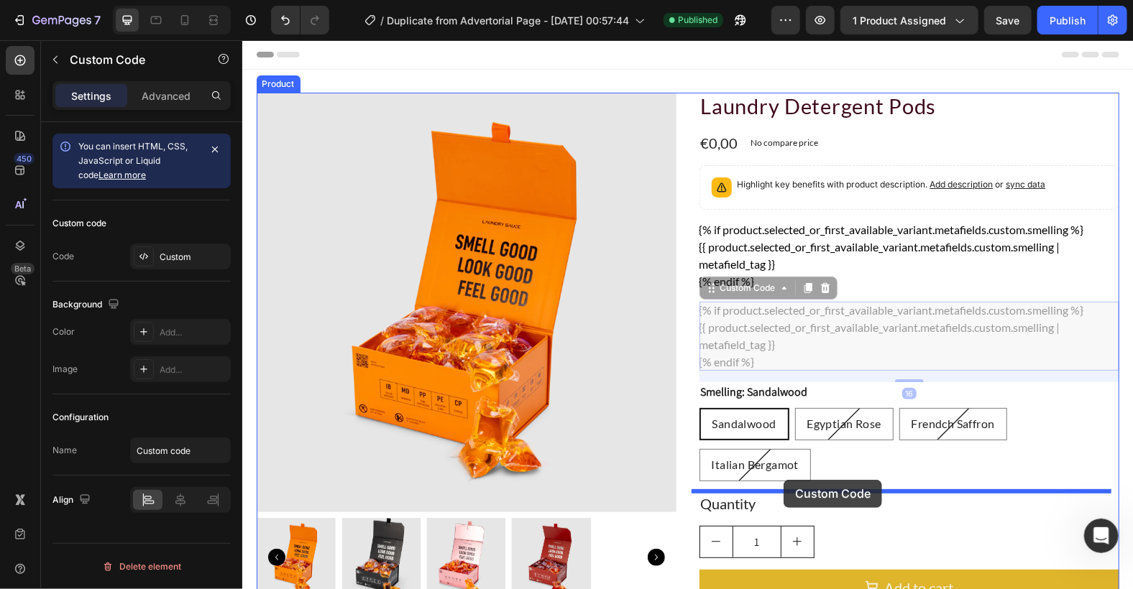
drag, startPoint x: 730, startPoint y: 290, endPoint x: 785, endPoint y: 480, distance: 197.7
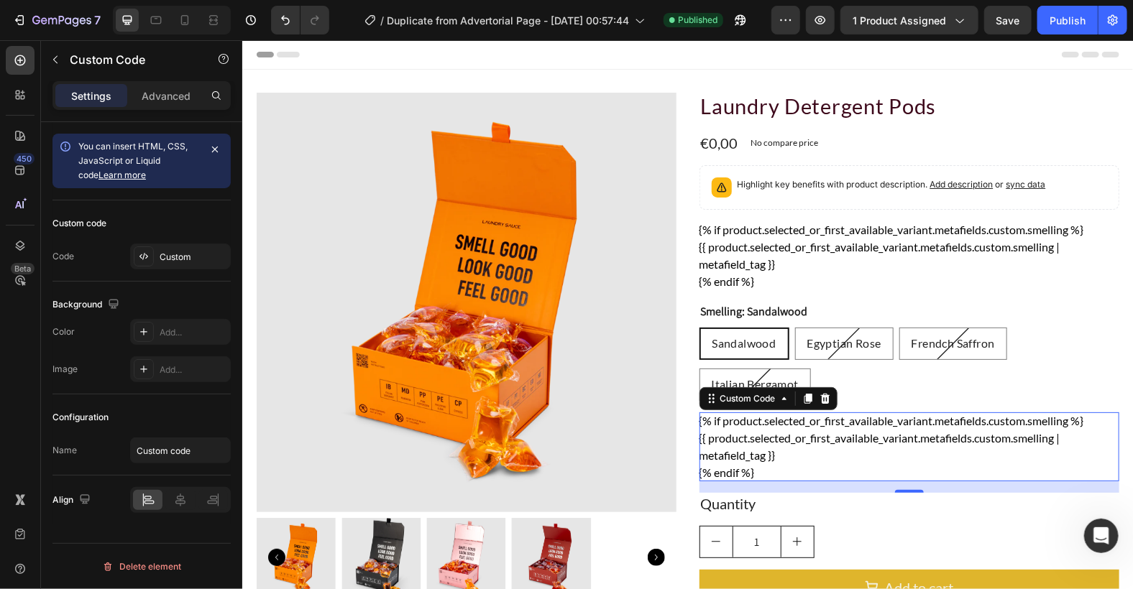
click at [782, 443] on p "{{ product.selected_or_first_available_variant.metafields.custom.smelling | met…" at bounding box center [909, 446] width 420 height 35
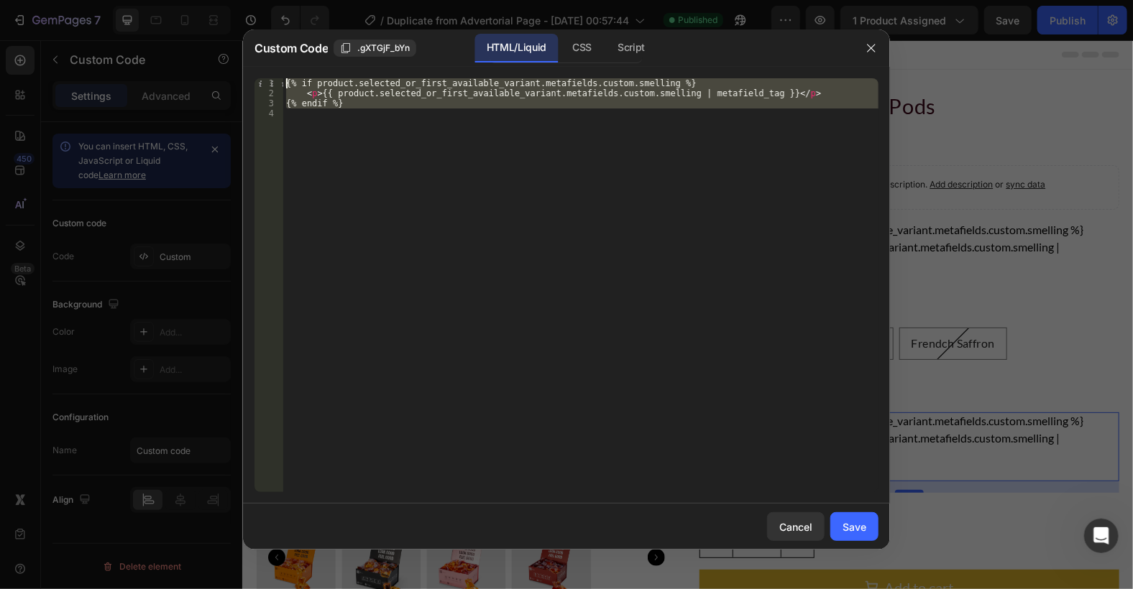
drag, startPoint x: 401, startPoint y: 156, endPoint x: 221, endPoint y: 40, distance: 214.1
click at [221, 40] on div "Custom Code .gXTGjF_bYn HTML/Liquid CSS Script 1 2 3 4 {% if product.selected_o…" at bounding box center [566, 294] width 1133 height 589
type textarea "{% if product.selected_or_first_available_variant.metafields.custom.smelling %}…"
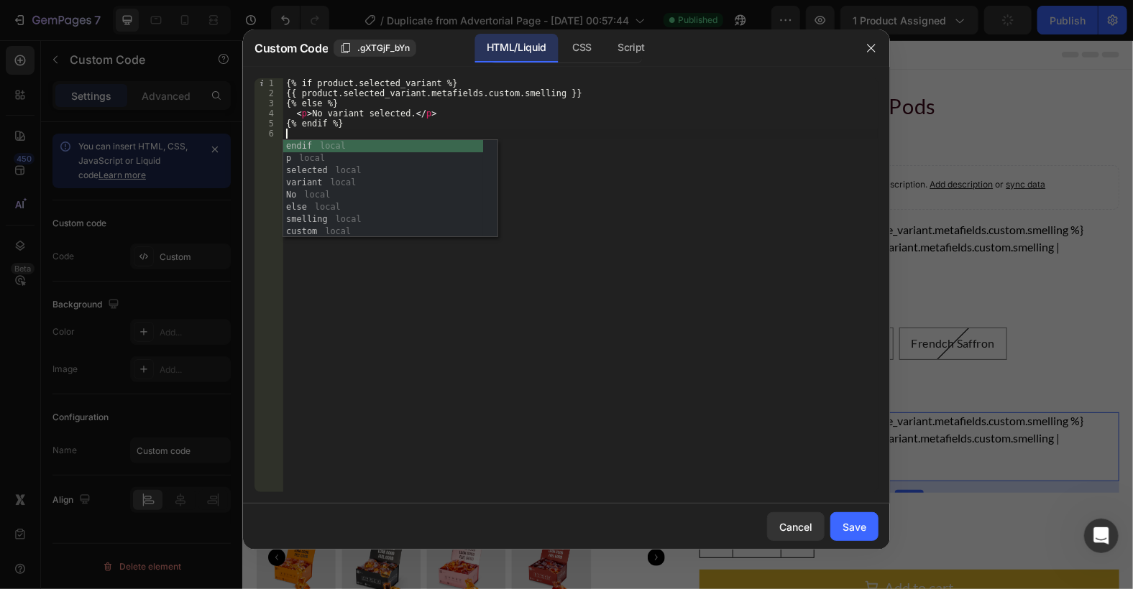
click at [635, 136] on div "{% if product.selected_variant %} {{ product.selected_variant.metafields.custom…" at bounding box center [580, 295] width 595 height 434
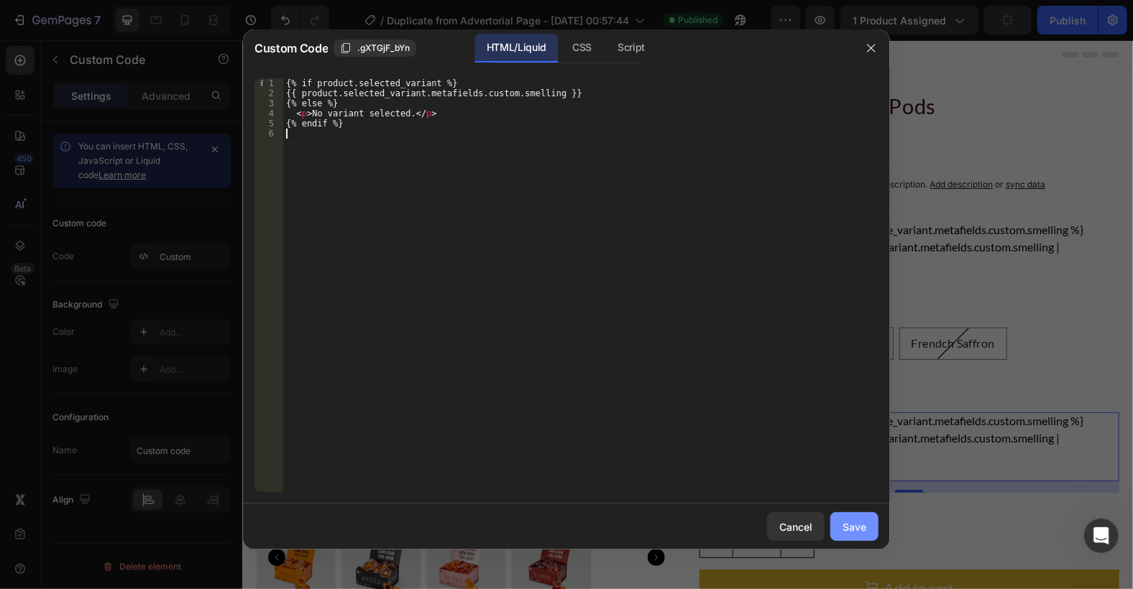
click at [859, 530] on div "Save" at bounding box center [854, 527] width 24 height 15
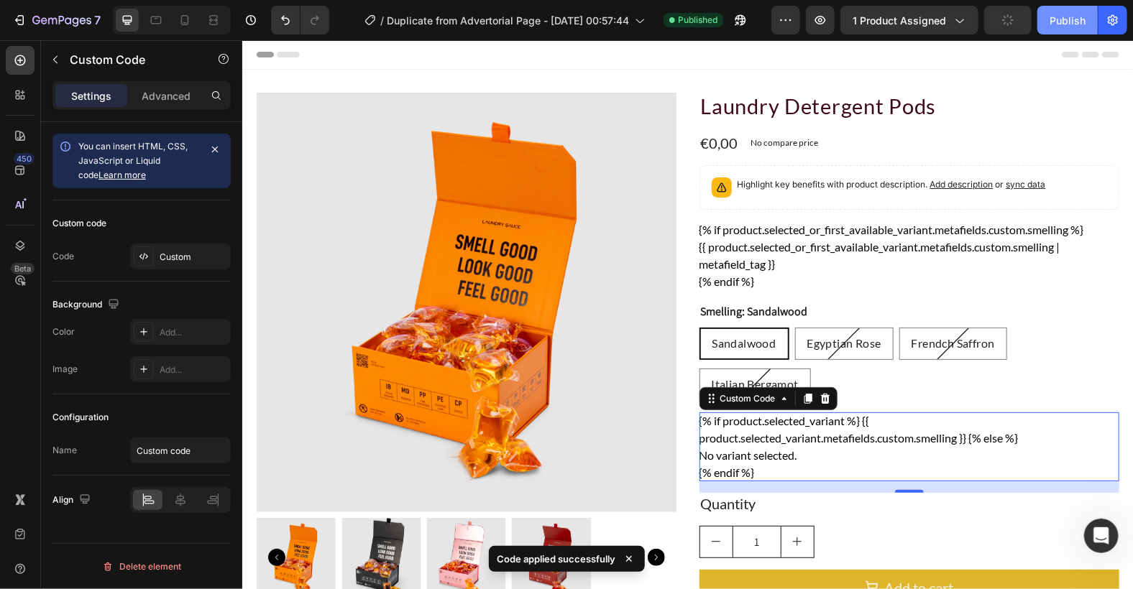
click at [1052, 20] on div "Publish" at bounding box center [1067, 20] width 36 height 15
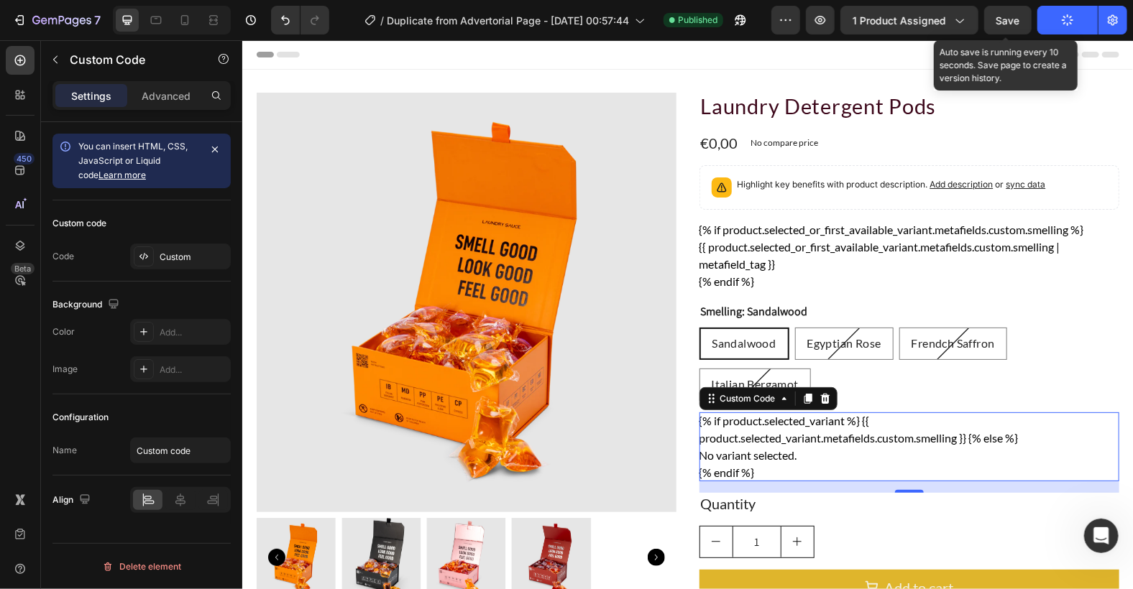
click at [1002, 19] on span "Save" at bounding box center [1008, 20] width 24 height 12
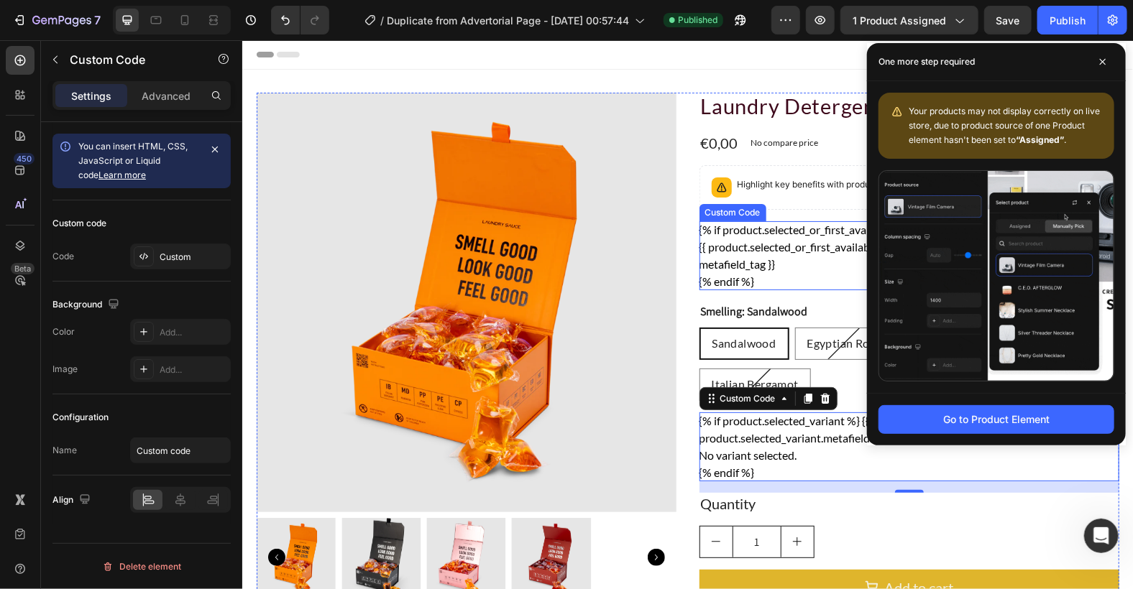
click at [758, 243] on p "{{ product.selected_or_first_available_variant.metafields.custom.smelling | met…" at bounding box center [909, 255] width 420 height 35
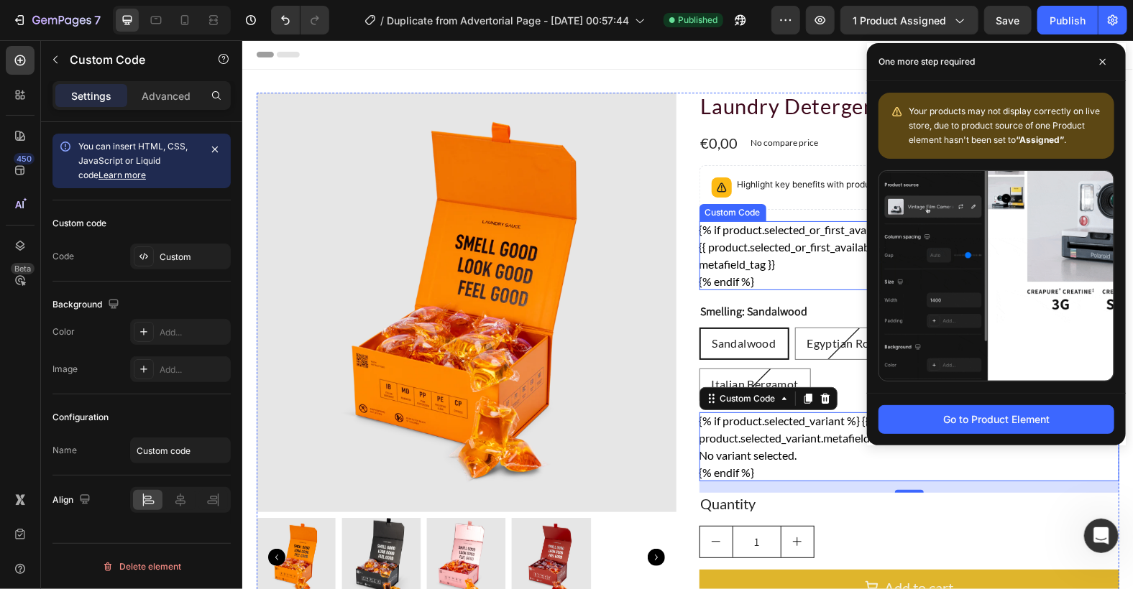
click at [758, 243] on p "{{ product.selected_or_first_available_variant.metafields.custom.smelling | met…" at bounding box center [909, 255] width 420 height 35
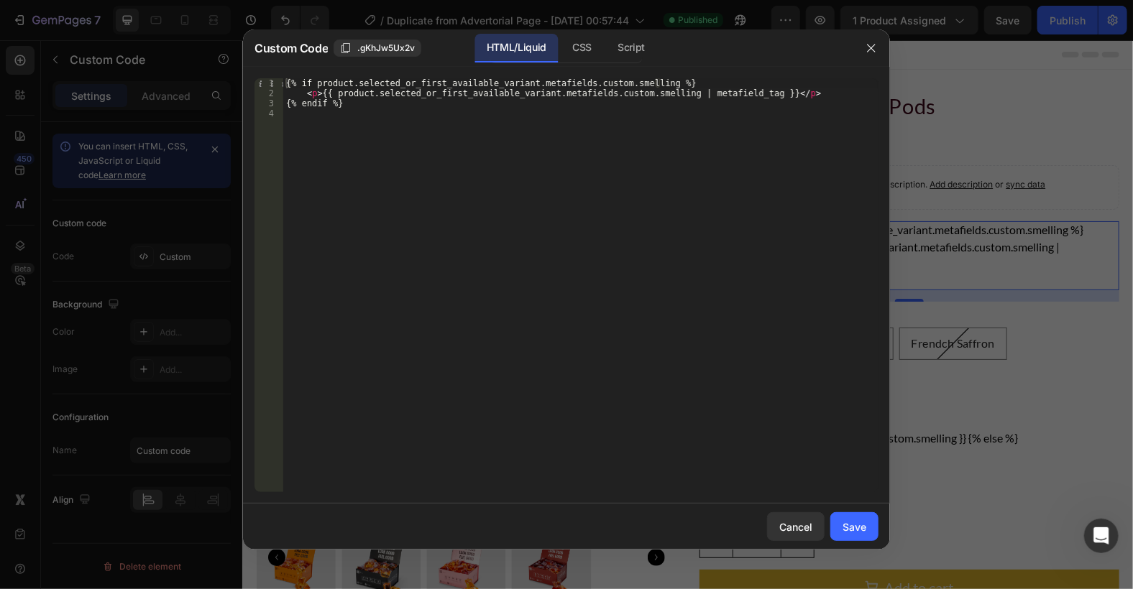
type textarea "<p>{{ product.selected_or_first_available_variant.metafields.custom.smelling | …"
drag, startPoint x: 746, startPoint y: 94, endPoint x: 676, endPoint y: 92, distance: 69.8
click at [676, 92] on div "{% if product.selected_or_first_available_variant.metafields.custom.smelling %}…" at bounding box center [580, 295] width 595 height 434
click at [397, 138] on div "{% if product.selected_or_first_available_variant.metafields.custom.smelling %}…" at bounding box center [580, 295] width 595 height 434
click at [956, 122] on div at bounding box center [566, 294] width 1133 height 589
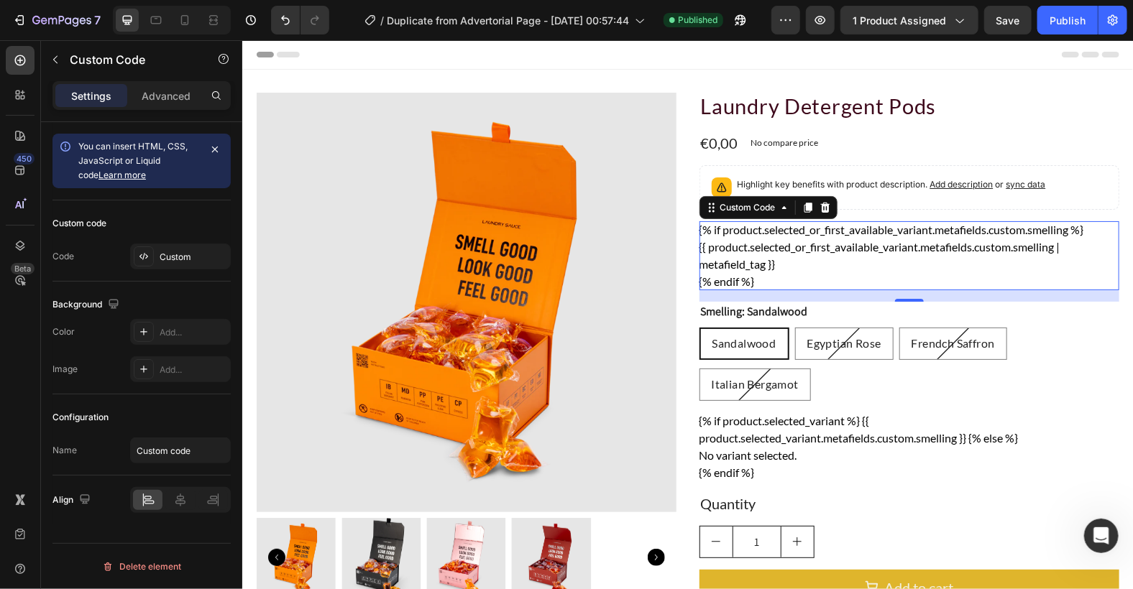
click at [868, 252] on p "{{ product.selected_or_first_available_variant.metafields.custom.smelling | met…" at bounding box center [909, 255] width 420 height 35
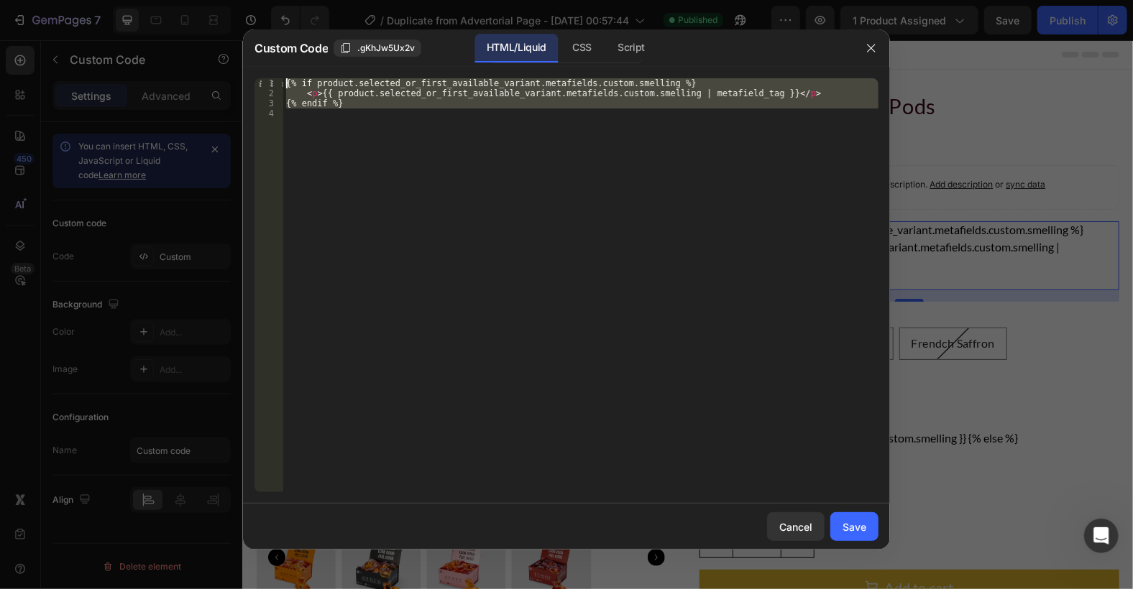
drag, startPoint x: 418, startPoint y: 164, endPoint x: 262, endPoint y: 58, distance: 189.0
click at [262, 58] on div "Custom Code .gKhJw5Ux2v HTML/Liquid CSS Script 1 2 3 4 {% if product.selected_o…" at bounding box center [566, 289] width 647 height 520
type textarea "{% if product.selected_or_first_available_variant.metafields.custom.smelling %}…"
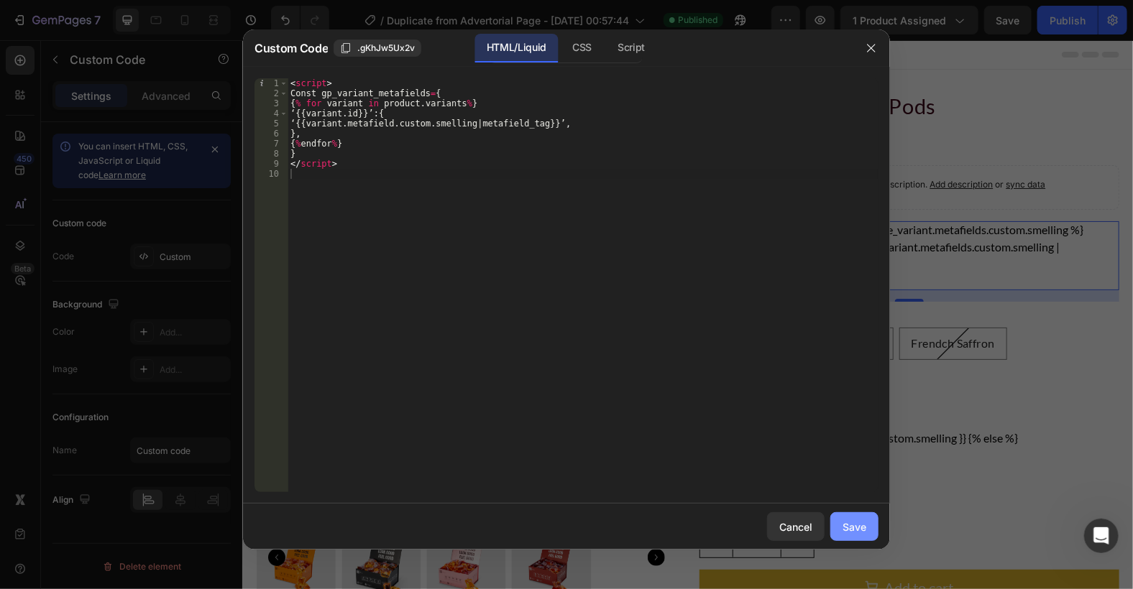
click at [850, 521] on div "Save" at bounding box center [854, 527] width 24 height 15
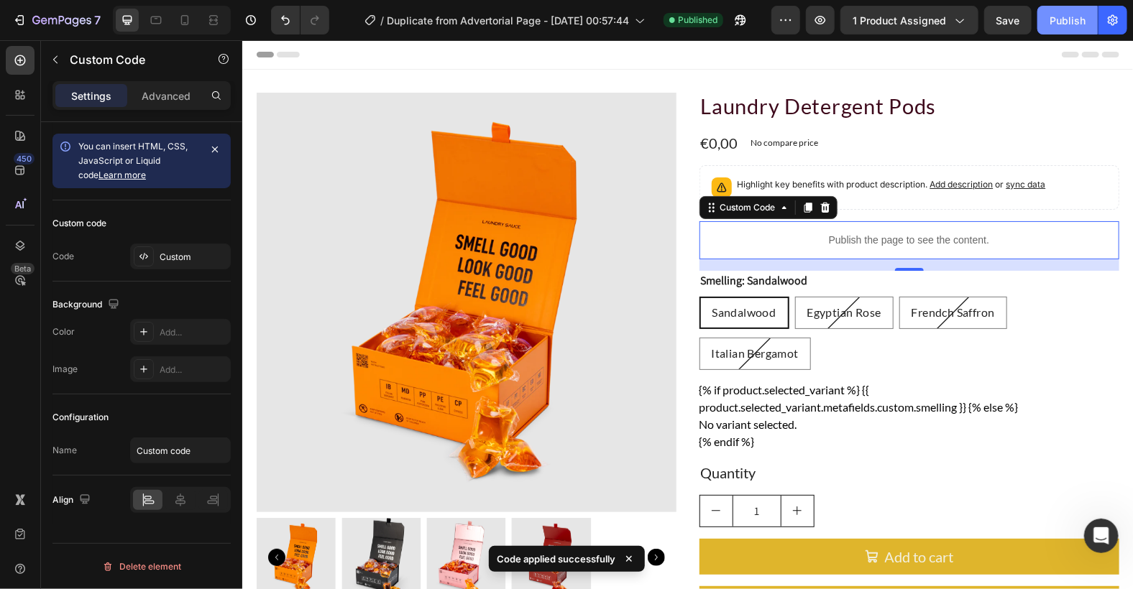
click at [1067, 25] on div "Publish" at bounding box center [1067, 20] width 36 height 15
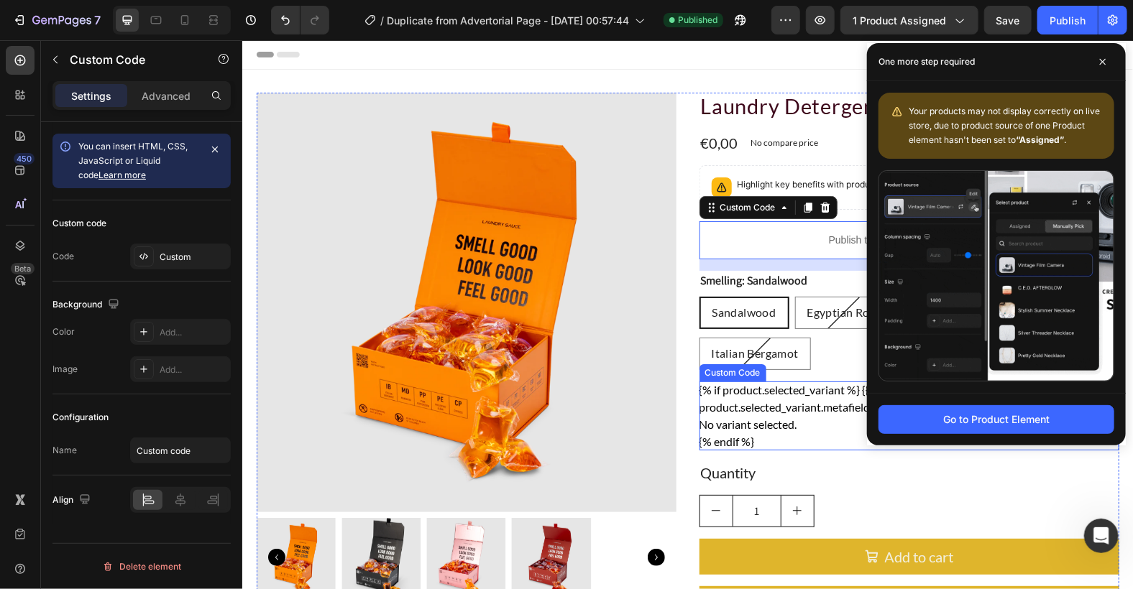
click at [761, 429] on p "No variant selected." at bounding box center [909, 423] width 420 height 17
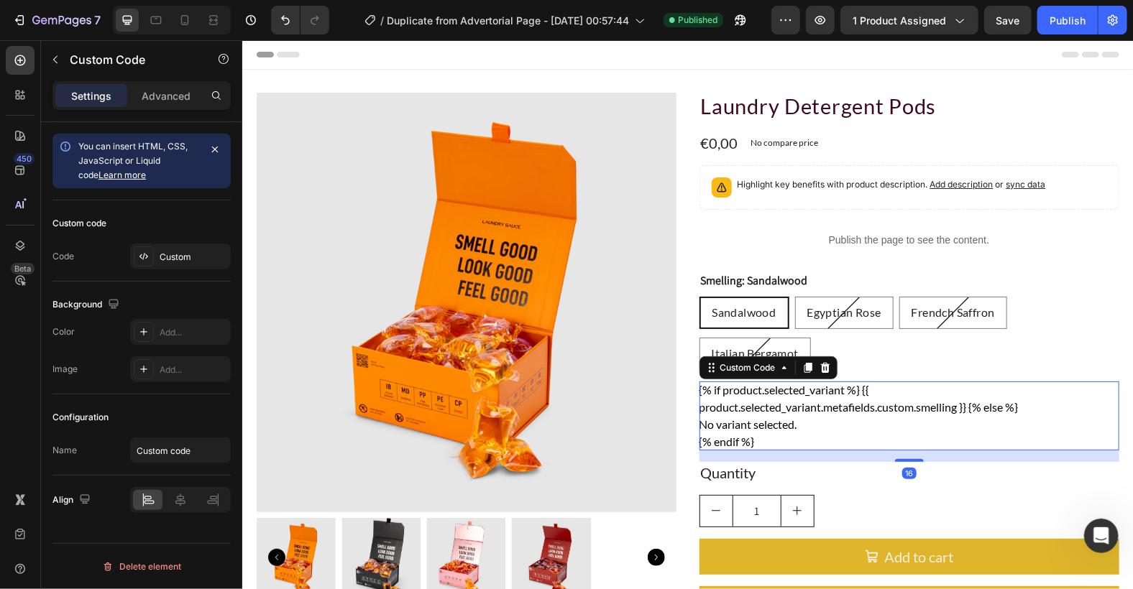
click at [761, 429] on p "No variant selected." at bounding box center [909, 423] width 420 height 17
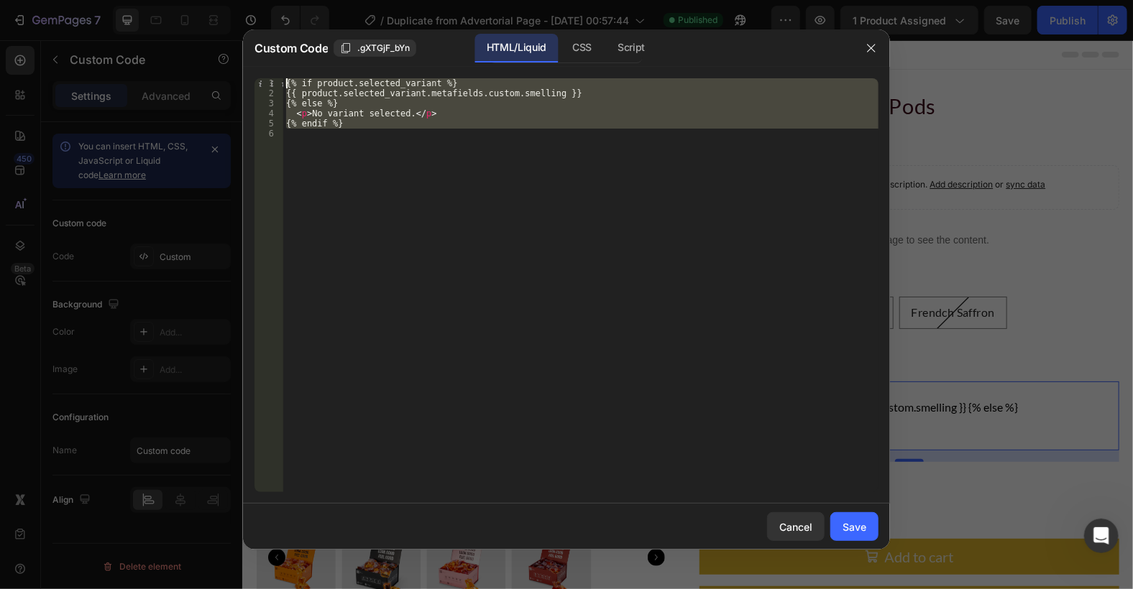
drag, startPoint x: 564, startPoint y: 277, endPoint x: 231, endPoint y: 61, distance: 397.0
click at [231, 61] on div "Custom Code .gXTGjF_bYn HTML/Liquid CSS Script 1 2 3 4 5 6 {% if product.select…" at bounding box center [566, 294] width 1133 height 589
type textarea "{% if product.selected_variant %} {{ product.selected_variant.metafields.custom…"
paste textarea "{% endif %}"
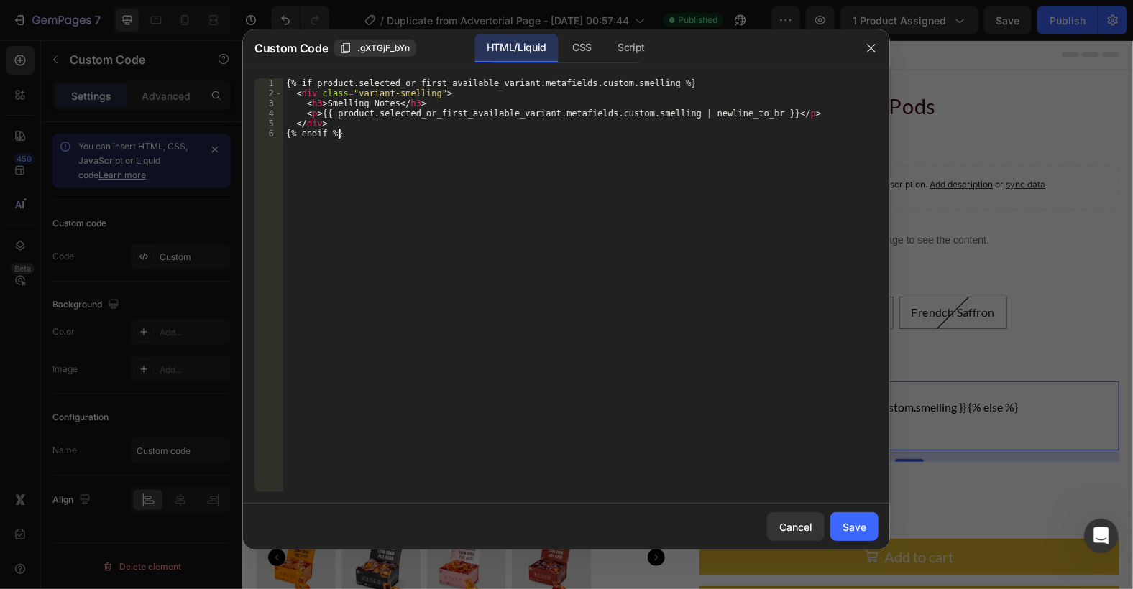
type textarea "{% endif %}"
click at [850, 521] on div "Save" at bounding box center [854, 527] width 24 height 15
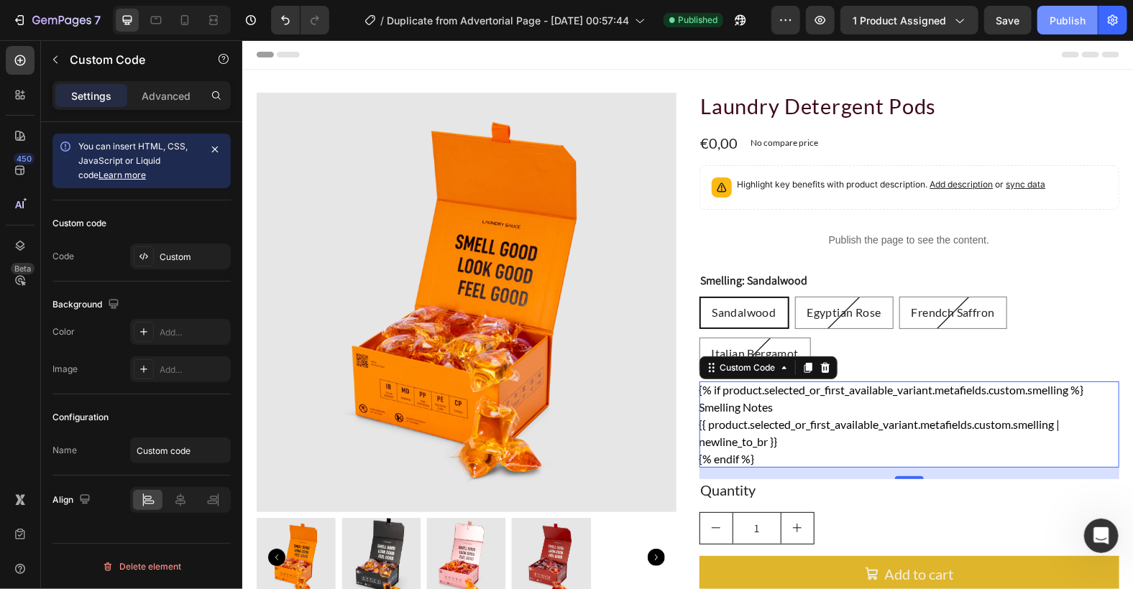
click at [1060, 12] on button "Publish" at bounding box center [1067, 20] width 60 height 29
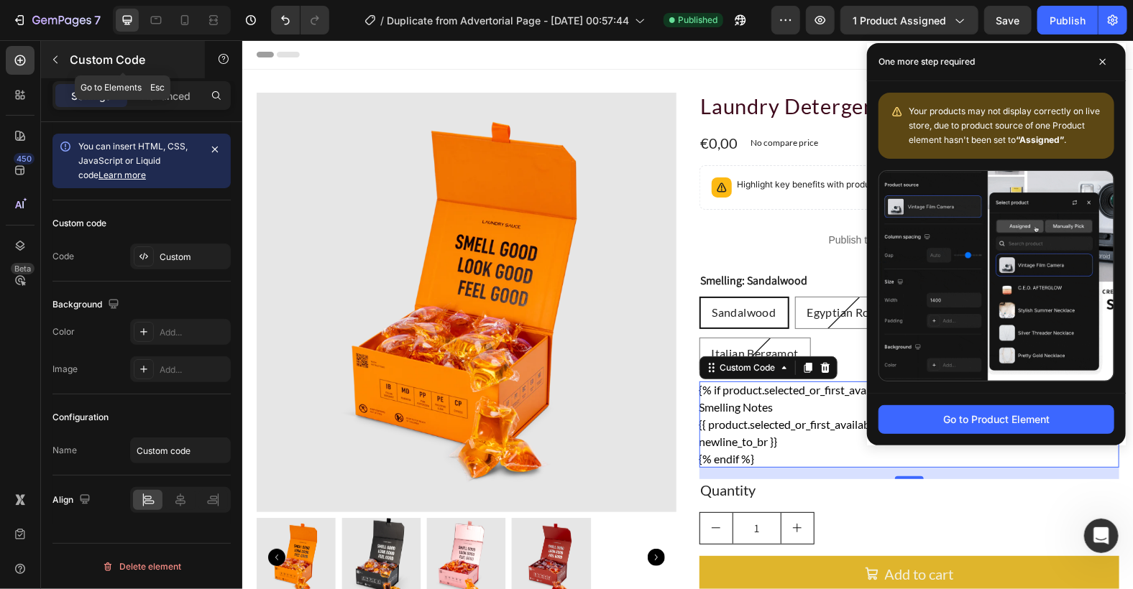
click at [58, 63] on icon "button" at bounding box center [56, 60] width 12 height 12
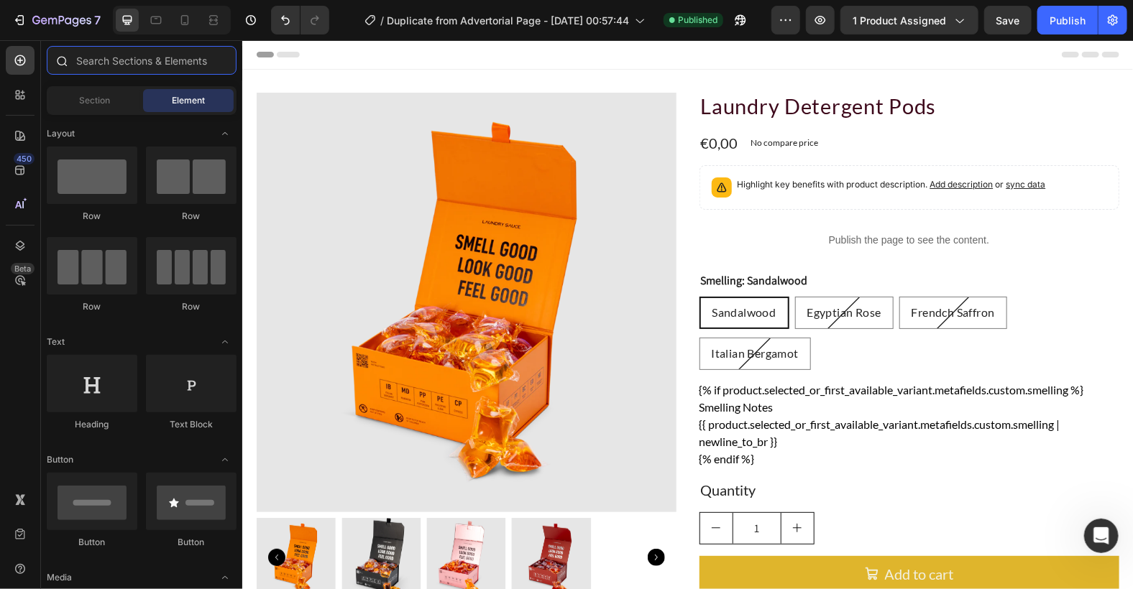
click at [160, 58] on input "text" at bounding box center [142, 60] width 190 height 29
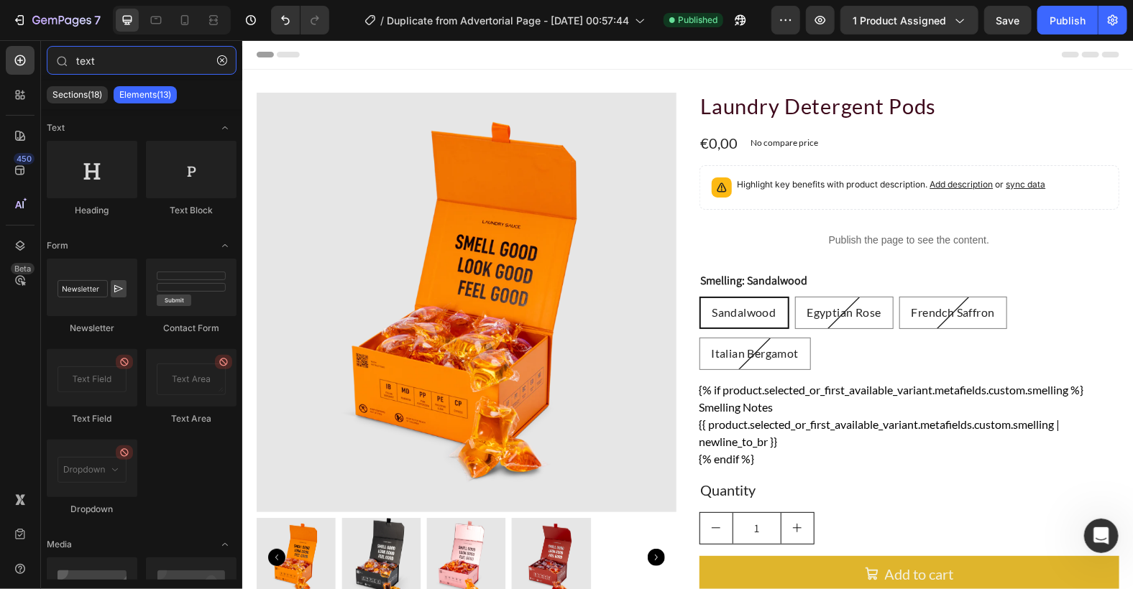
type input "text"
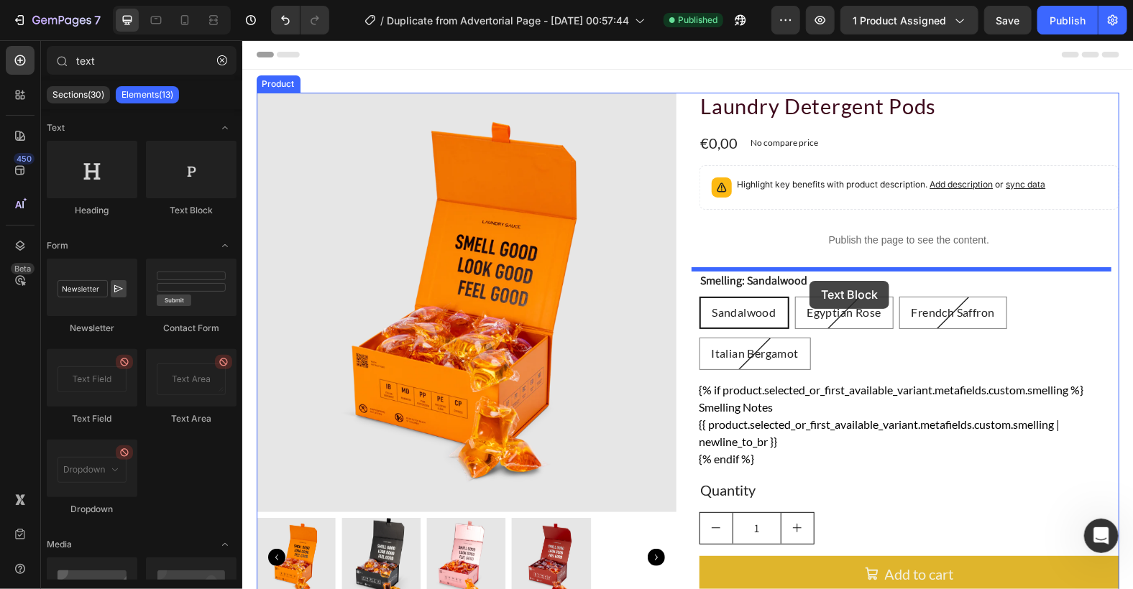
drag, startPoint x: 510, startPoint y: 216, endPoint x: 809, endPoint y: 280, distance: 305.1
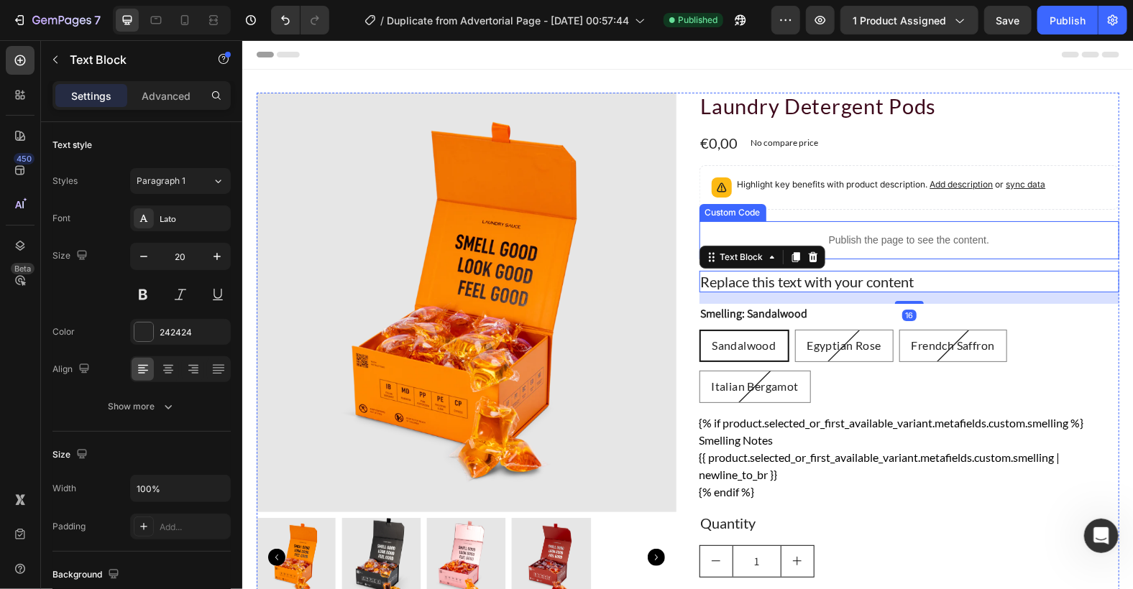
click at [864, 232] on p "Publish the page to see the content." at bounding box center [909, 239] width 420 height 15
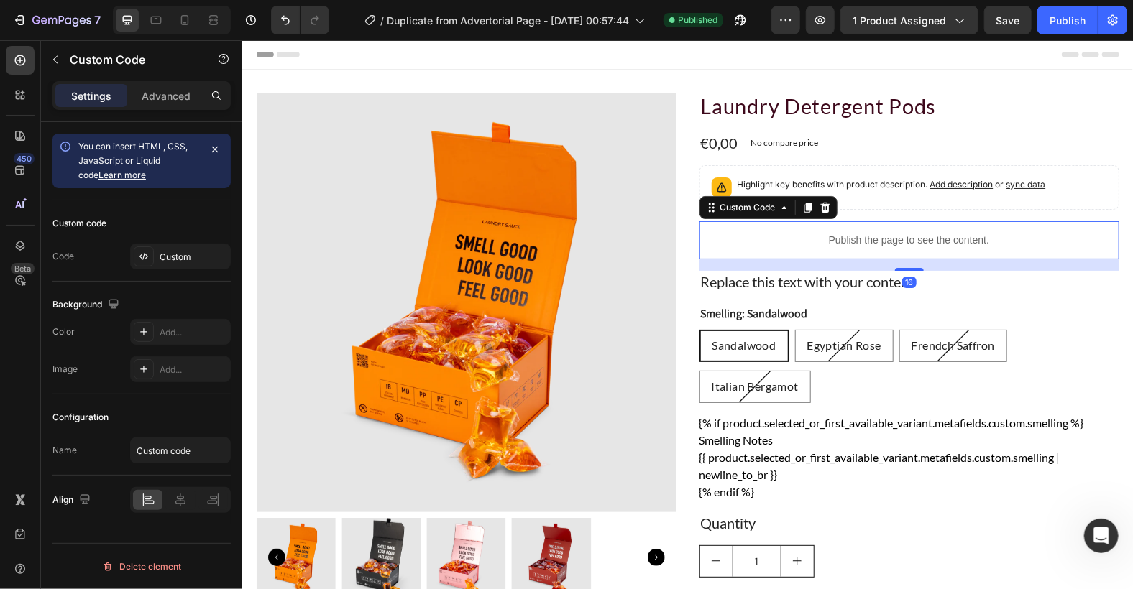
click at [864, 232] on p "Publish the page to see the content." at bounding box center [909, 239] width 420 height 15
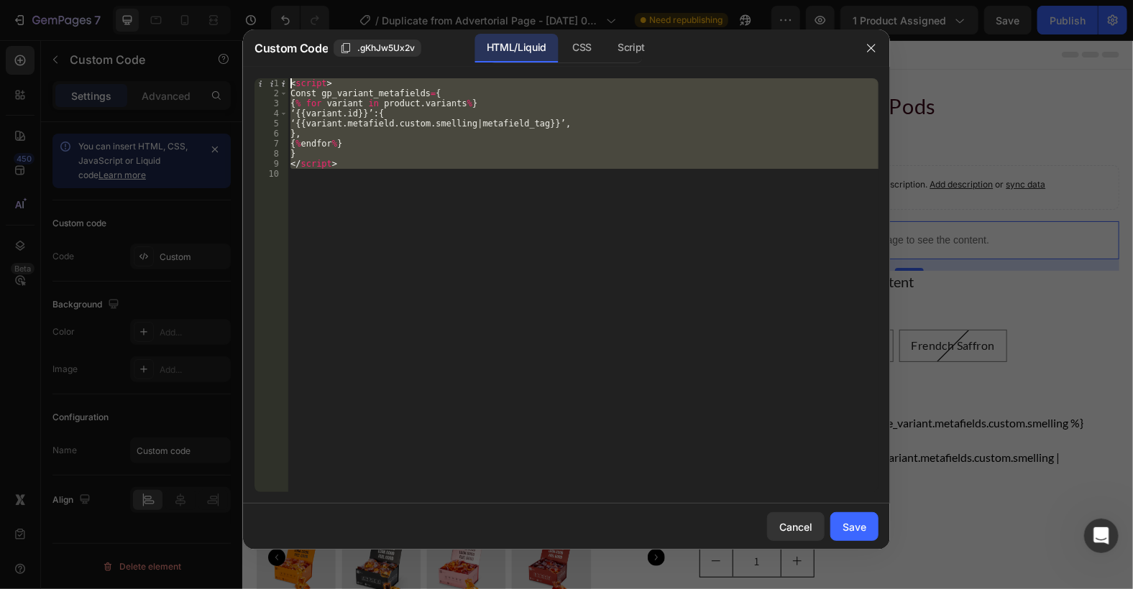
drag, startPoint x: 343, startPoint y: 173, endPoint x: 213, endPoint y: 28, distance: 194.4
click at [213, 28] on div "Custom Code .gKhJw5Ux2v HTML/Liquid CSS Script 1 2 3 4 5 6 7 8 9 10 < script > …" at bounding box center [566, 294] width 1133 height 589
type textarea "<script> Const gp_variant_metafields={"
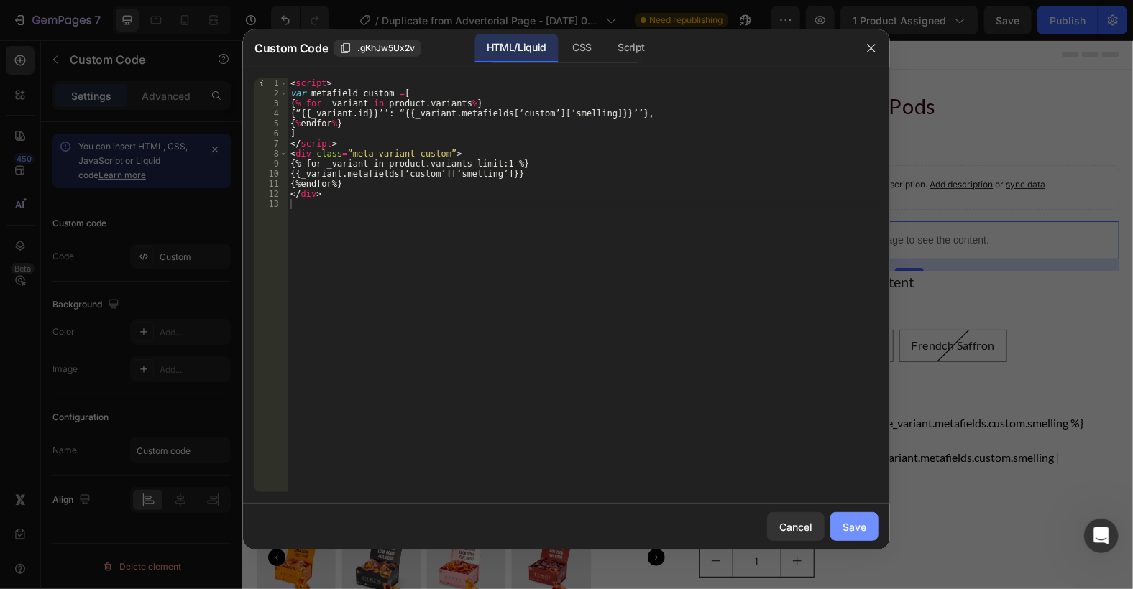
click at [868, 525] on button "Save" at bounding box center [854, 527] width 48 height 29
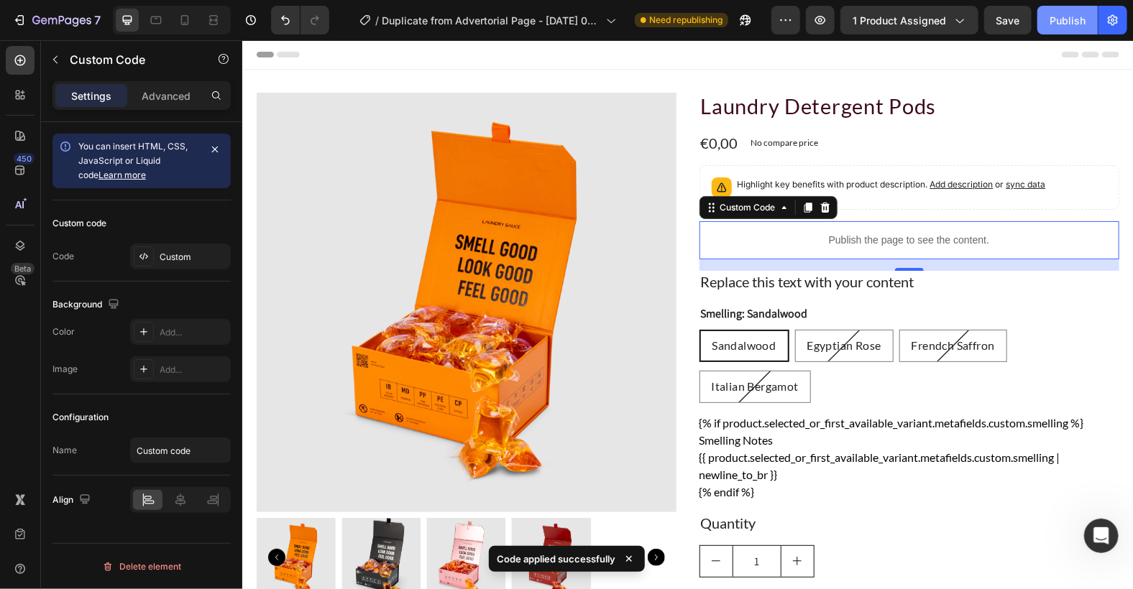
click at [1065, 20] on div "Publish" at bounding box center [1067, 20] width 36 height 15
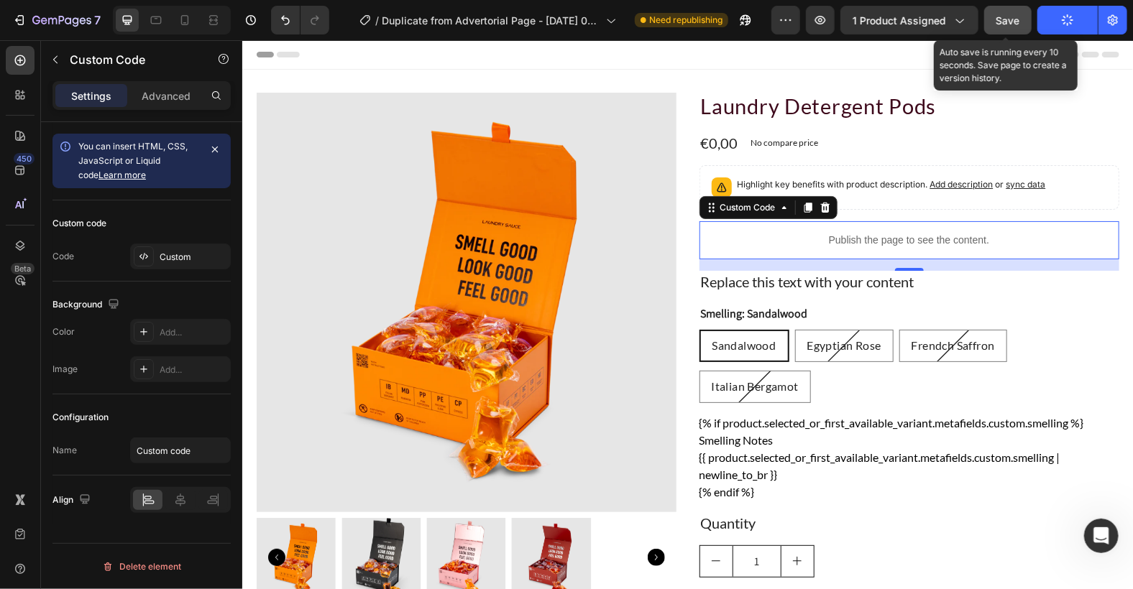
click at [1022, 22] on button "Save" at bounding box center [1007, 20] width 47 height 29
click at [998, 27] on div "Save" at bounding box center [1008, 20] width 24 height 15
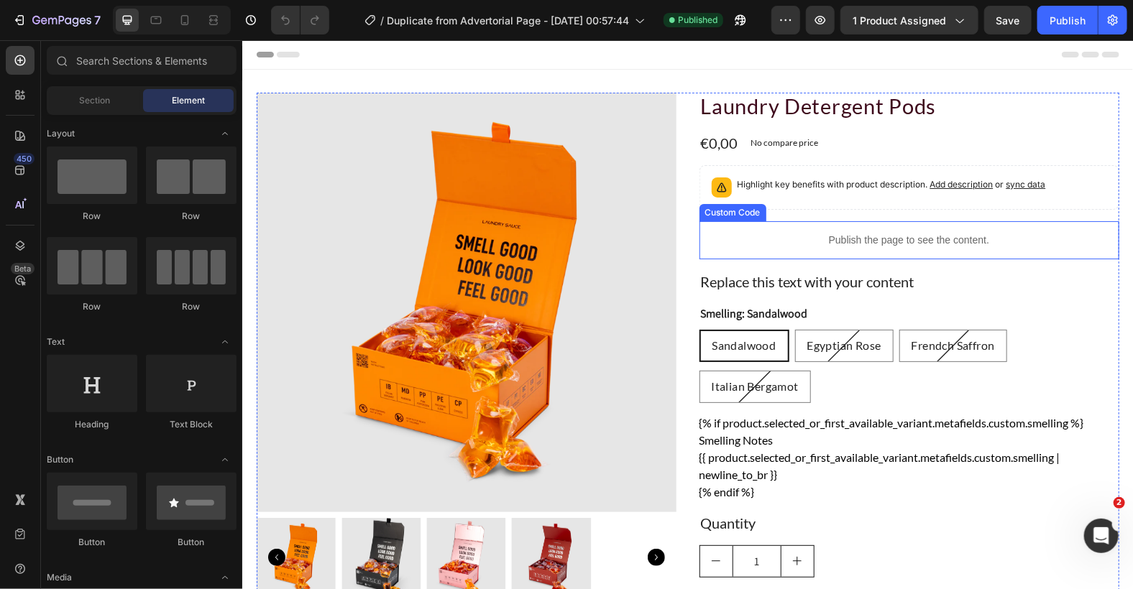
click at [883, 245] on p "Publish the page to see the content." at bounding box center [909, 239] width 420 height 15
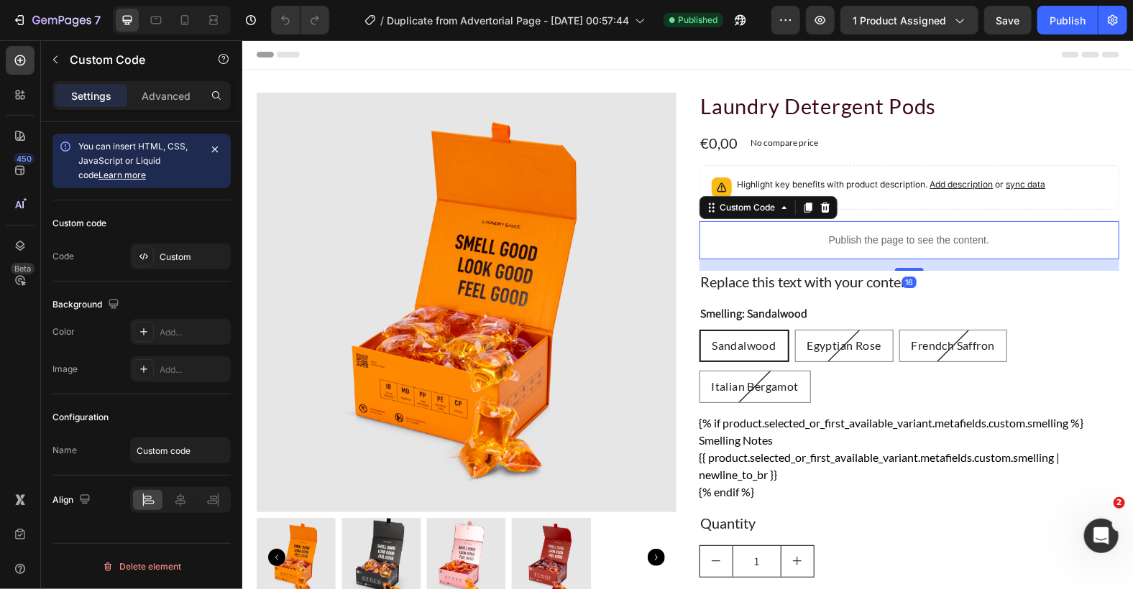
click at [883, 245] on p "Publish the page to see the content." at bounding box center [909, 239] width 420 height 15
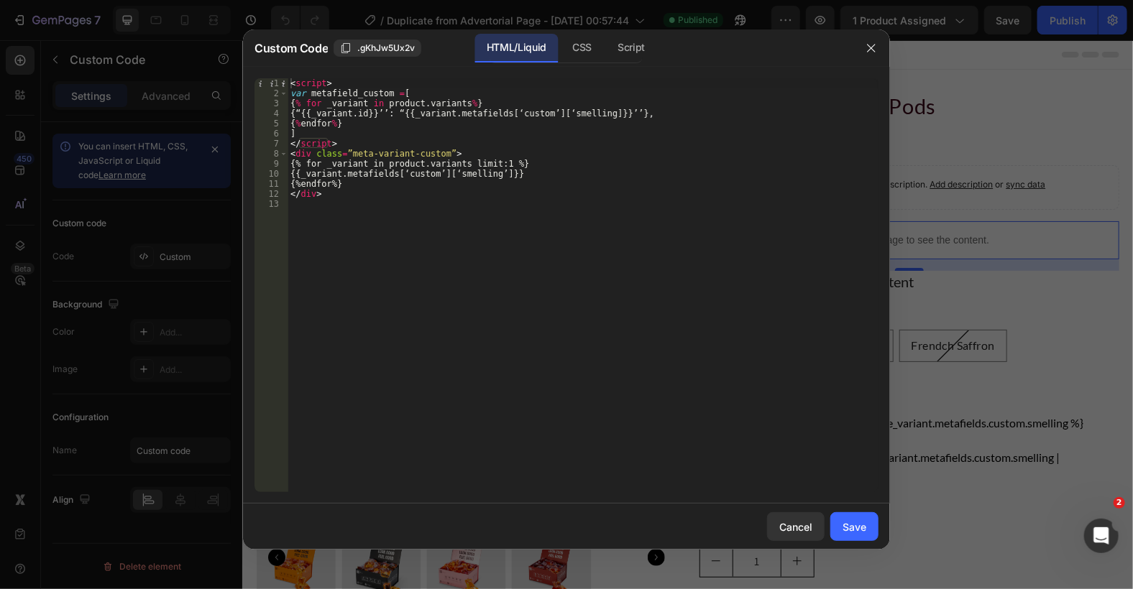
click at [966, 185] on div at bounding box center [566, 294] width 1133 height 589
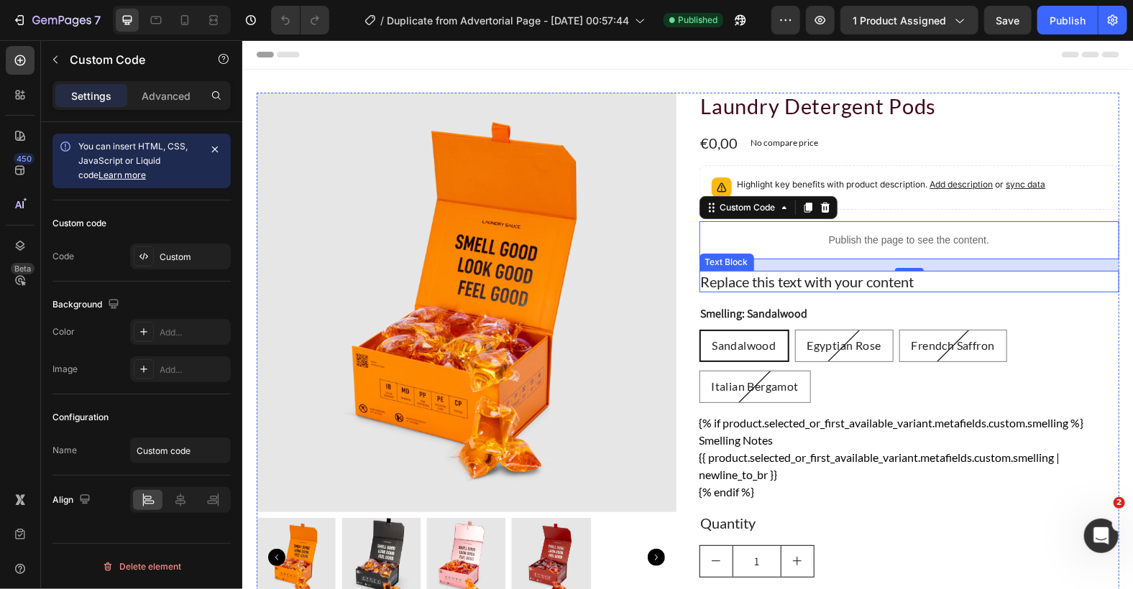
click at [961, 271] on div "Replace this text with your content" at bounding box center [909, 281] width 420 height 22
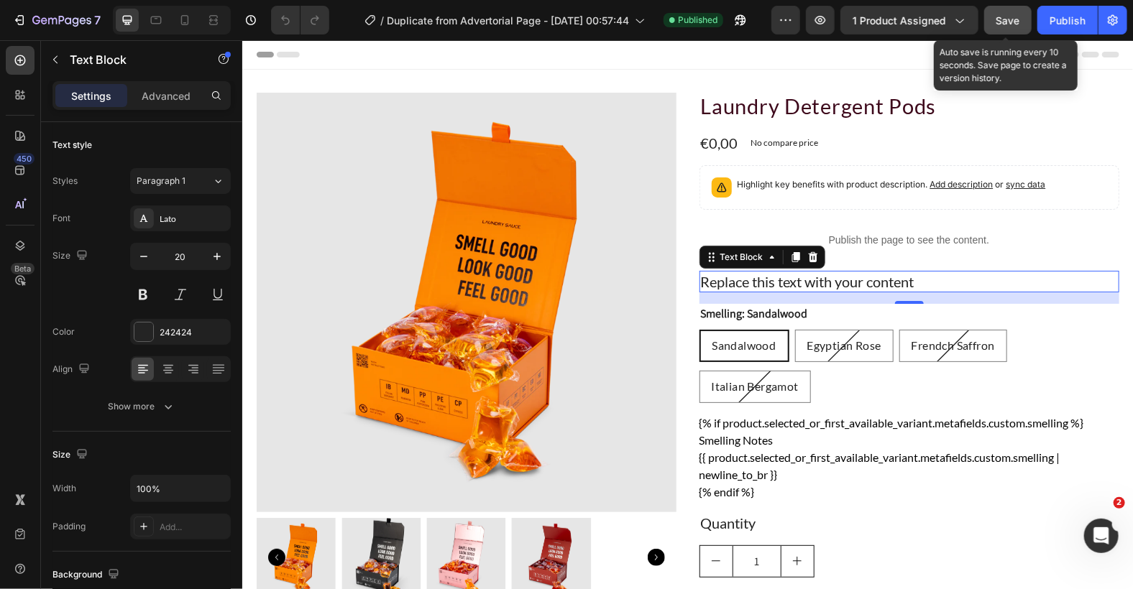
click at [1032, 19] on button "Save" at bounding box center [1007, 20] width 47 height 29
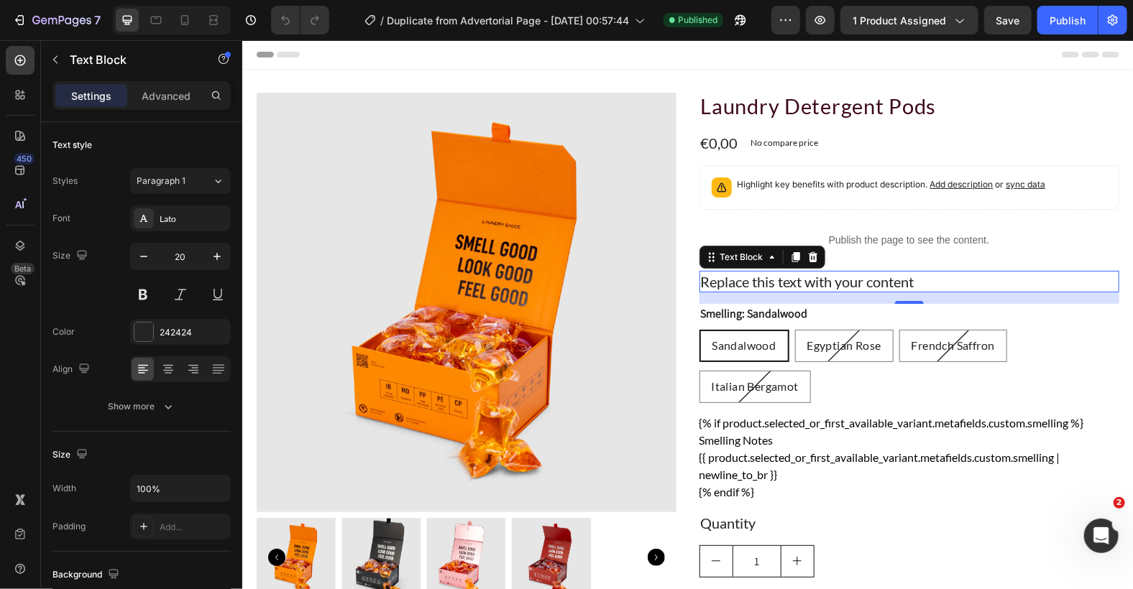
click at [960, 284] on div "Replace this text with your content" at bounding box center [909, 281] width 420 height 22
click at [960, 284] on p "Replace this text with your content" at bounding box center [908, 281] width 417 height 19
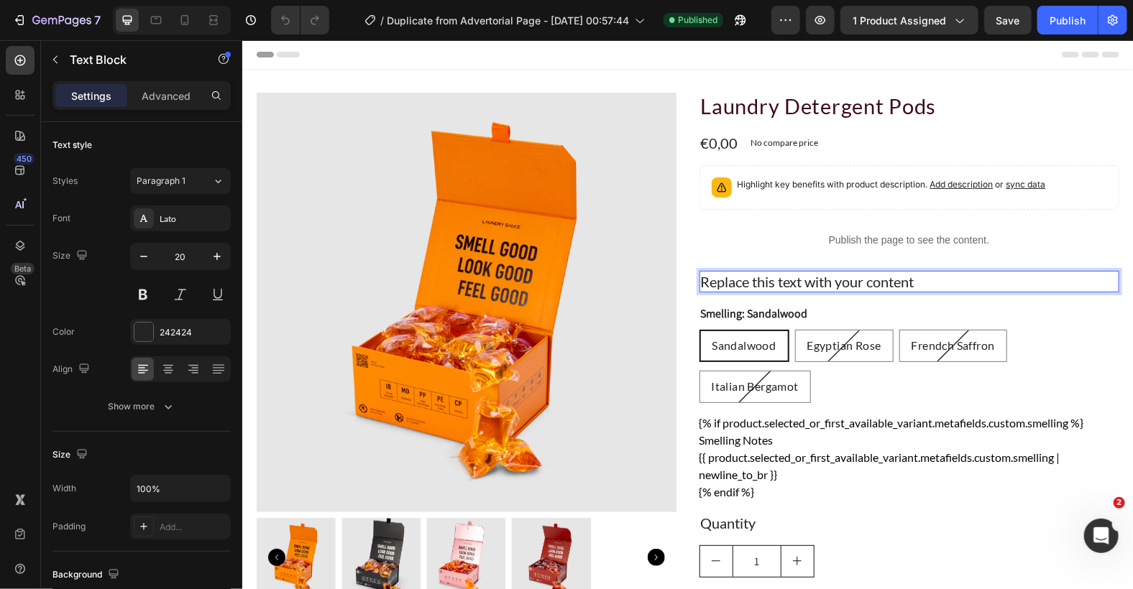
click at [861, 280] on p "Replace this text with your content" at bounding box center [908, 281] width 417 height 19
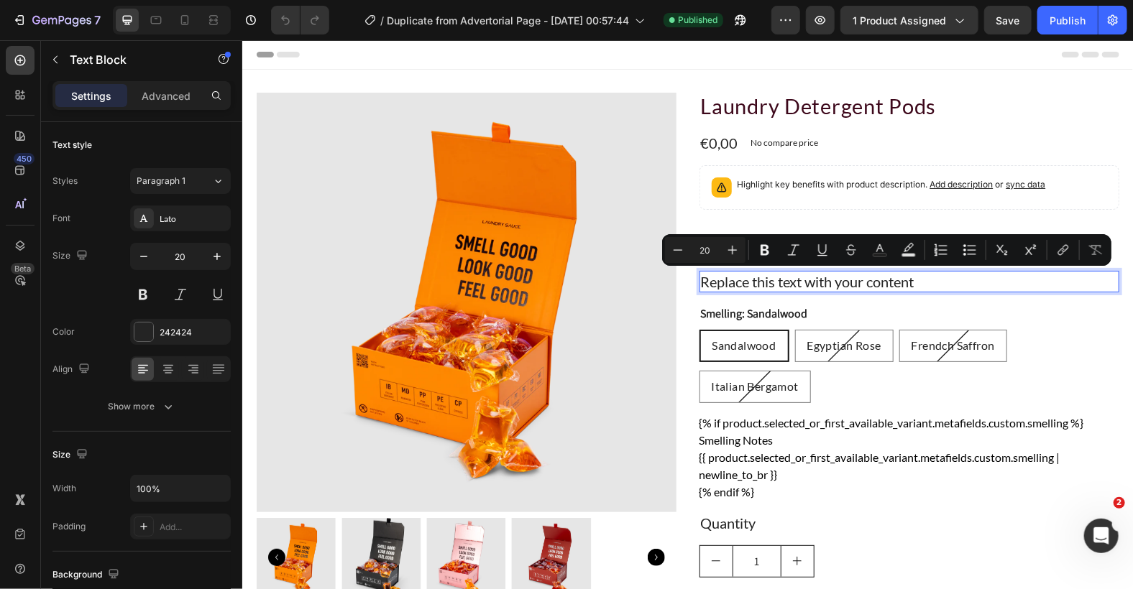
click at [720, 272] on p "Replace this text with your content" at bounding box center [908, 281] width 417 height 19
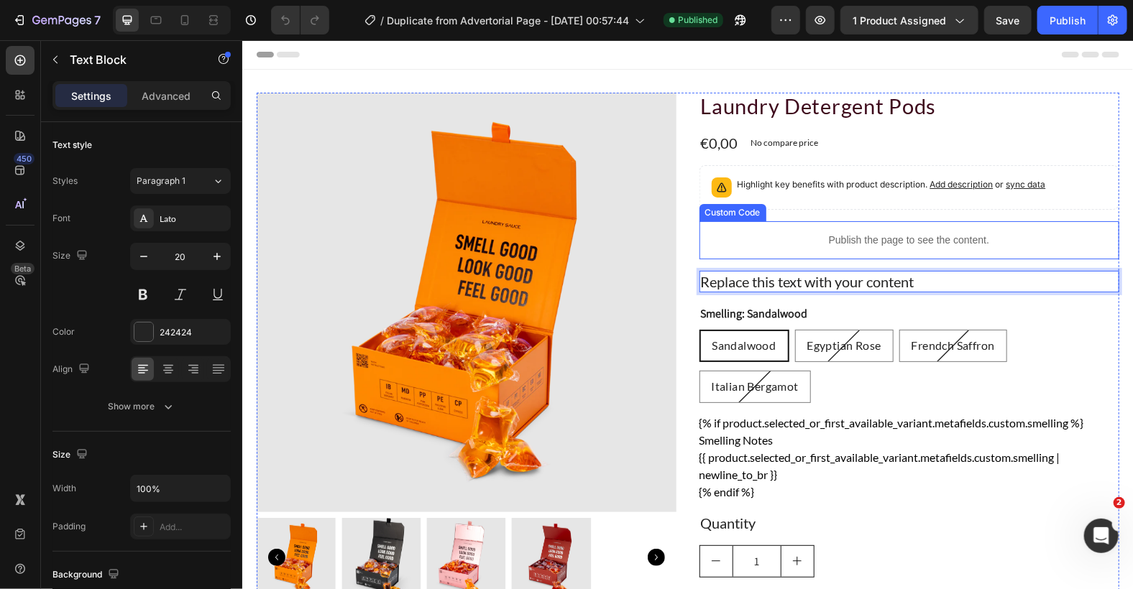
click at [846, 244] on p "Publish the page to see the content." at bounding box center [909, 239] width 420 height 15
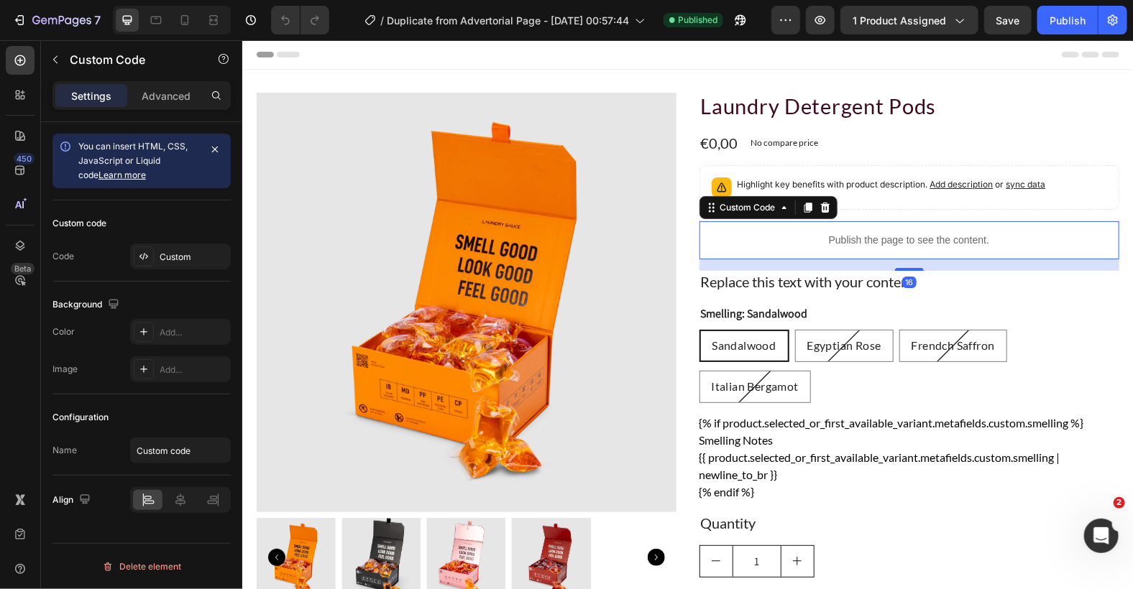
click at [846, 243] on p "Publish the page to see the content." at bounding box center [909, 239] width 420 height 15
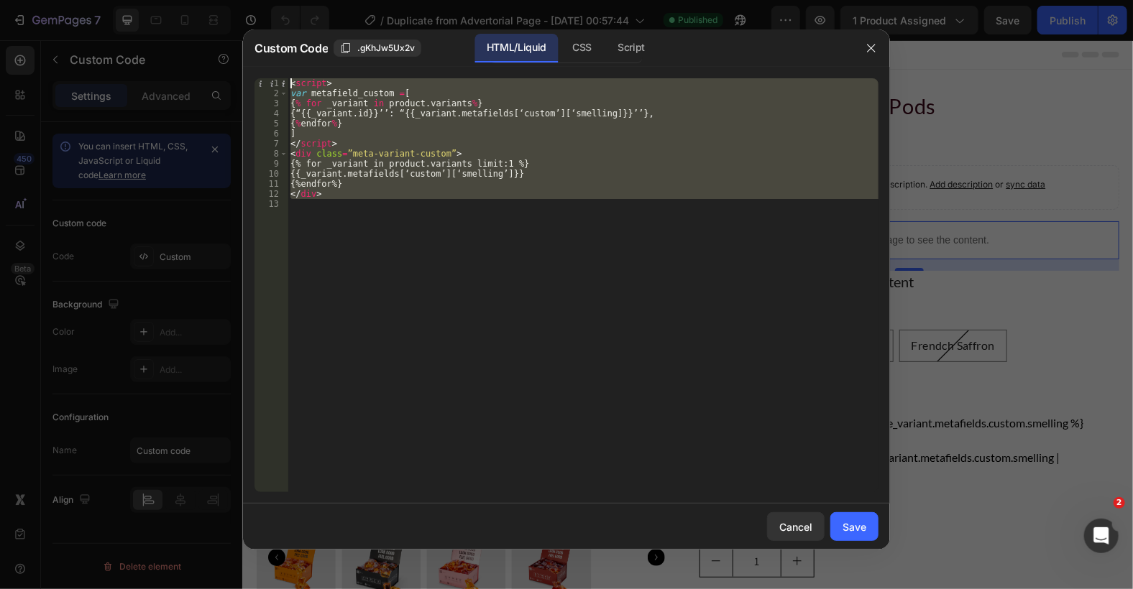
drag, startPoint x: 422, startPoint y: 237, endPoint x: 220, endPoint y: 58, distance: 269.9
click at [220, 58] on div "Custom Code .gKhJw5Ux2v HTML/Liquid CSS Script 1 2 3 4 5 6 7 8 9 10 11 12 13 < …" at bounding box center [566, 294] width 1133 height 589
type textarea "<script> var metafield_custom =["
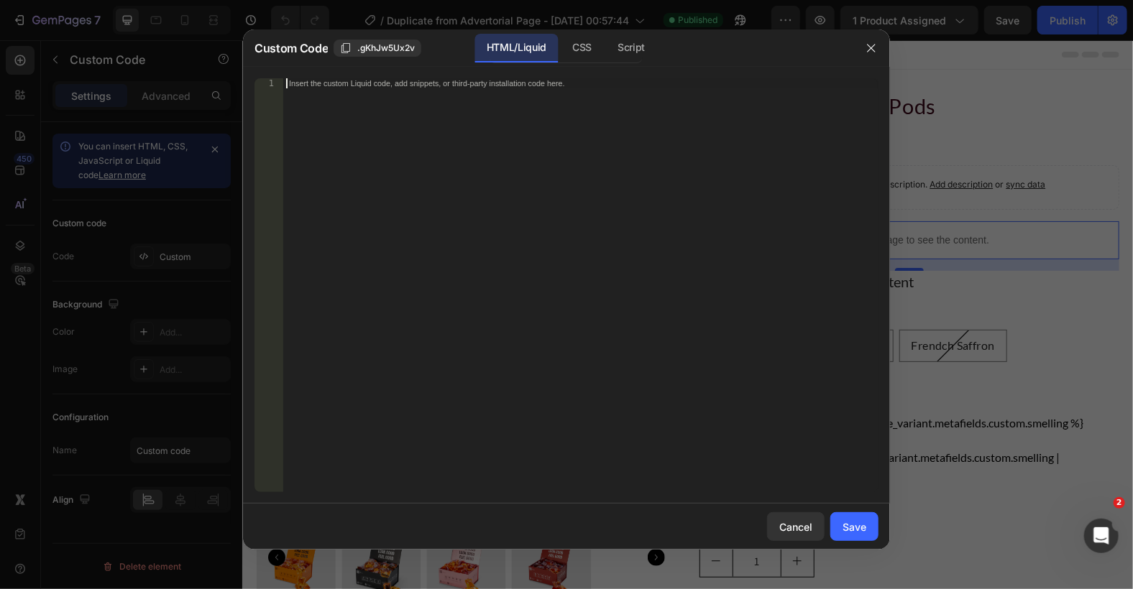
paste textarea "{% endif %}"
type textarea "{% endif %}"
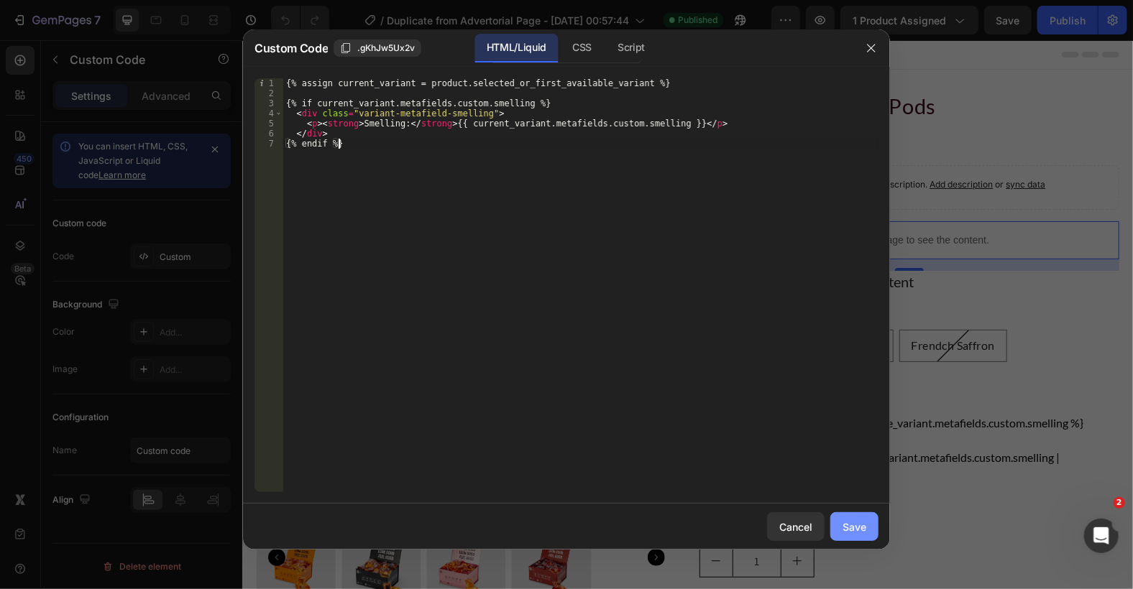
click at [853, 530] on div "Save" at bounding box center [854, 527] width 24 height 15
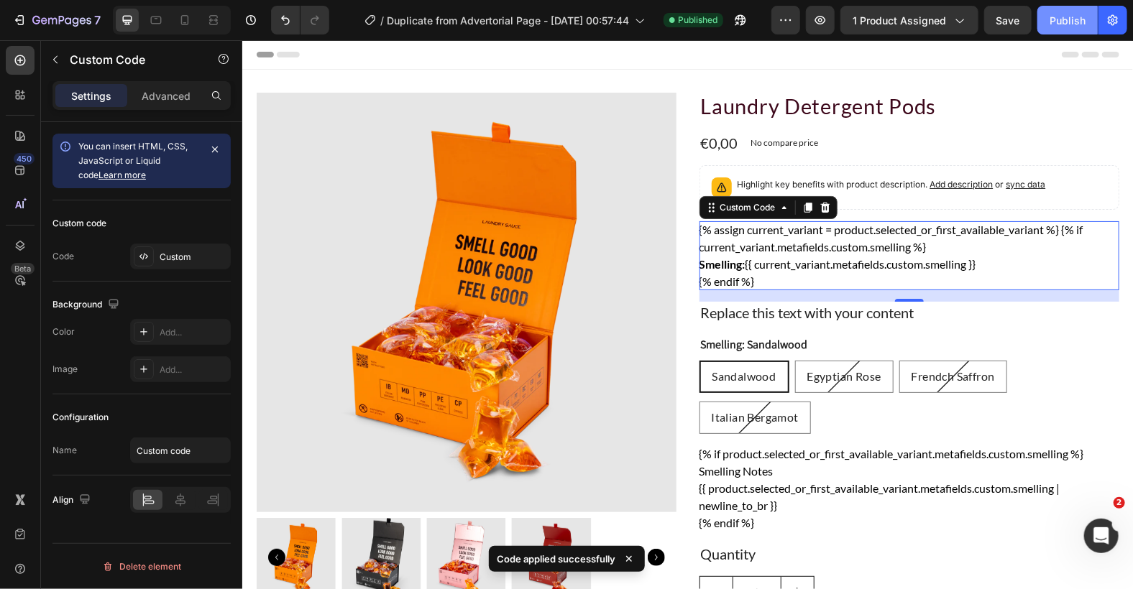
click at [1056, 9] on button "Publish" at bounding box center [1067, 20] width 60 height 29
